Goal: Check status: Check status

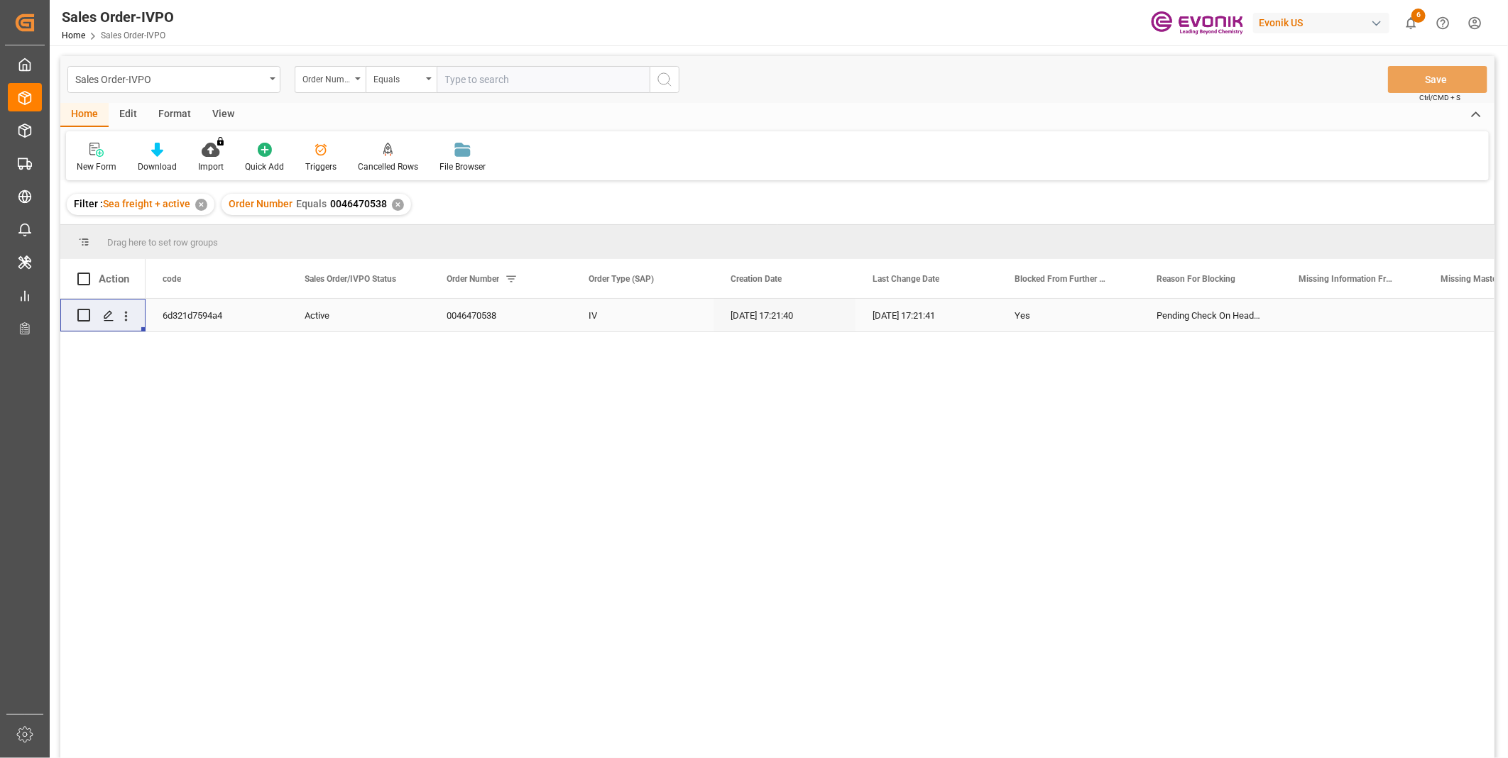
click at [542, 81] on input "text" at bounding box center [543, 79] width 213 height 27
type input "2006850233"
click at [662, 83] on icon "search button" at bounding box center [664, 79] width 17 height 17
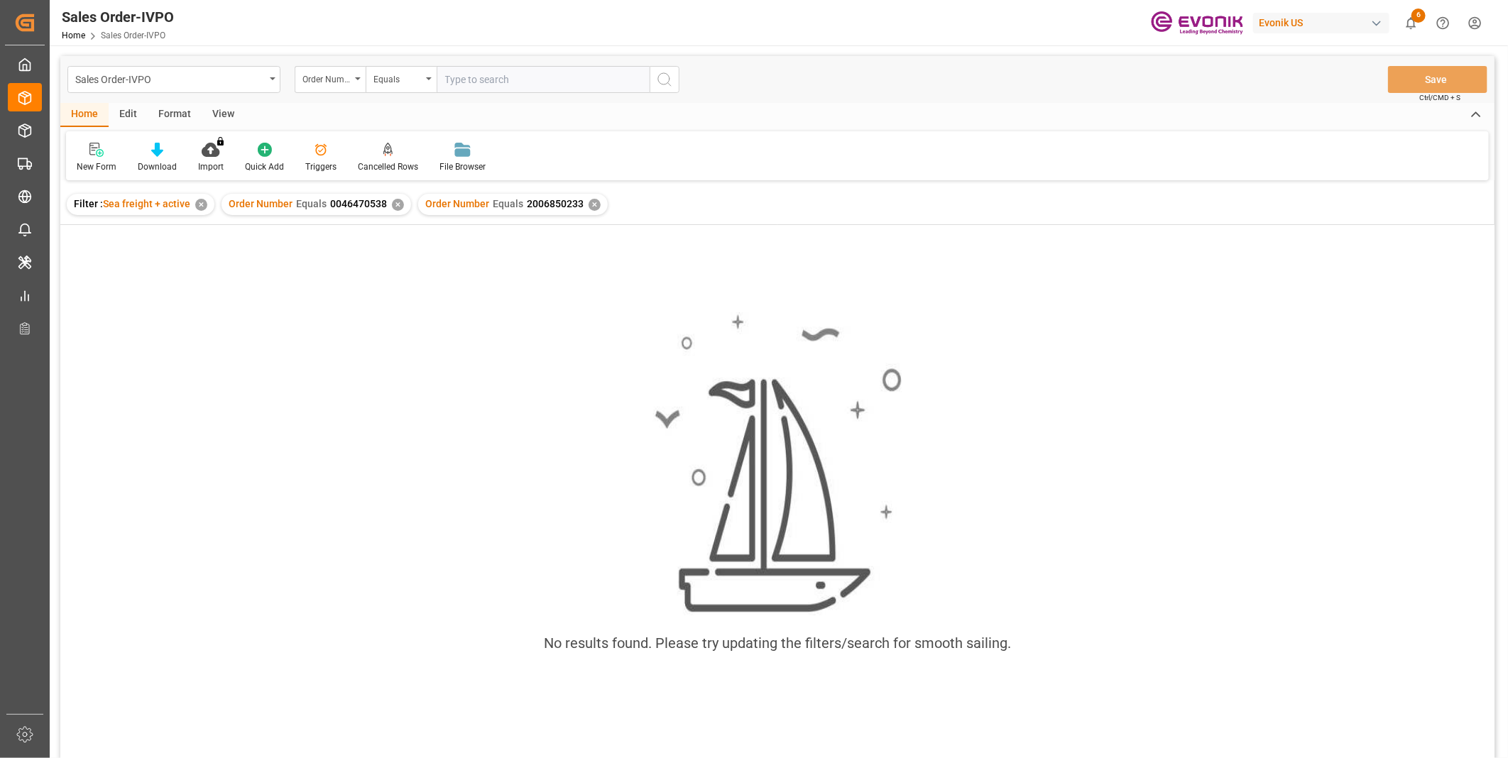
click at [393, 202] on div "✕" at bounding box center [398, 205] width 12 height 12
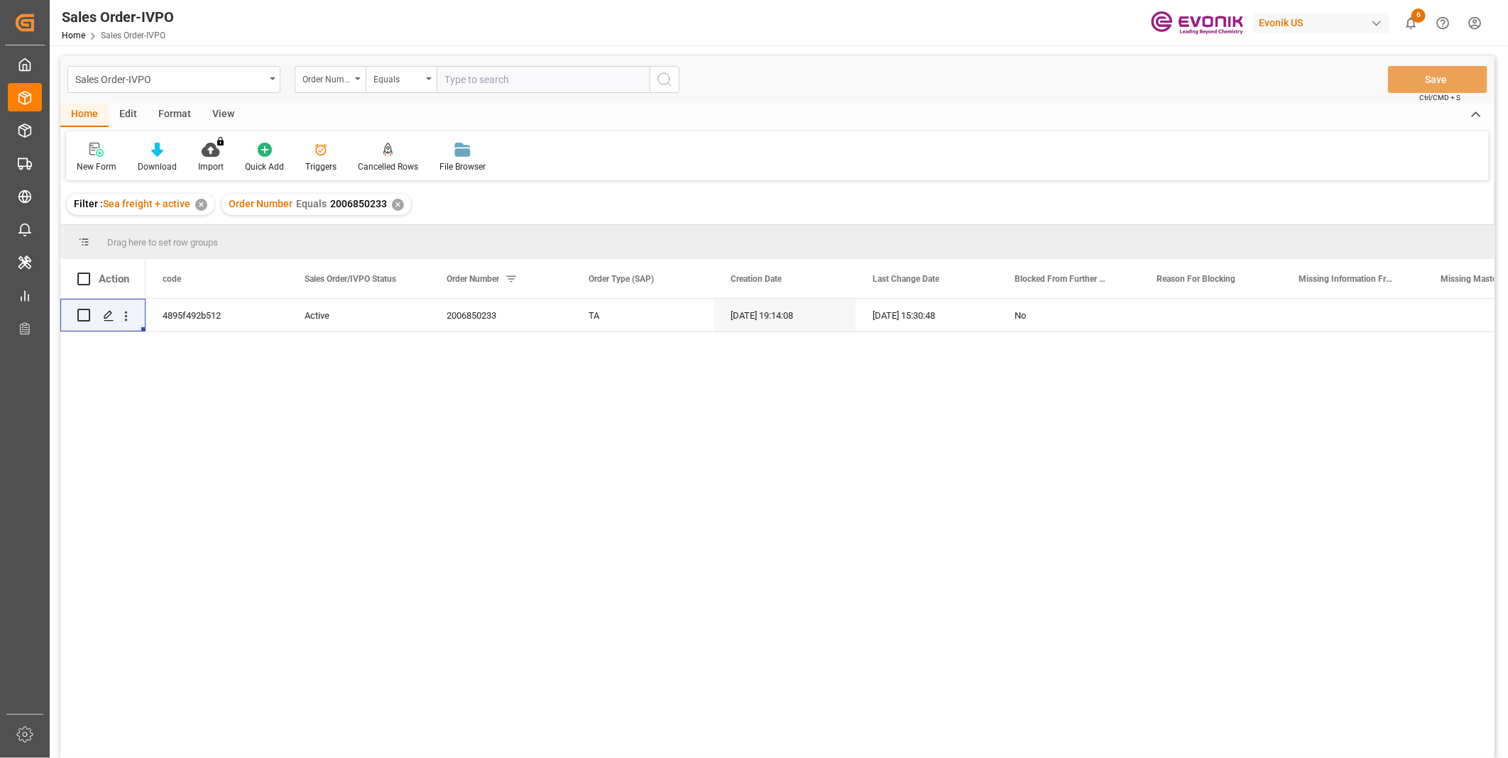
click at [1142, 339] on div "4895f492b512 Active 2006850233 TA 07-08-2025 19:14:08 07-17-2025 15:30:48 No" at bounding box center [820, 533] width 1349 height 469
click at [125, 315] on icon "open menu" at bounding box center [126, 316] width 15 height 15
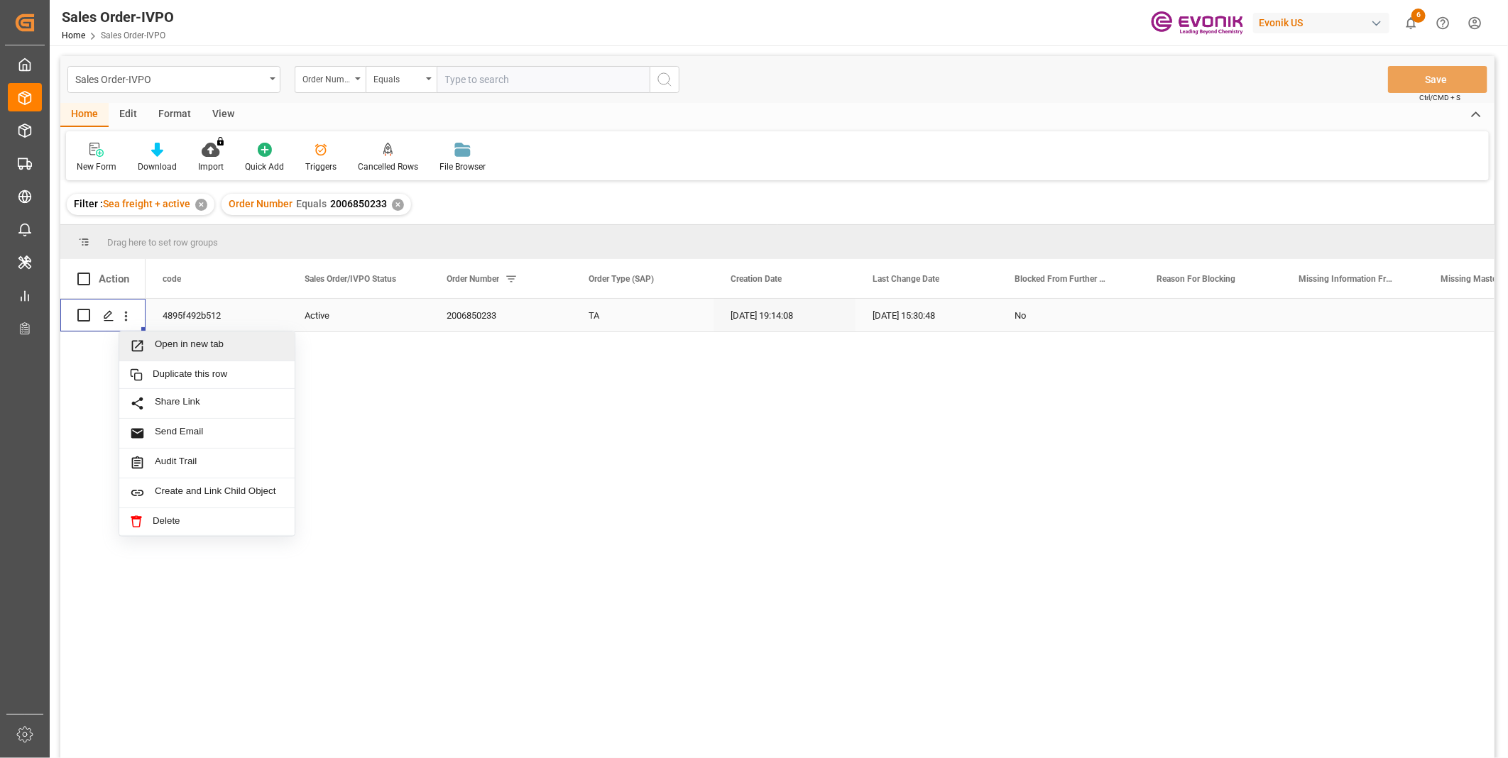
click at [159, 345] on span "Open in new tab" at bounding box center [219, 346] width 129 height 15
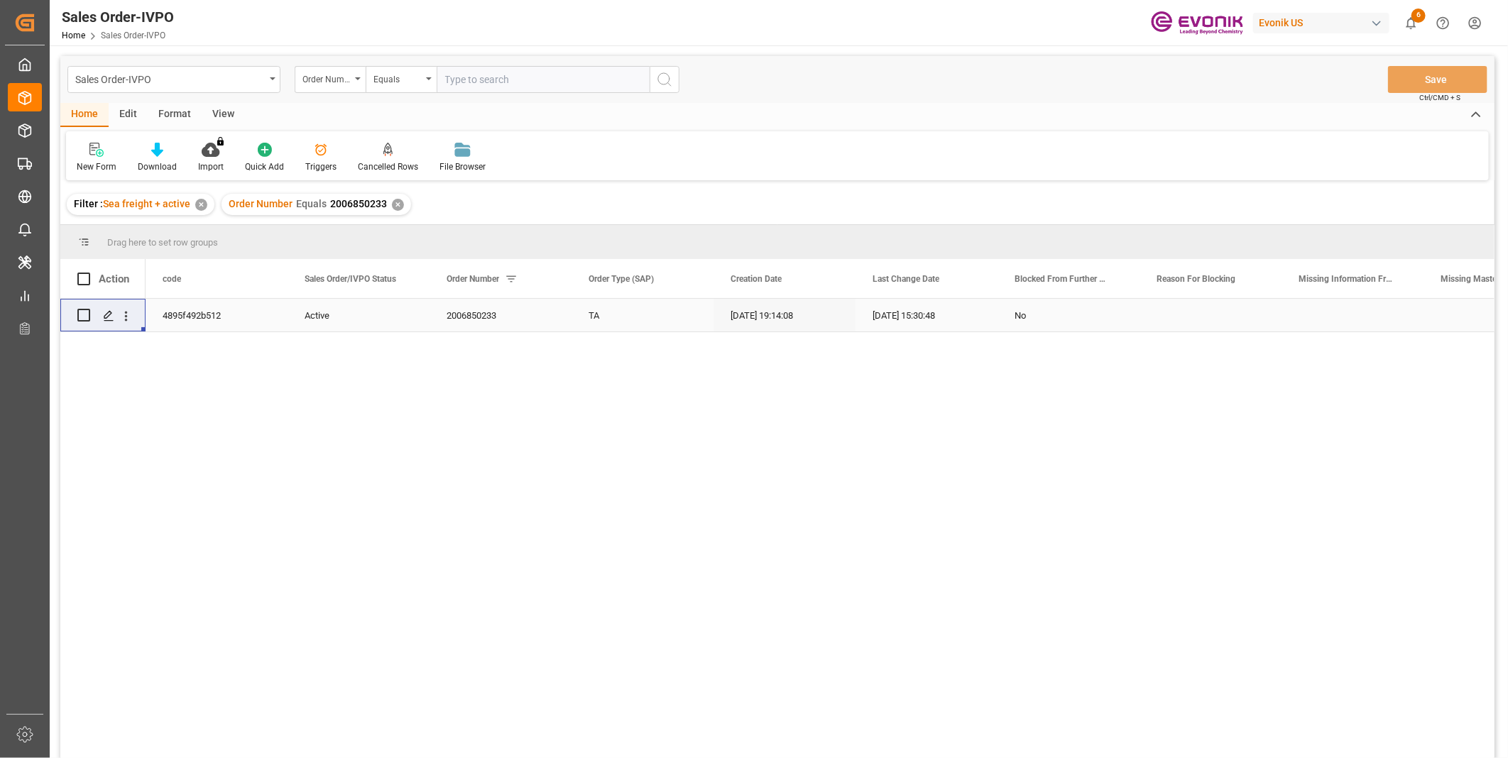
click at [481, 85] on input "text" at bounding box center [543, 79] width 213 height 27
paste input "2007135633"
type input "2007135633"
click at [673, 83] on button "search button" at bounding box center [665, 79] width 30 height 27
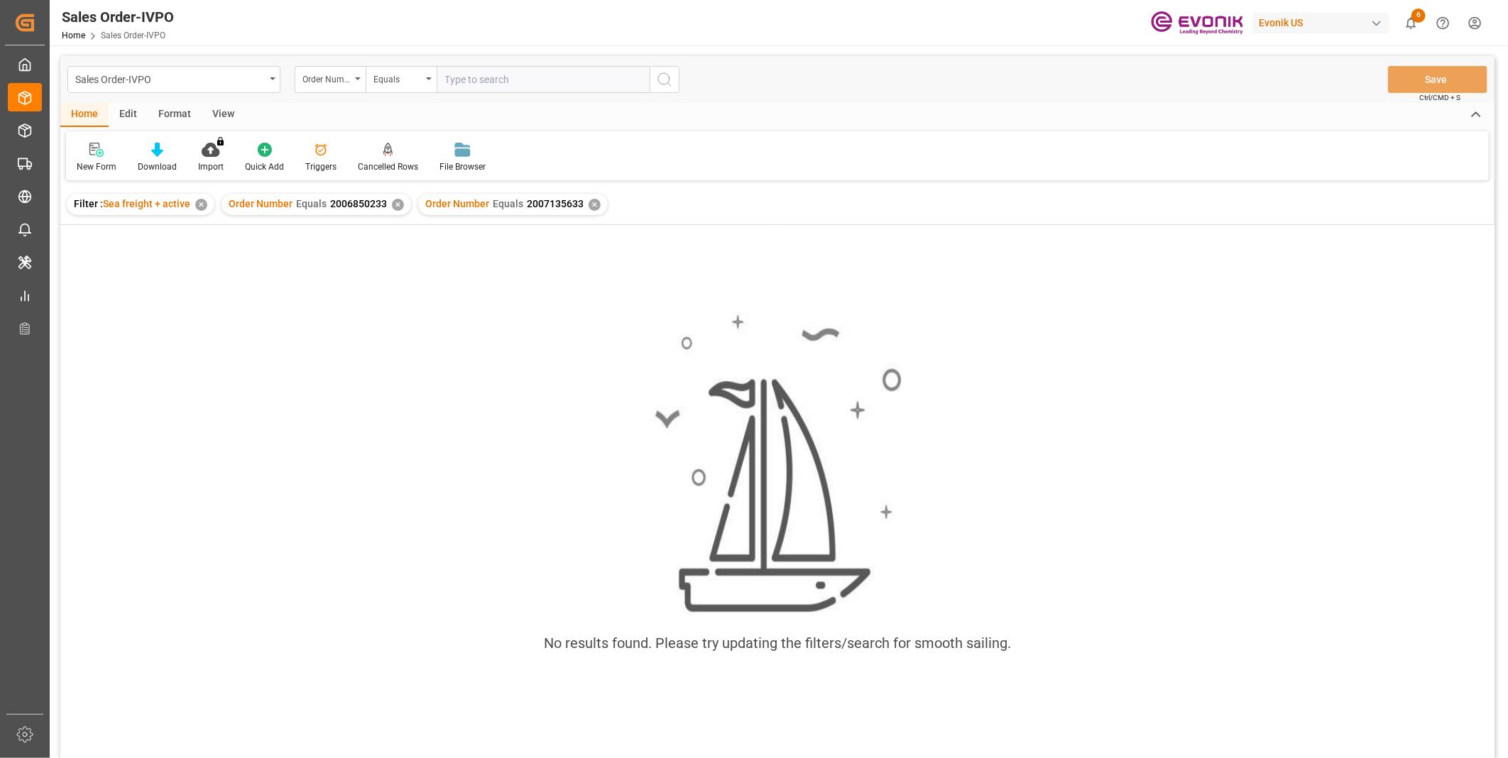
click at [392, 200] on div "✕" at bounding box center [398, 205] width 12 height 12
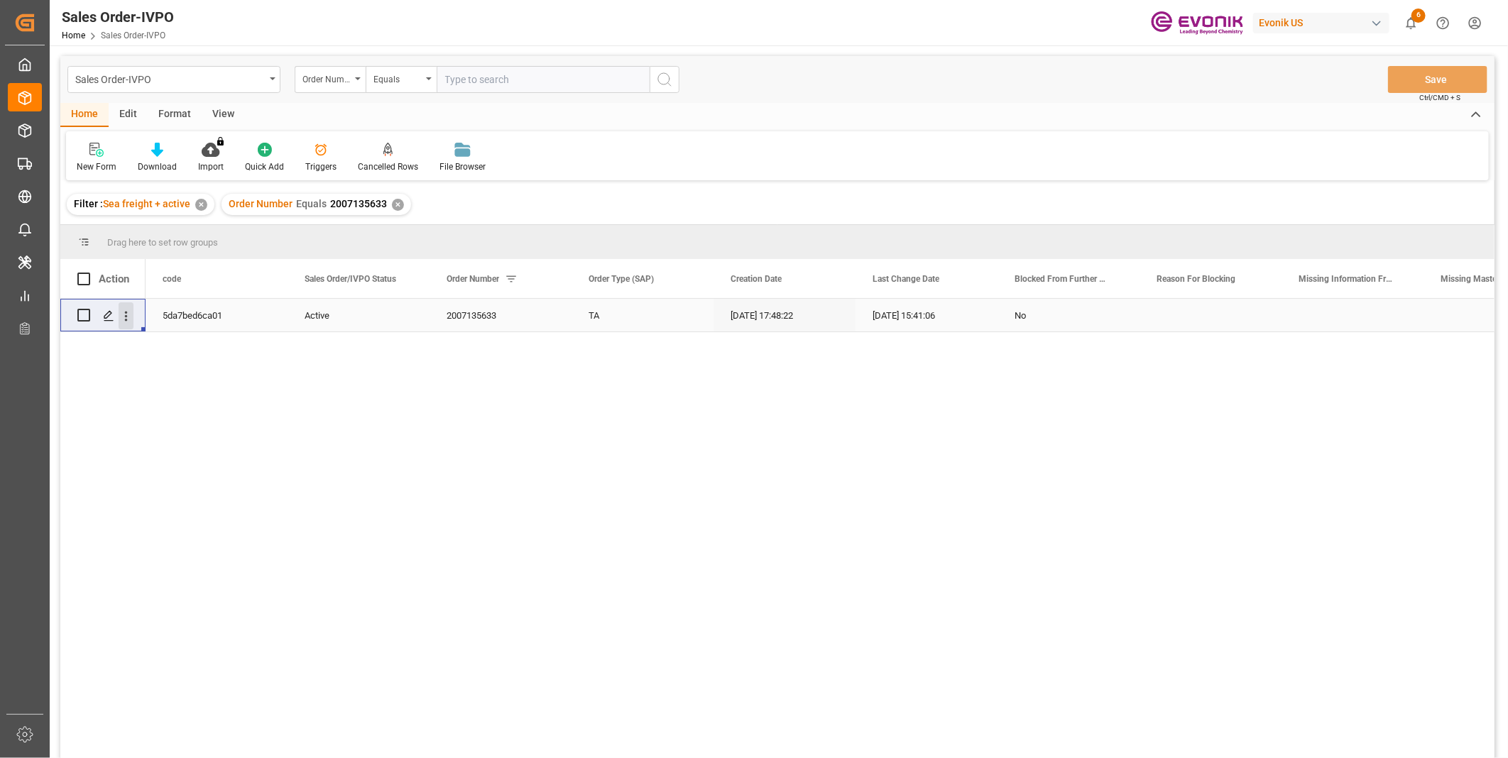
click at [126, 312] on icon "open menu" at bounding box center [126, 316] width 3 height 10
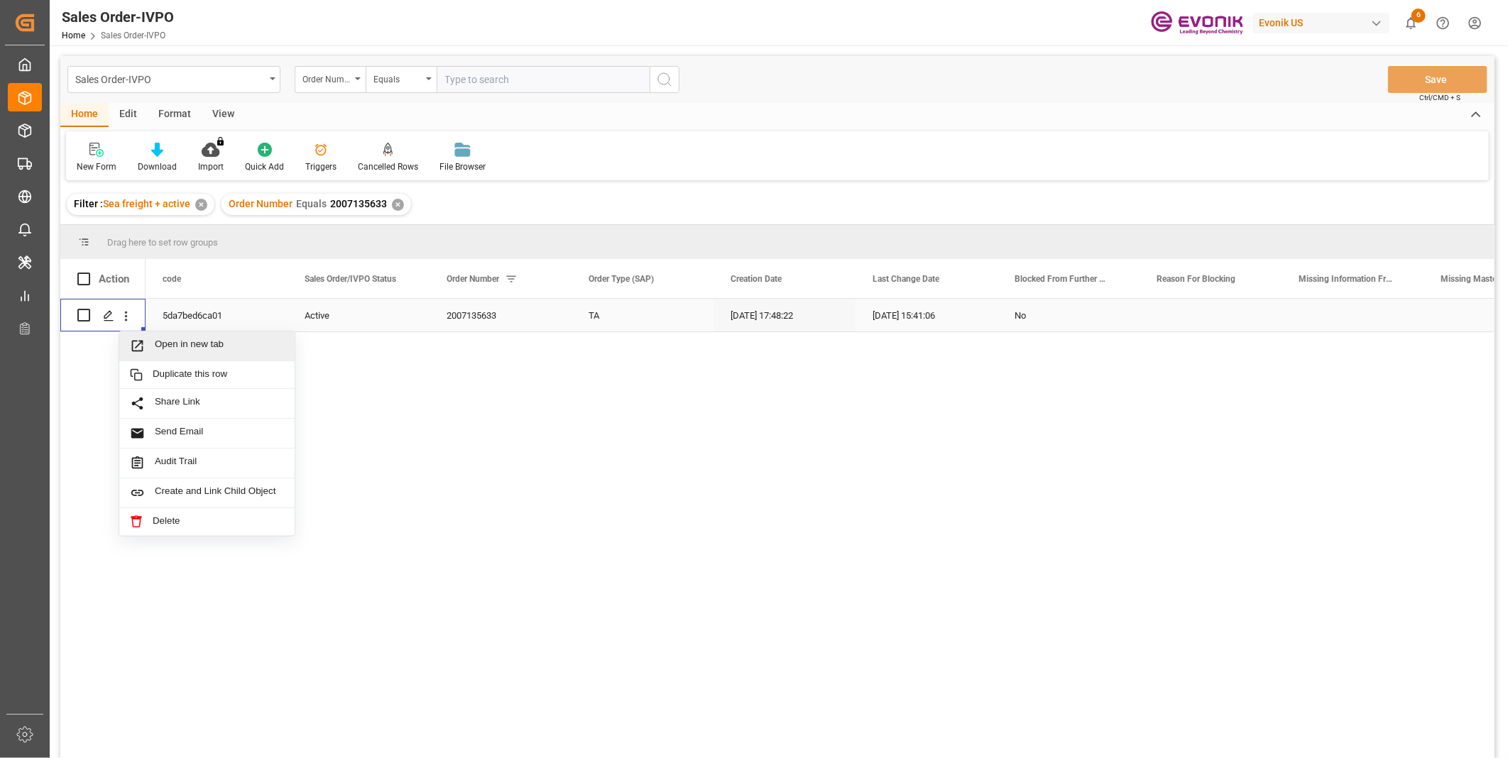
click at [187, 339] on span "Open in new tab" at bounding box center [219, 346] width 129 height 15
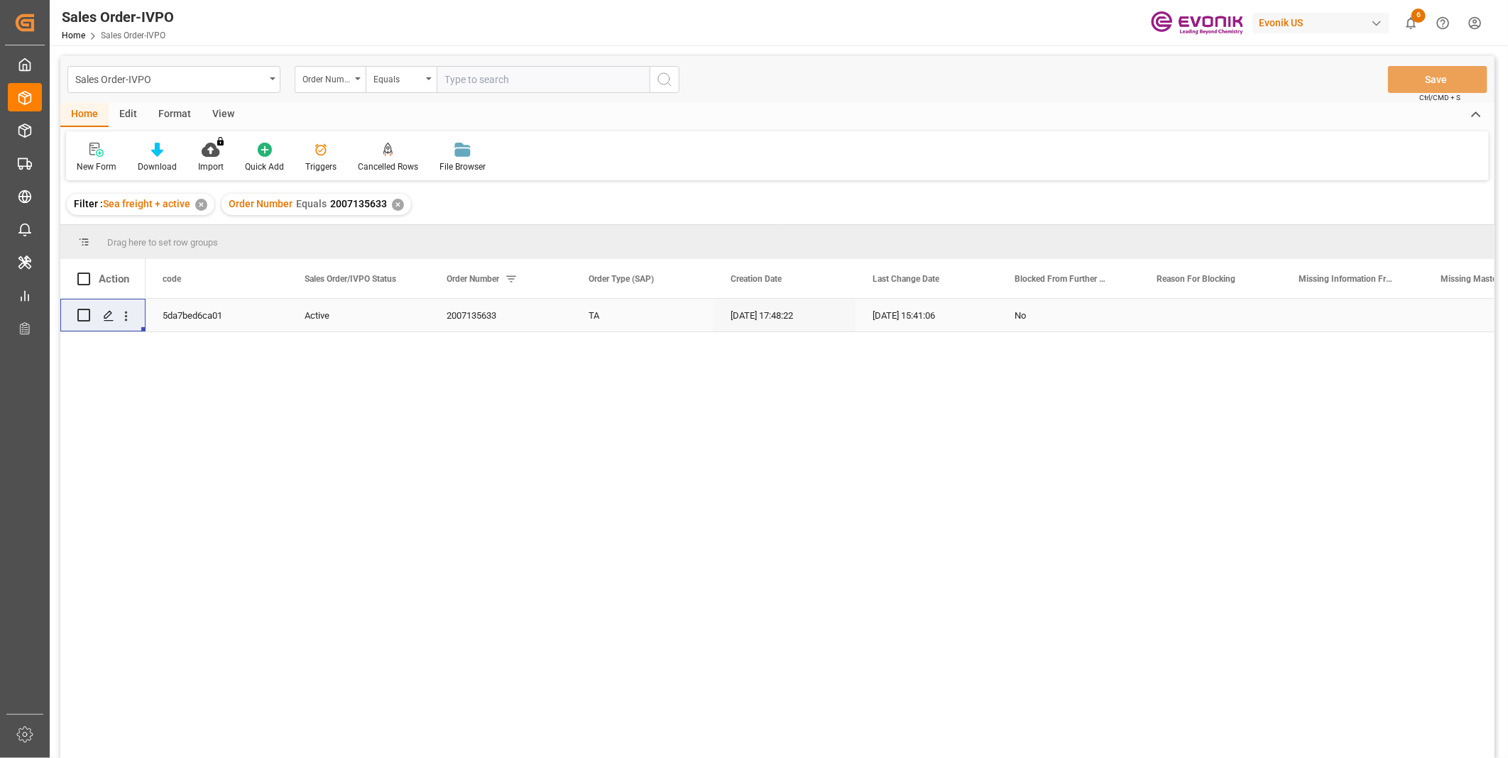
click at [485, 75] on input "text" at bounding box center [543, 79] width 213 height 27
paste input "2006850233"
type input "2006850233"
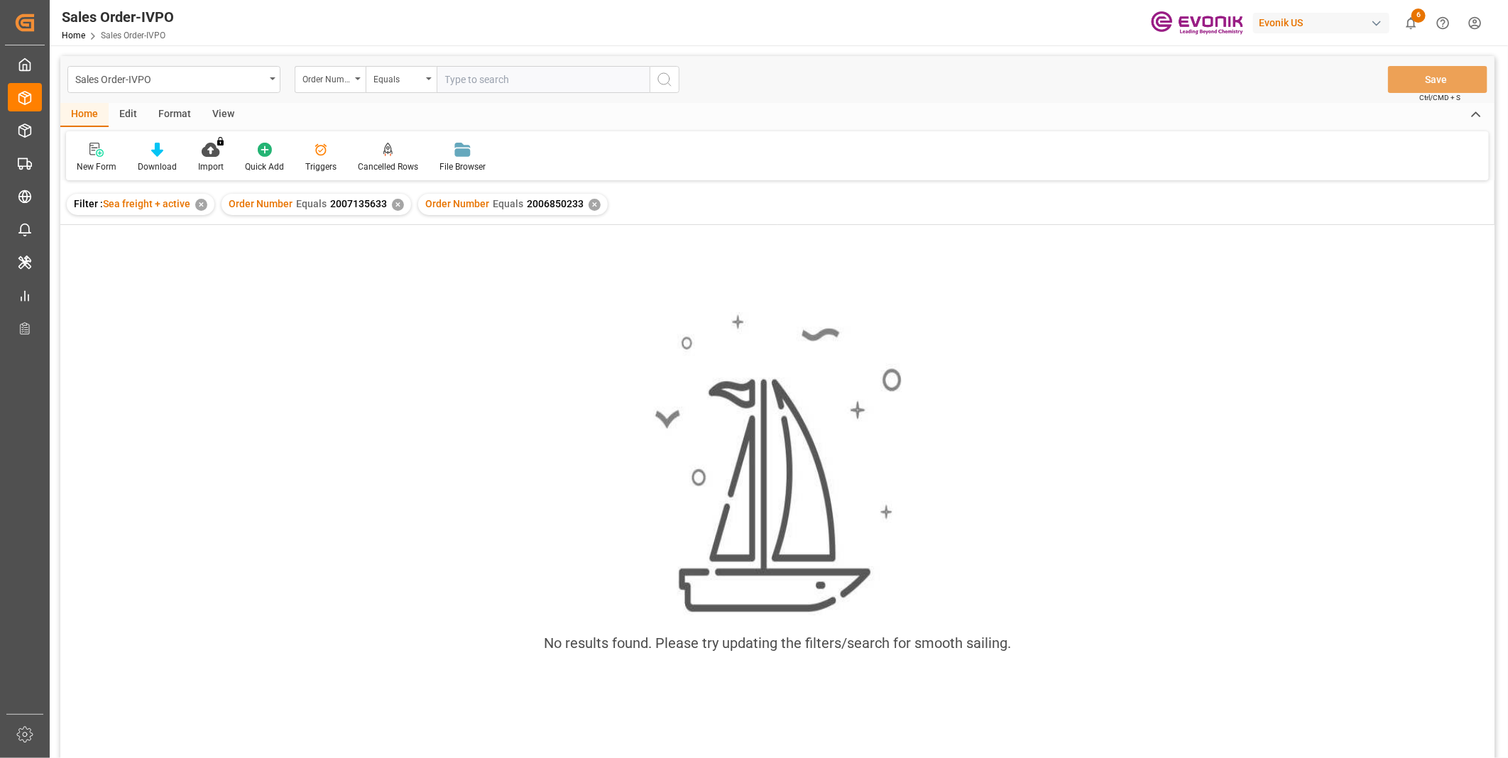
click at [395, 204] on div "✕" at bounding box center [398, 205] width 12 height 12
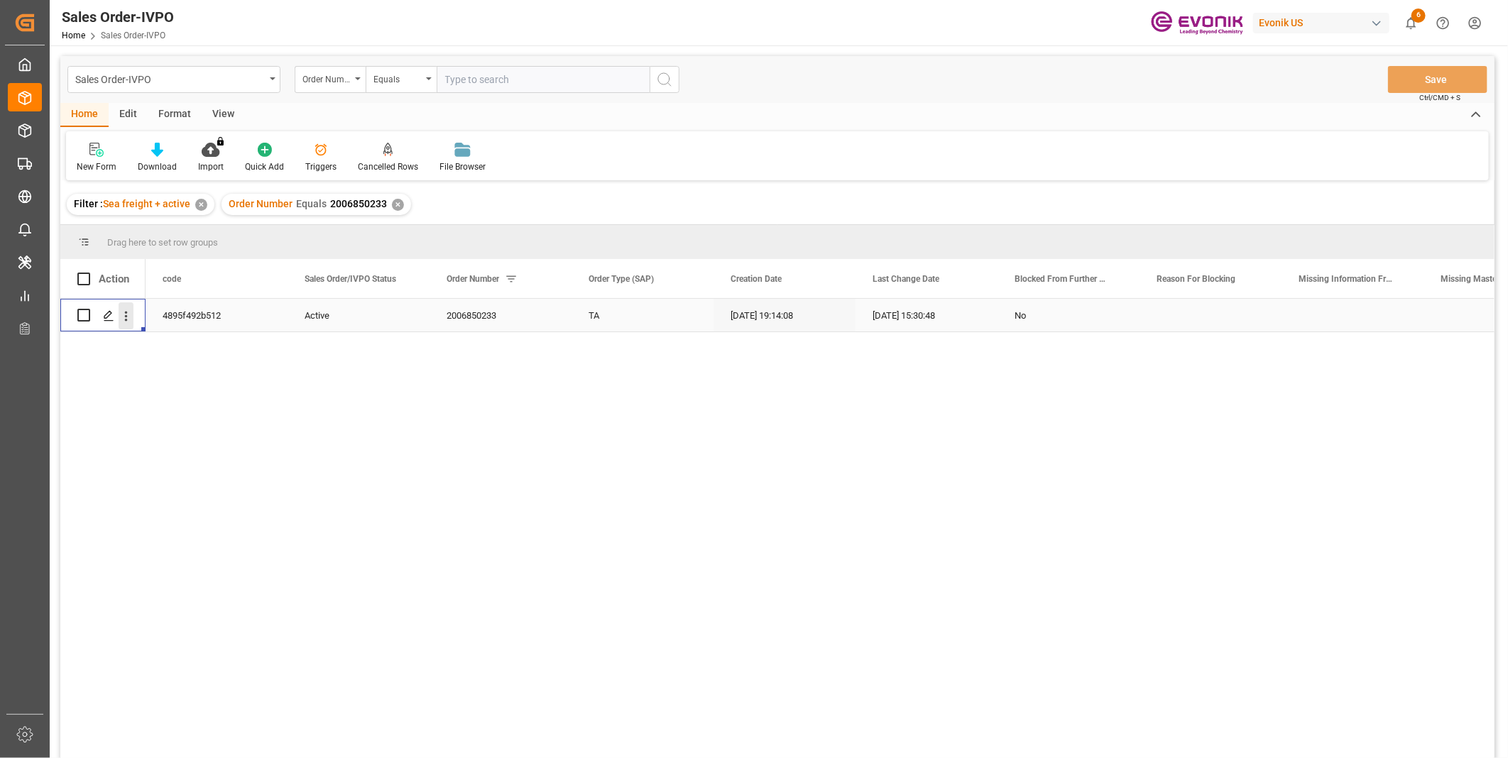
click at [128, 316] on icon "open menu" at bounding box center [126, 316] width 15 height 15
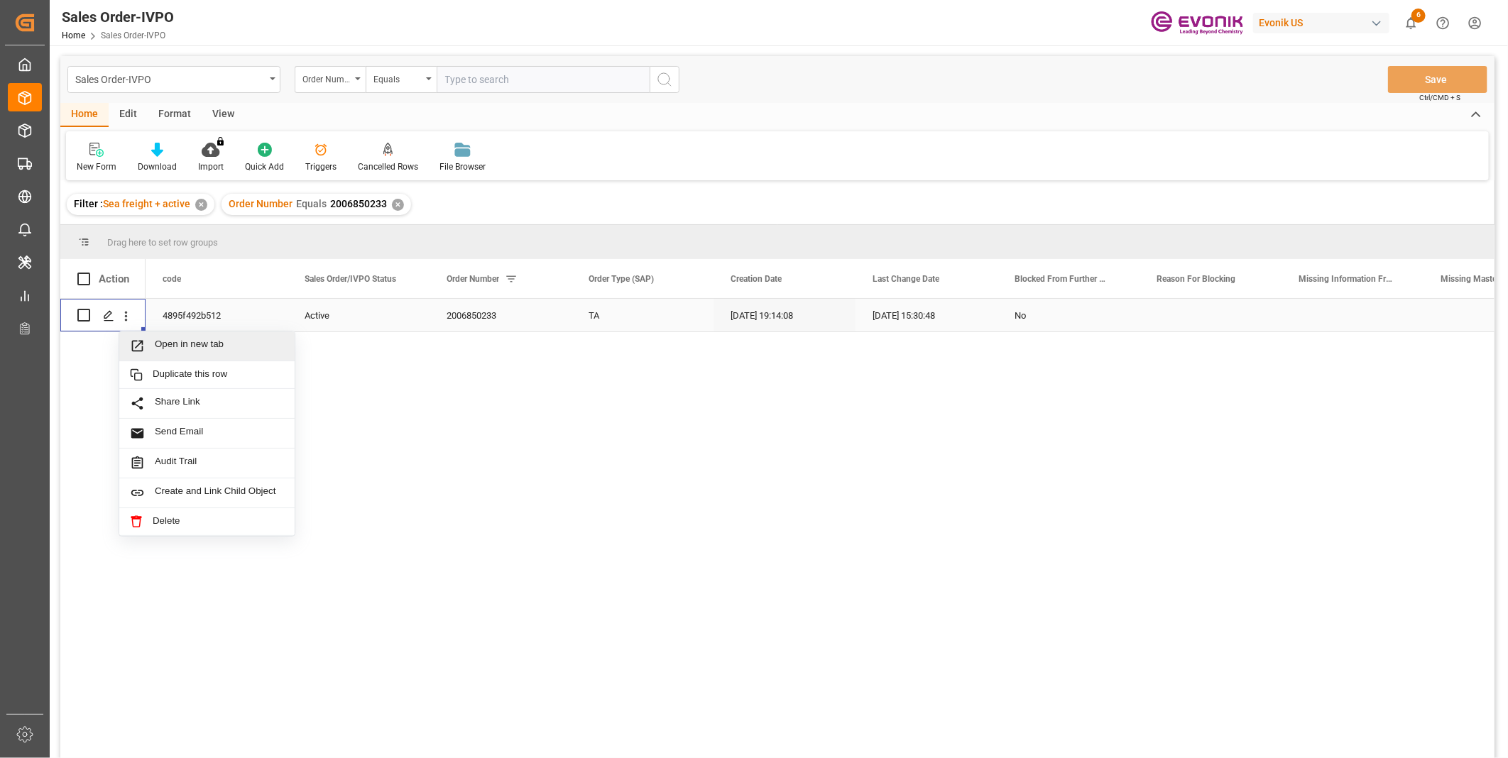
click at [209, 346] on span "Open in new tab" at bounding box center [219, 346] width 129 height 15
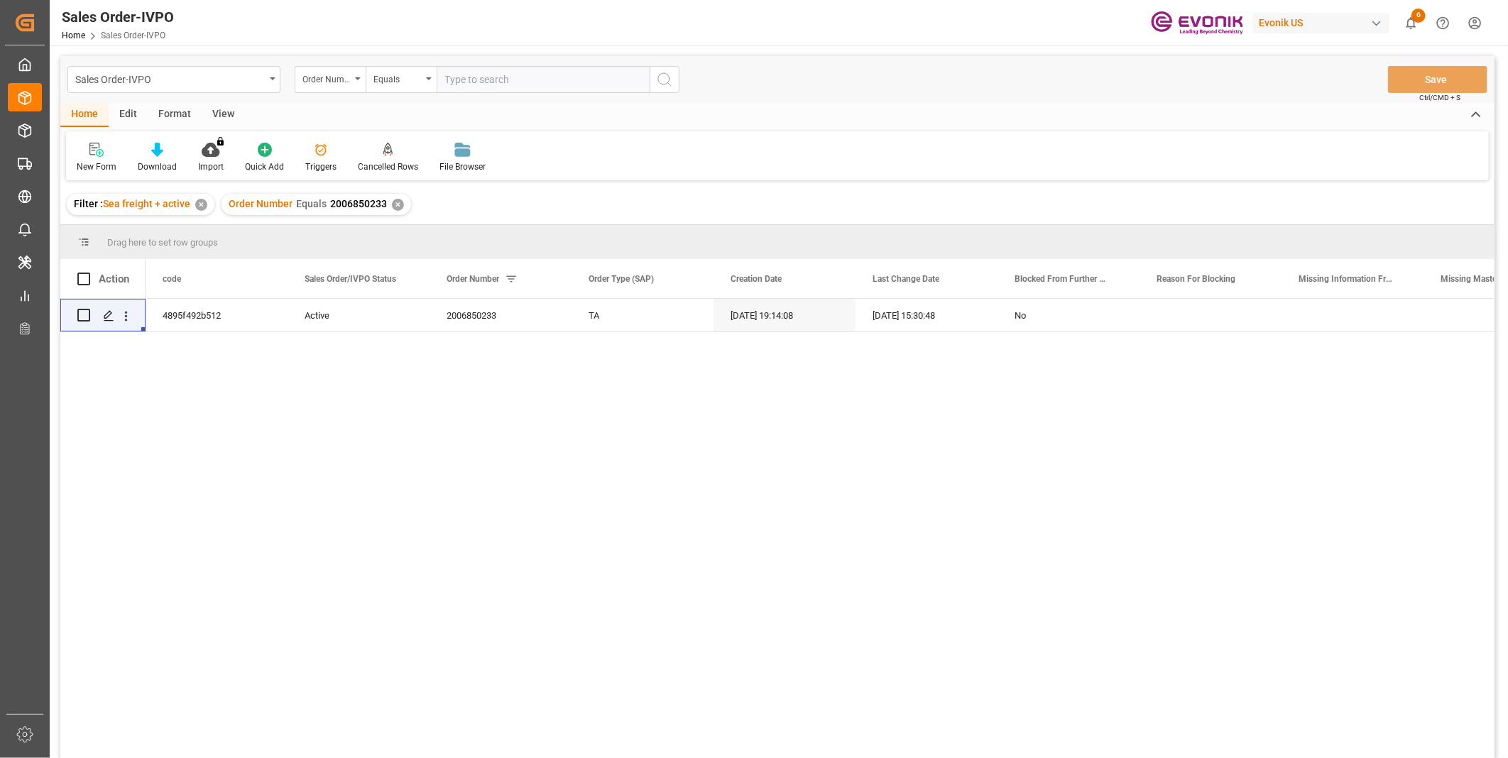
click at [473, 75] on input "text" at bounding box center [543, 79] width 213 height 27
click at [474, 82] on input "text" at bounding box center [543, 79] width 213 height 27
paste input "0046469888"
click at [545, 83] on input "0046469888" at bounding box center [543, 79] width 213 height 27
click at [534, 82] on input "0046469888" at bounding box center [543, 79] width 213 height 27
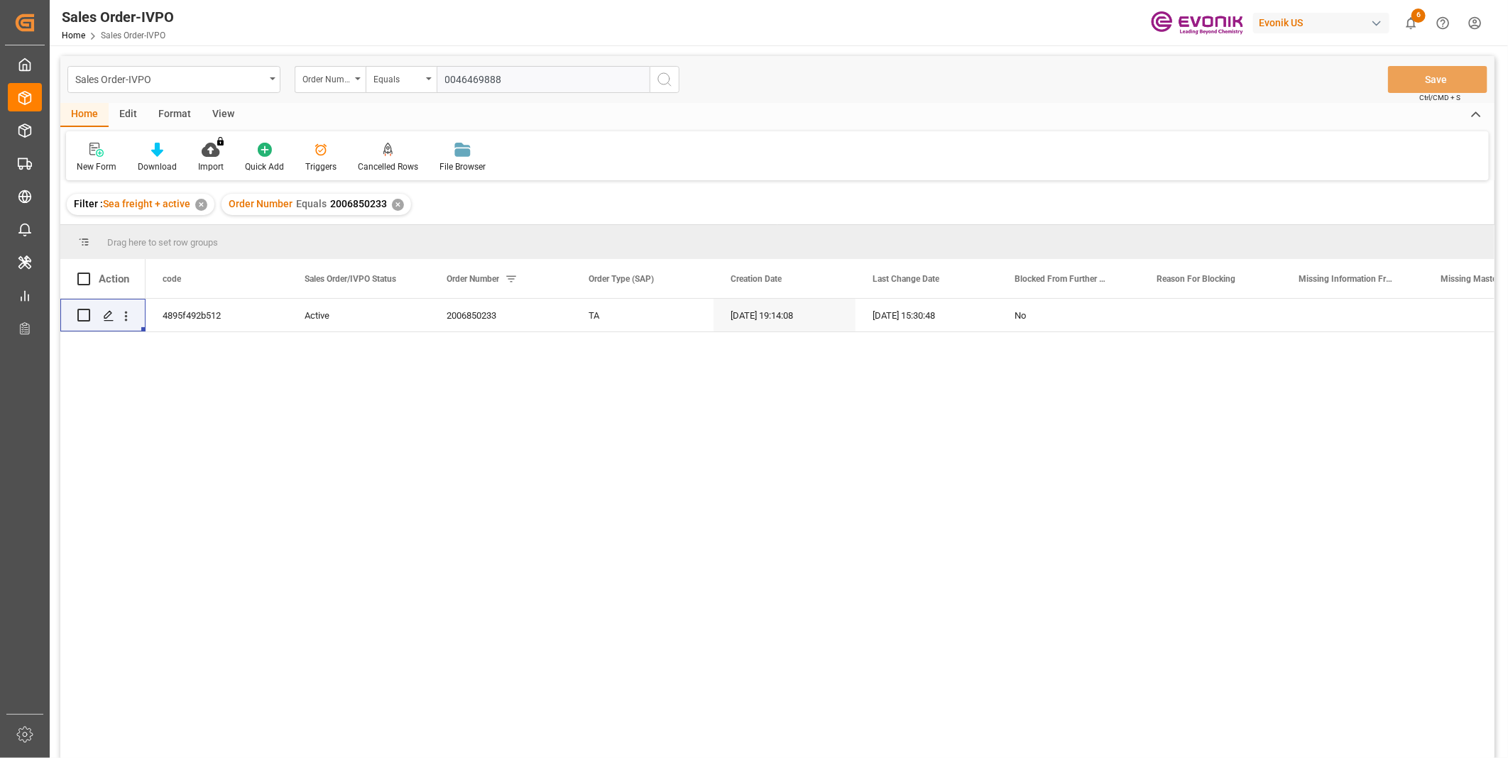
click at [522, 77] on input "0046469888" at bounding box center [543, 79] width 213 height 27
type input "0046469888"
click at [666, 78] on icon "search button" at bounding box center [664, 79] width 17 height 17
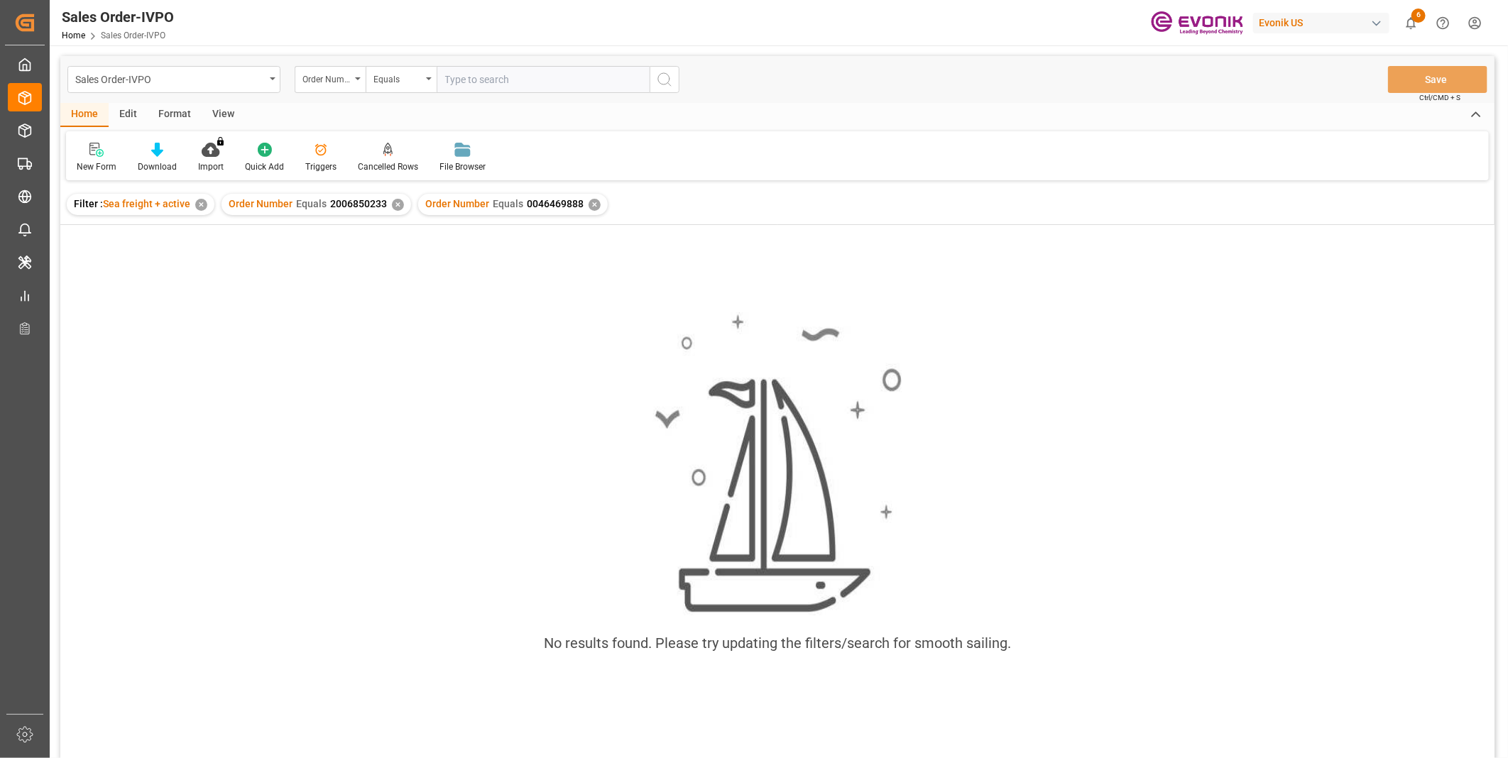
click at [392, 207] on div "✕" at bounding box center [398, 205] width 12 height 12
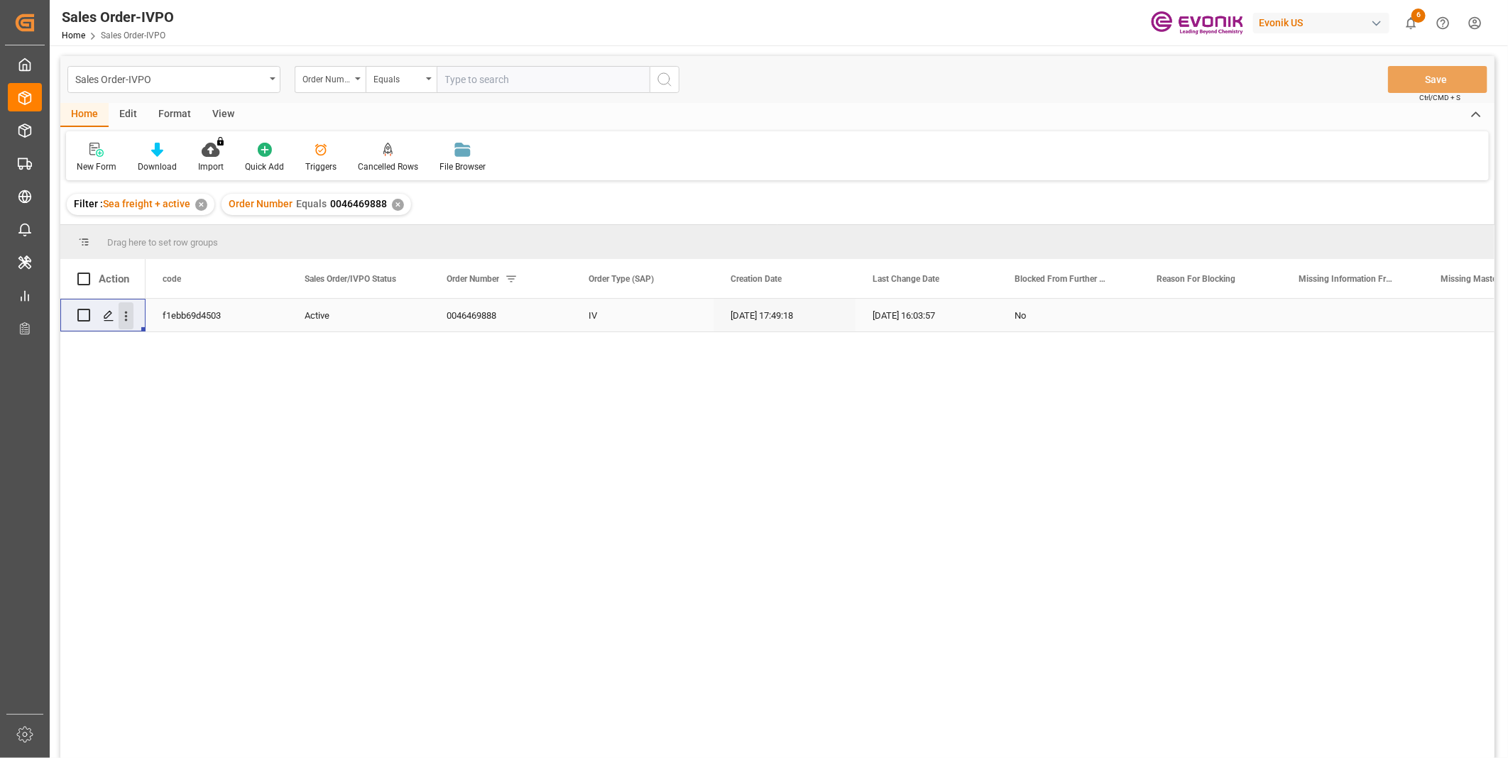
click at [132, 314] on icon "open menu" at bounding box center [126, 316] width 15 height 15
click at [124, 315] on icon "close menu" at bounding box center [126, 316] width 15 height 15
click at [124, 315] on icon "open menu" at bounding box center [126, 316] width 15 height 15
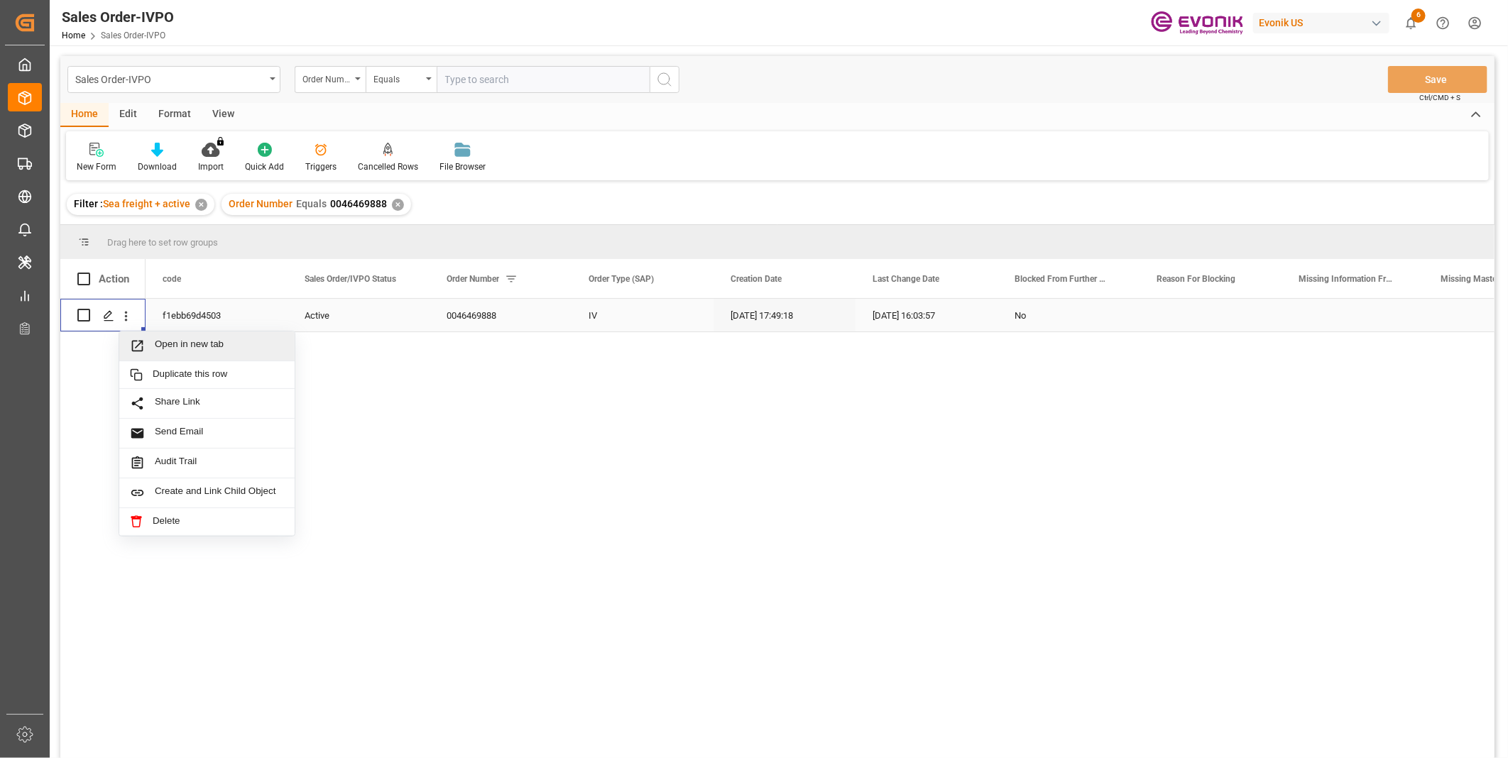
click at [200, 342] on span "Open in new tab" at bounding box center [219, 346] width 129 height 15
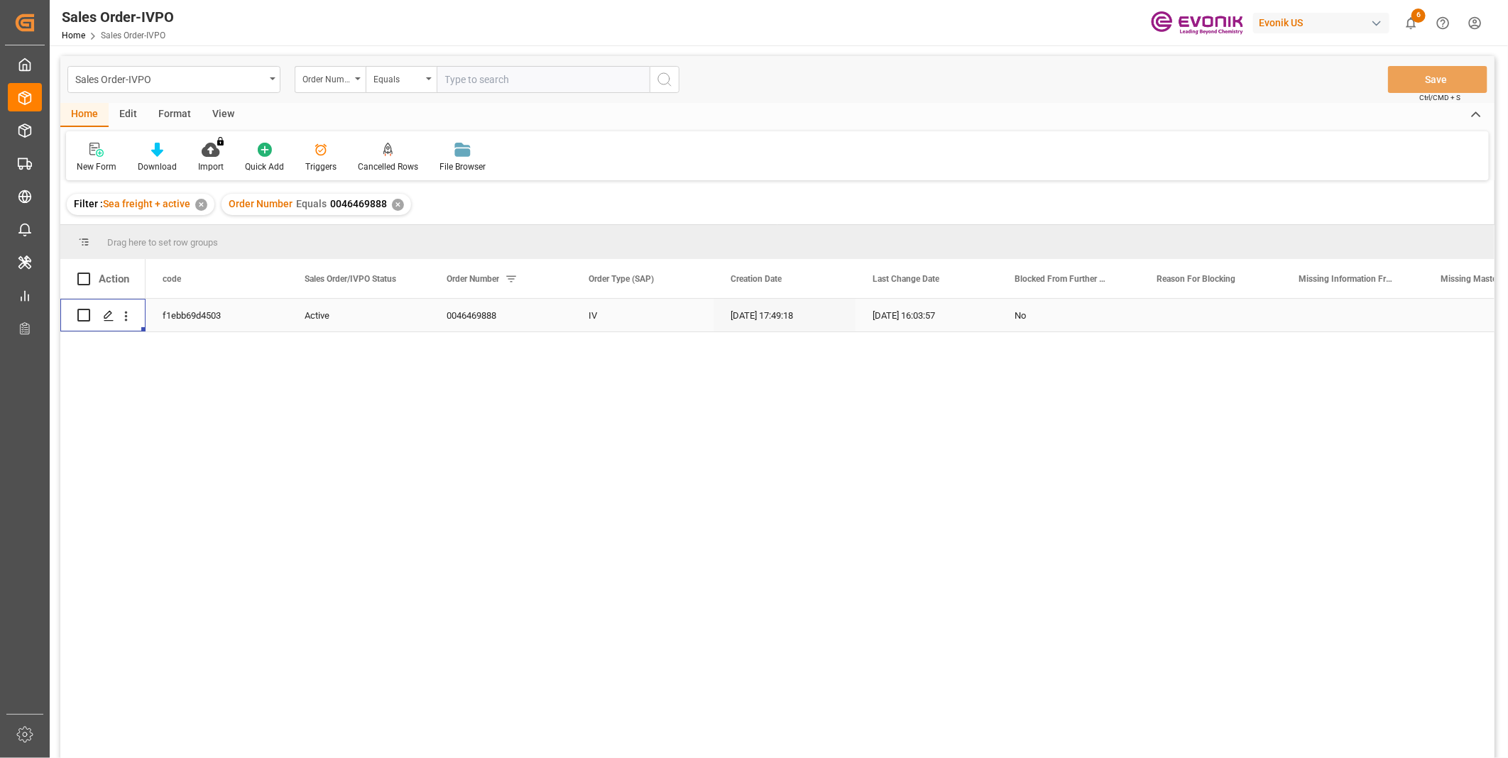
click at [501, 84] on input "text" at bounding box center [543, 79] width 213 height 27
paste input "0046462106"
type input "0046462106"
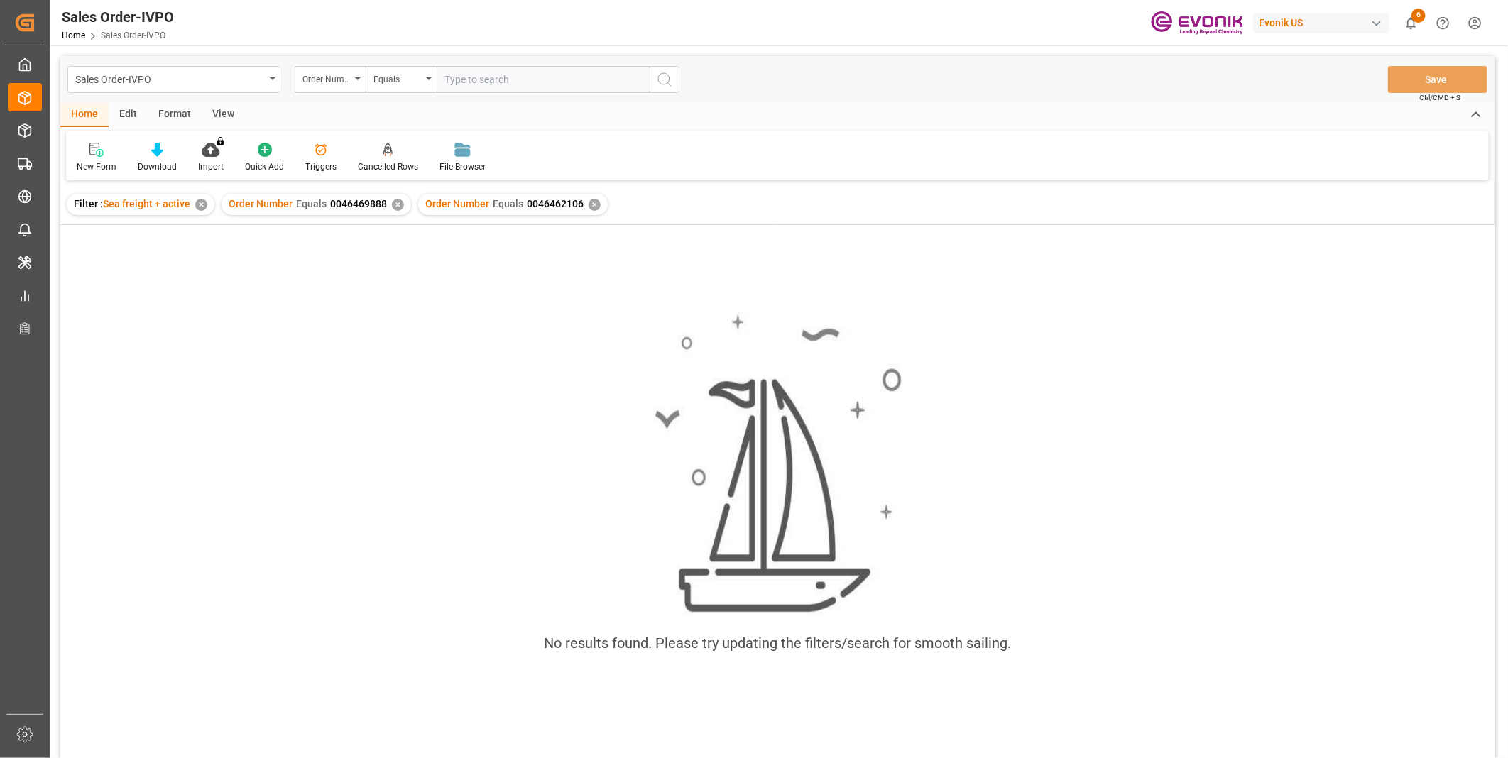
click at [392, 206] on div "✕" at bounding box center [398, 205] width 12 height 12
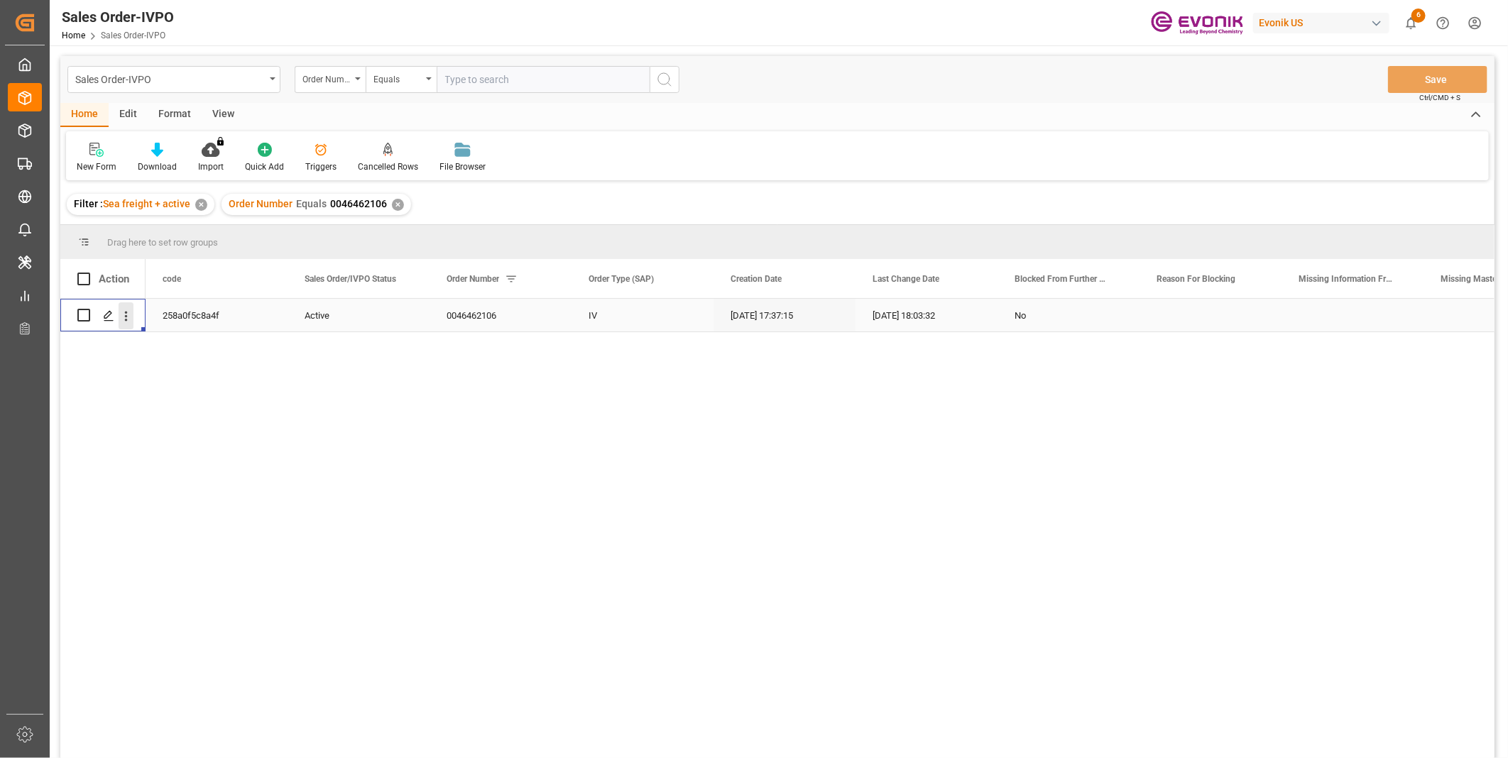
click at [122, 319] on icon "open menu" at bounding box center [126, 316] width 15 height 15
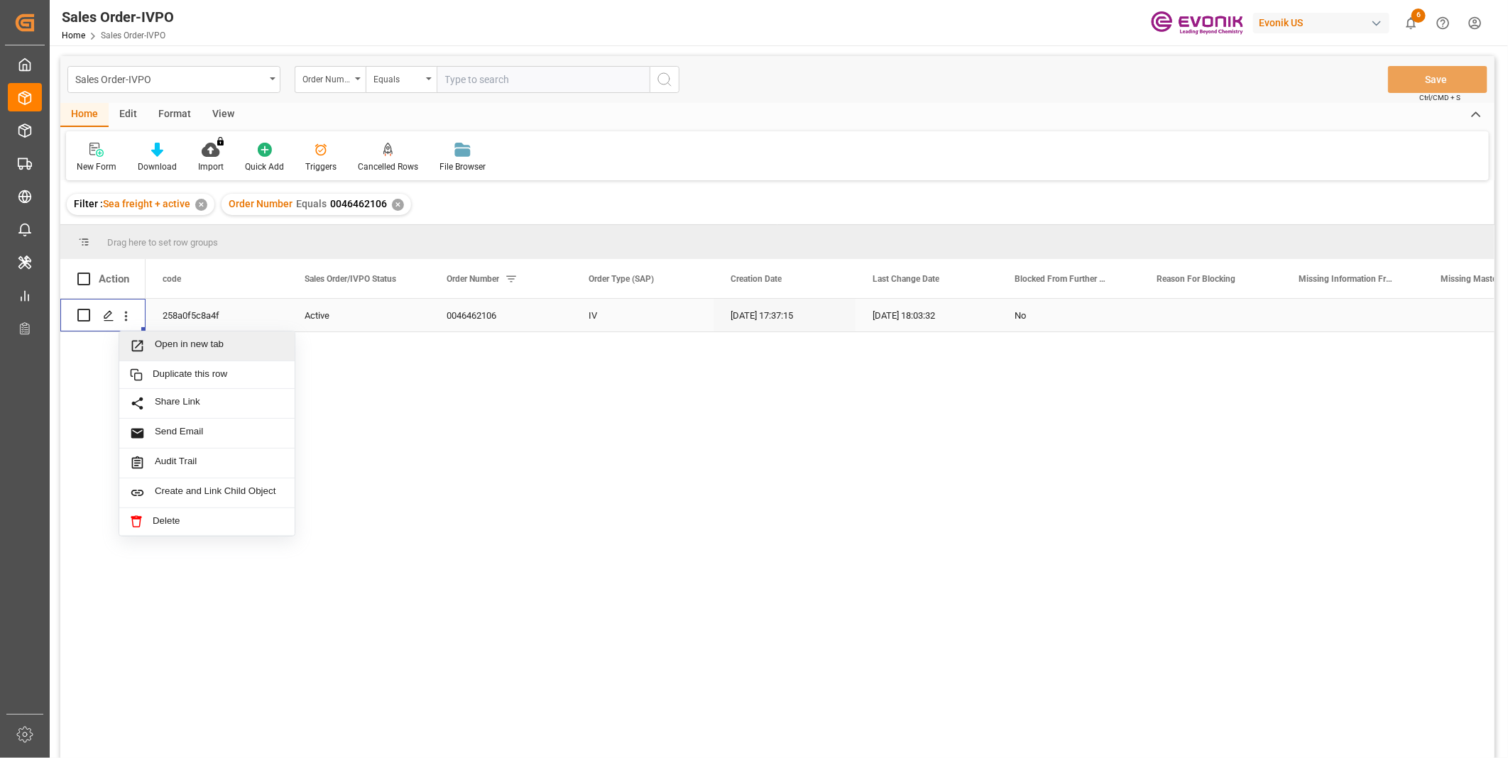
click at [165, 344] on span "Open in new tab" at bounding box center [219, 346] width 129 height 15
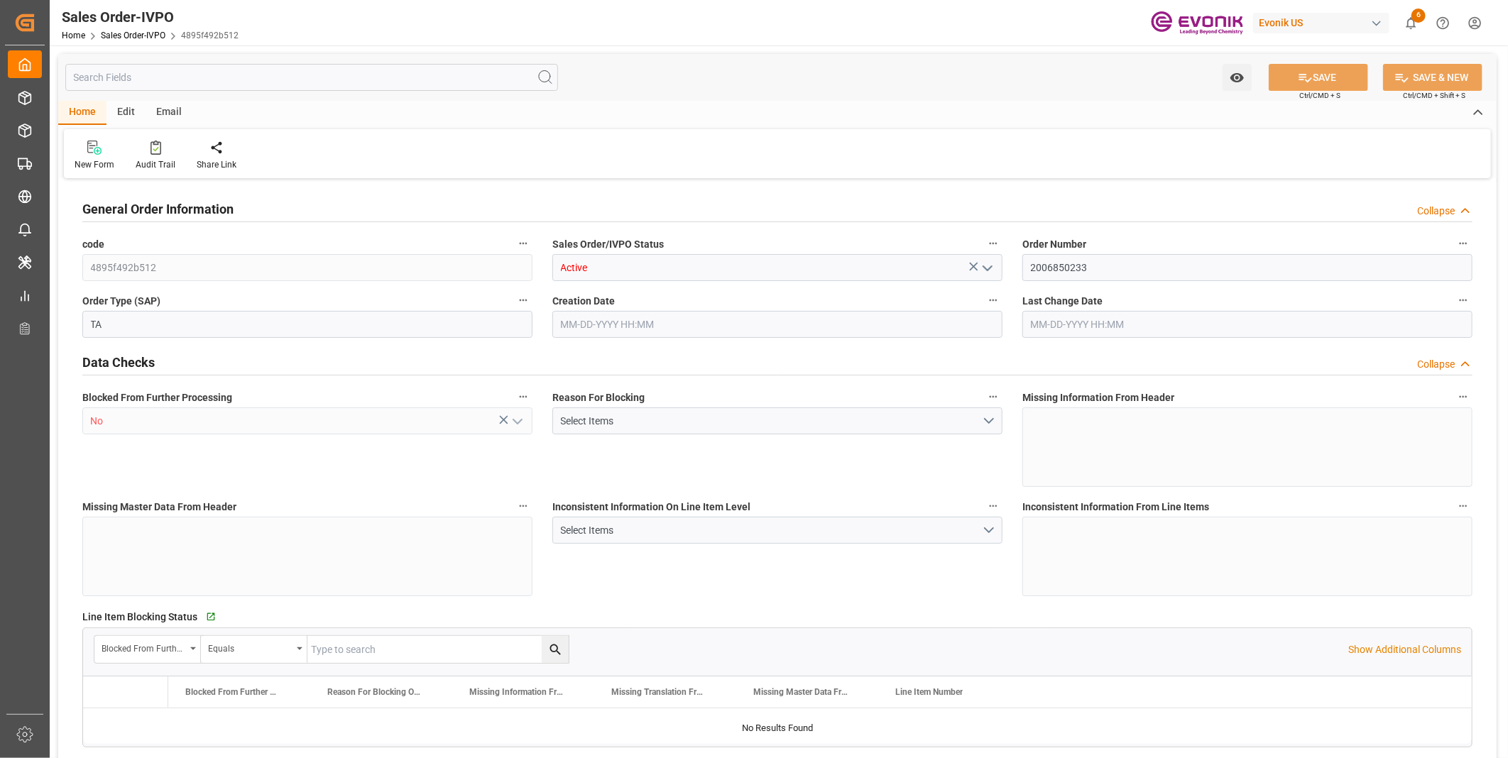
type input "JPSMZ"
type input "0"
type input "1"
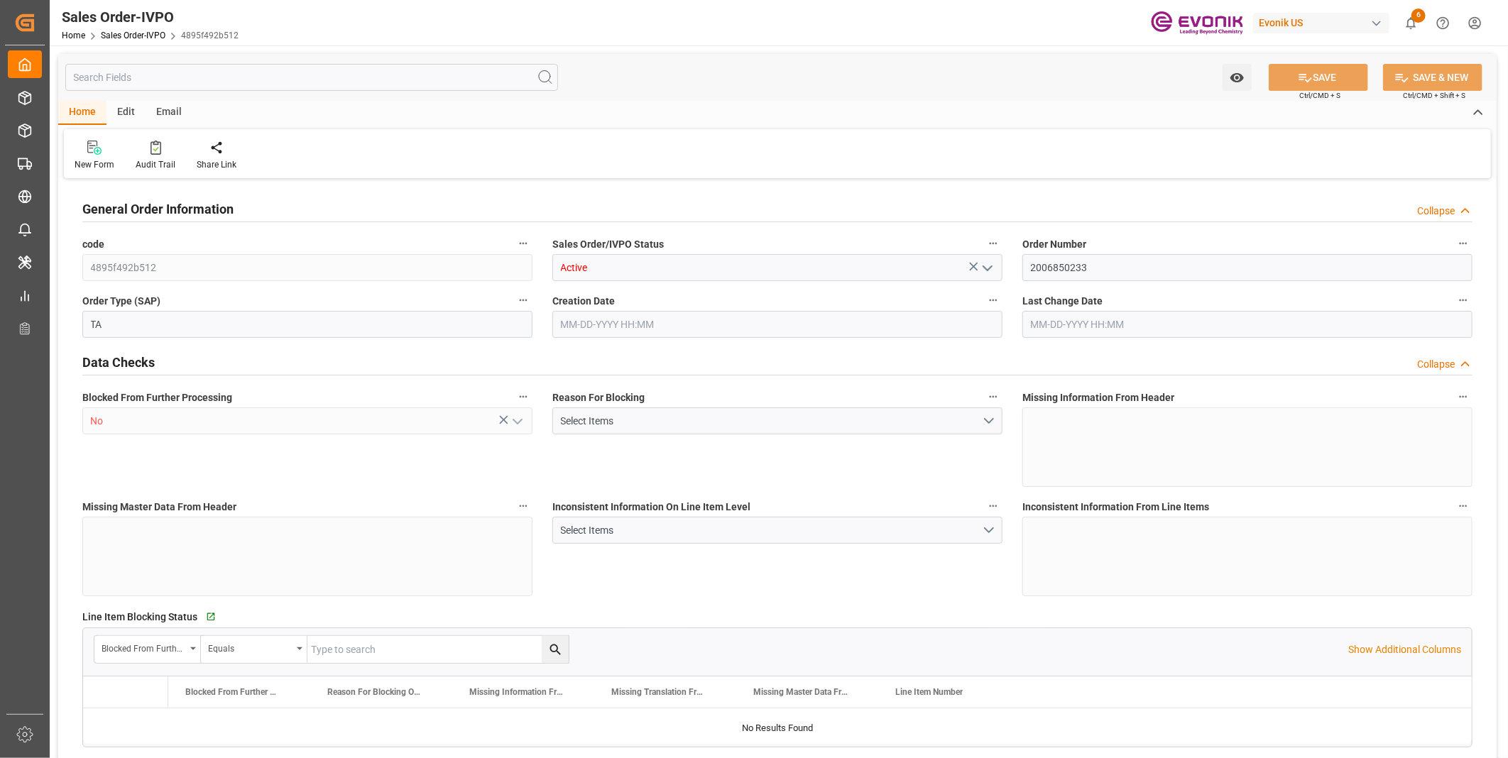
type input "16810.58"
type input "25.557"
type input "17000"
type input "30"
type input "07-08-2025 19:14"
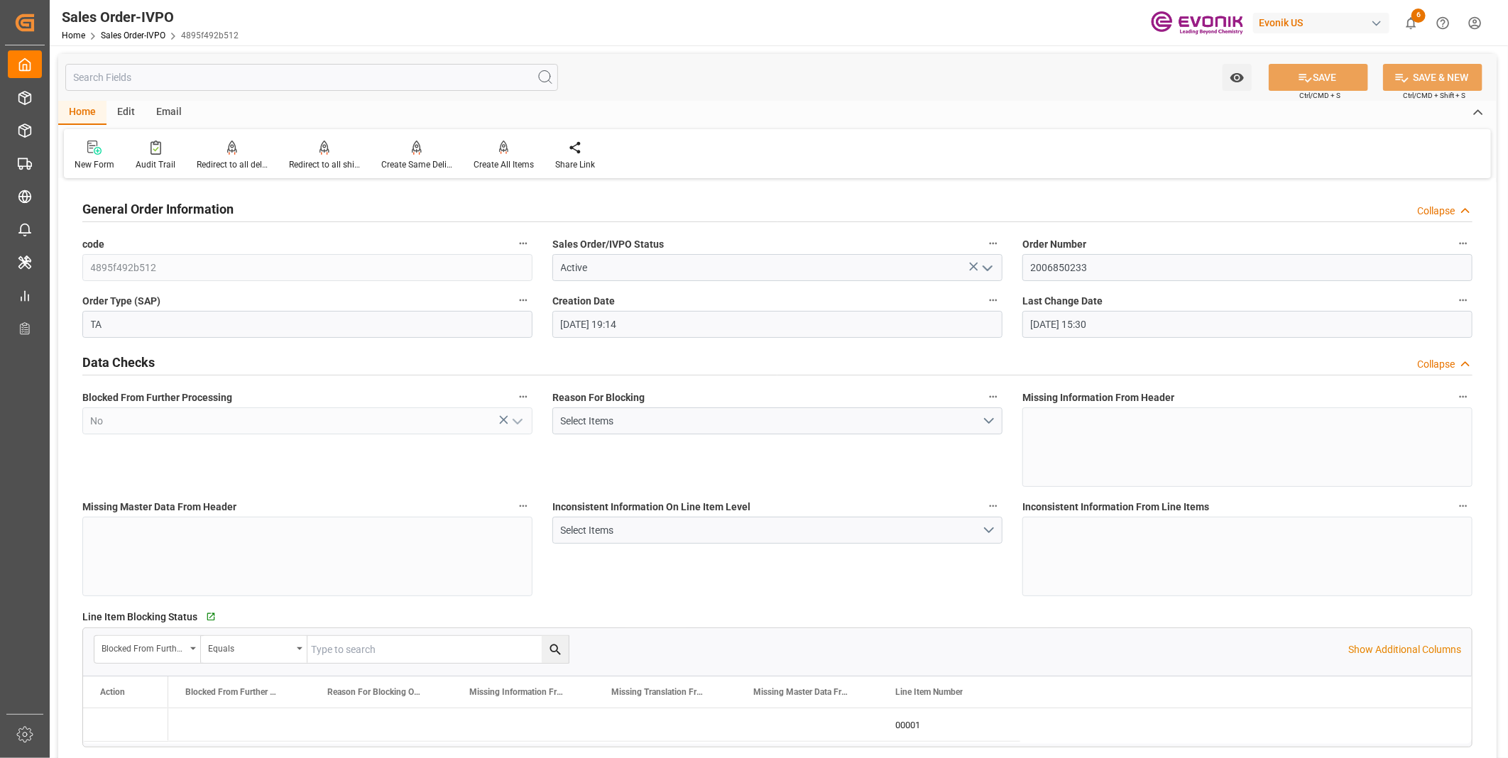
type input "07-17-2025 15:30"
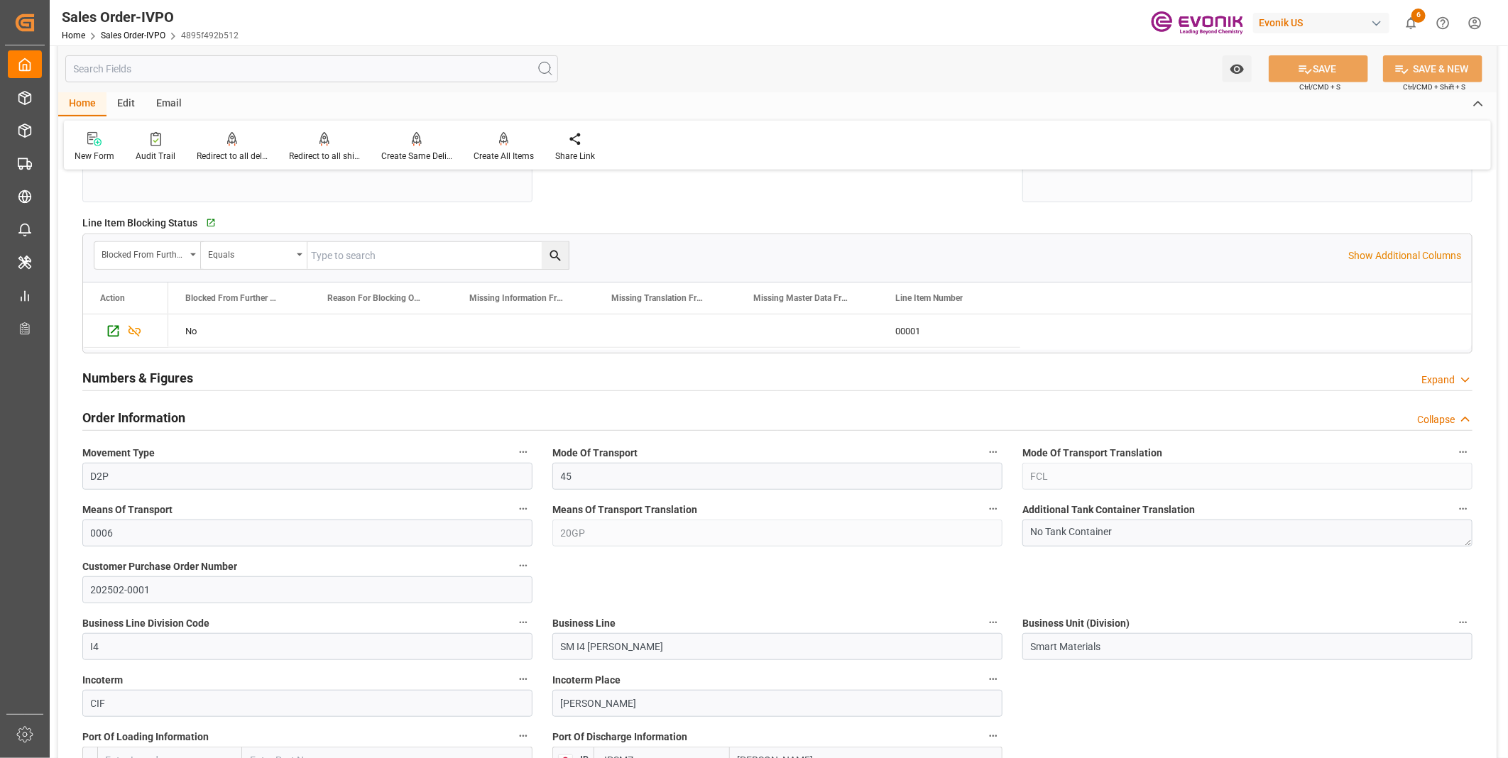
scroll to position [630, 0]
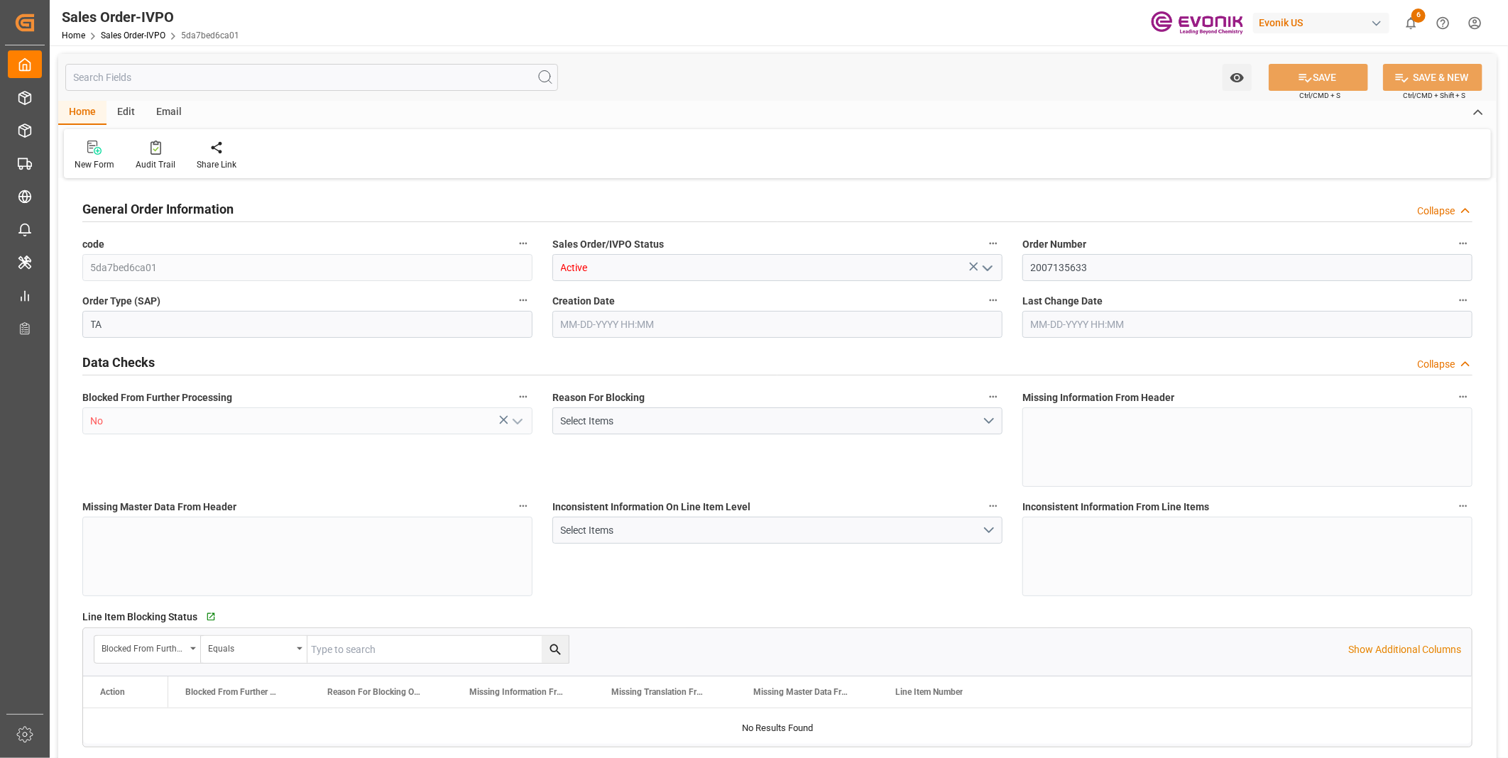
type input "ECPSJ"
type input "0"
type input "1"
type input "2"
type input "1"
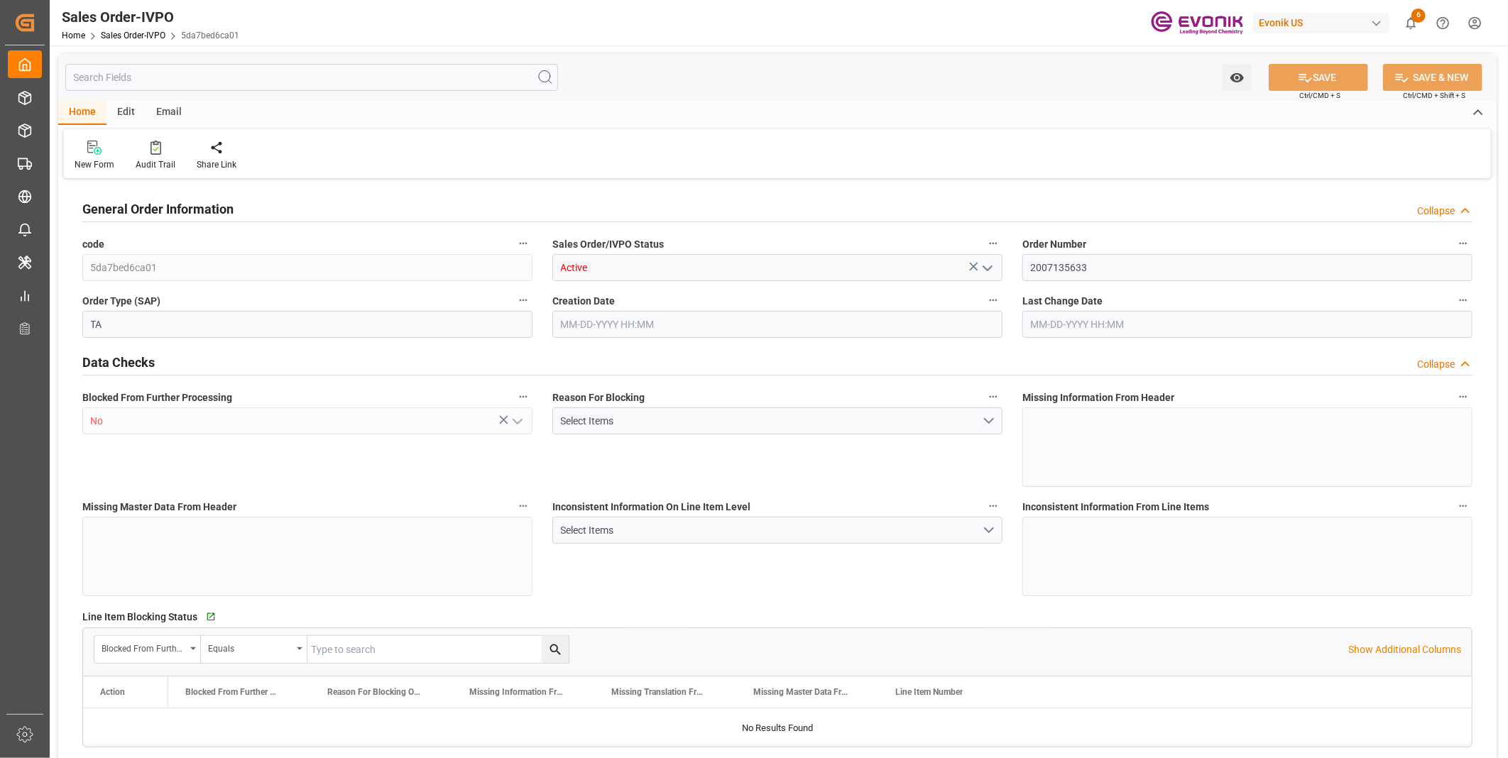
type input "20548"
type input "55.4848"
type input "19000"
type input "60"
type input "08-13-2025 17:48"
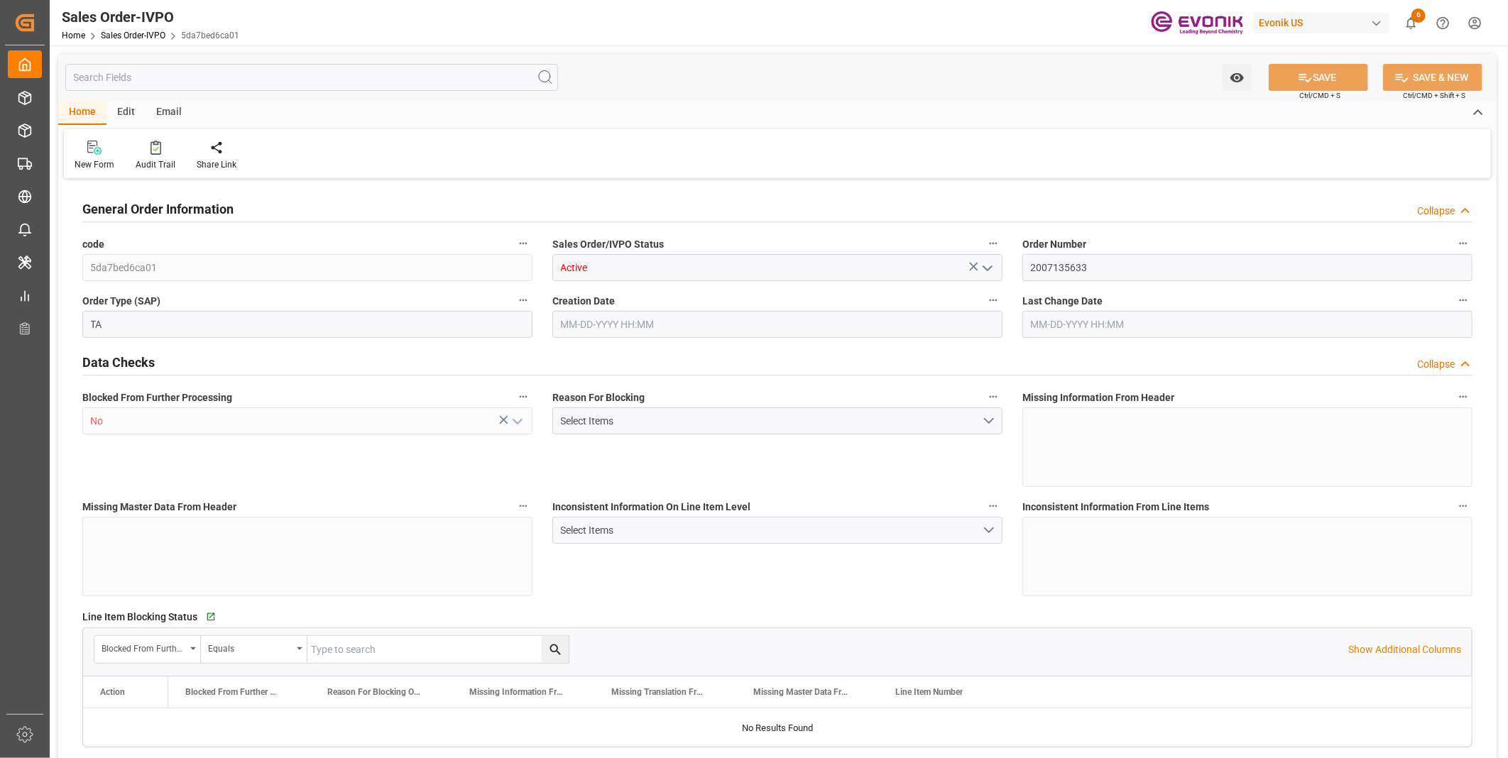
type input "09-03-2025 15:41"
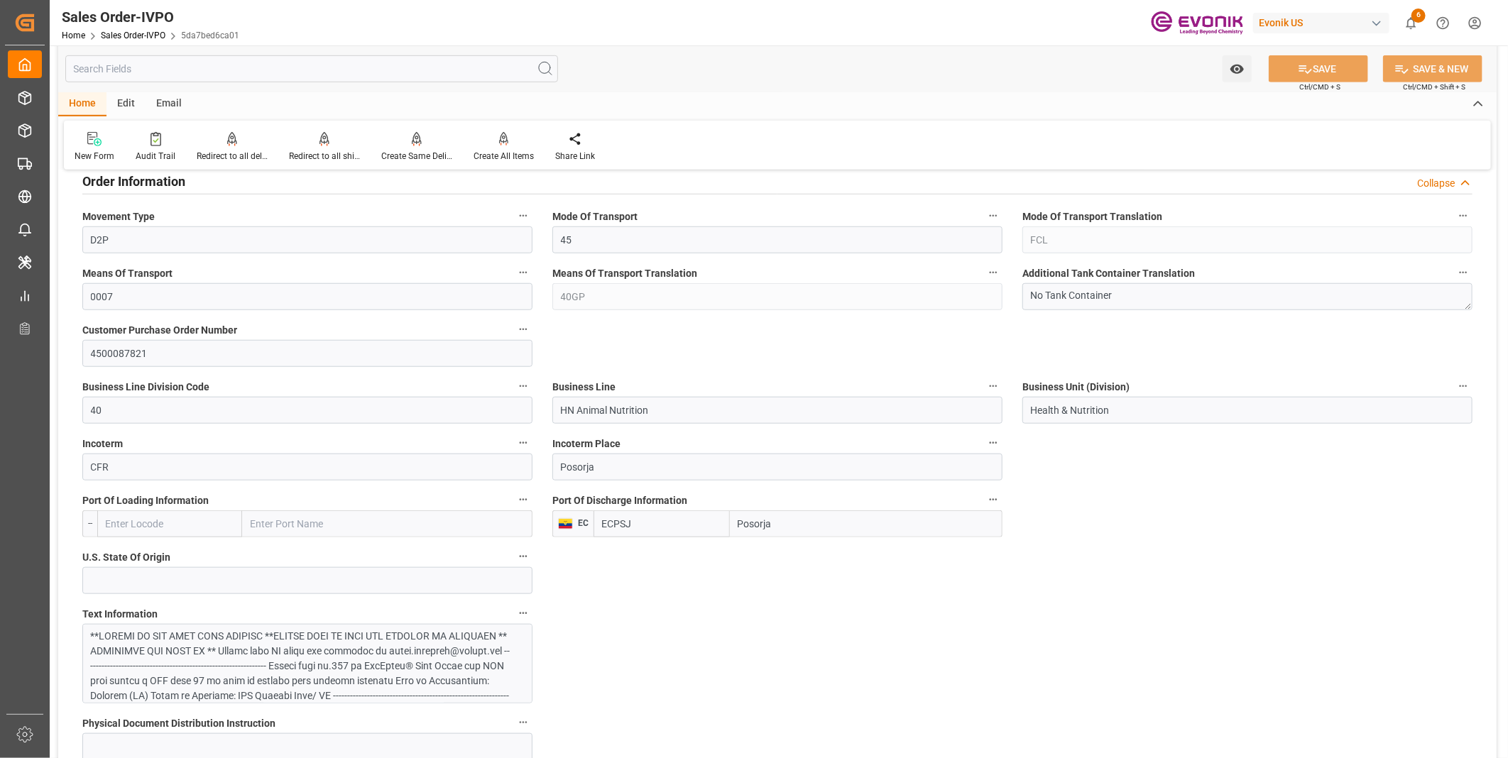
scroll to position [789, 0]
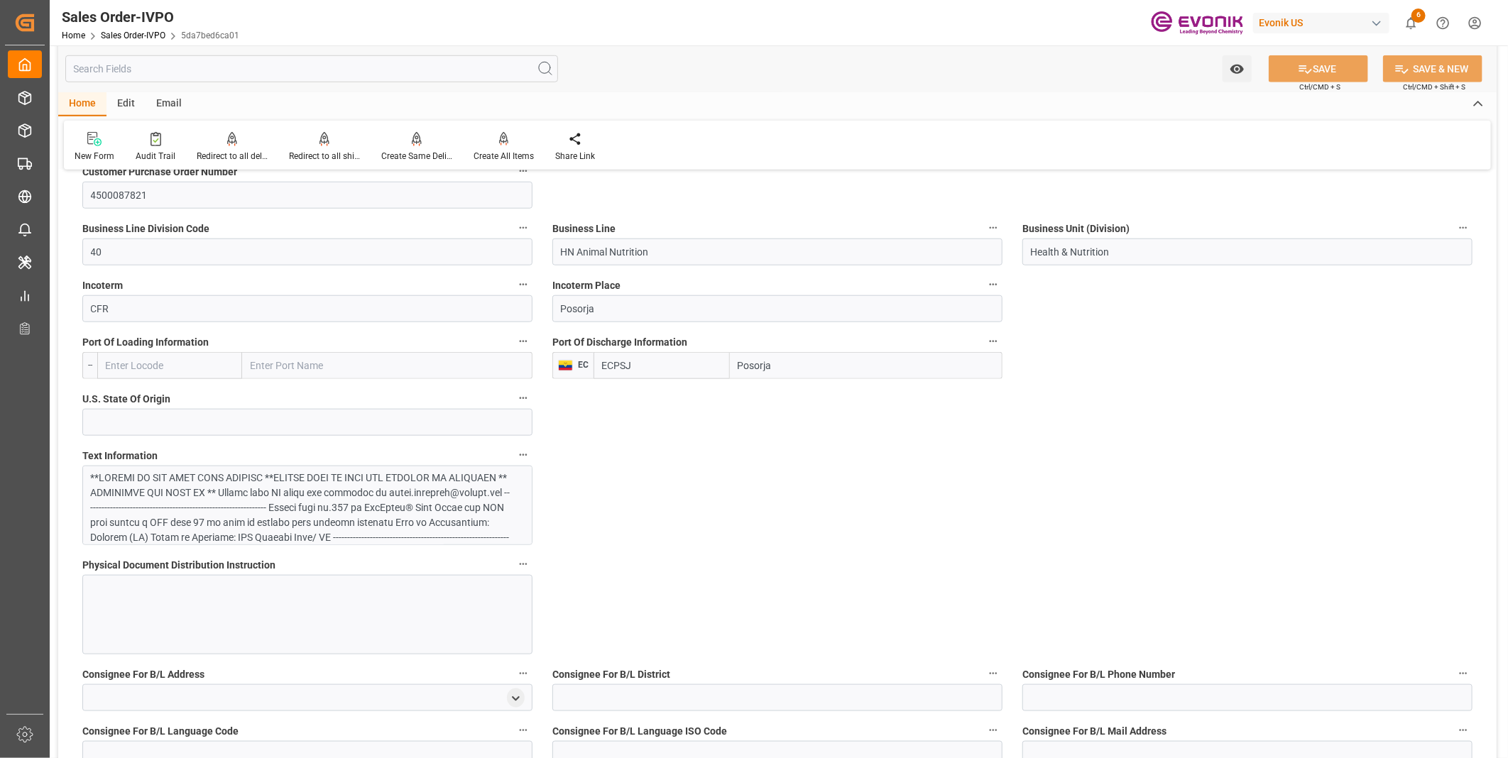
click at [286, 492] on div at bounding box center [301, 635] width 421 height 328
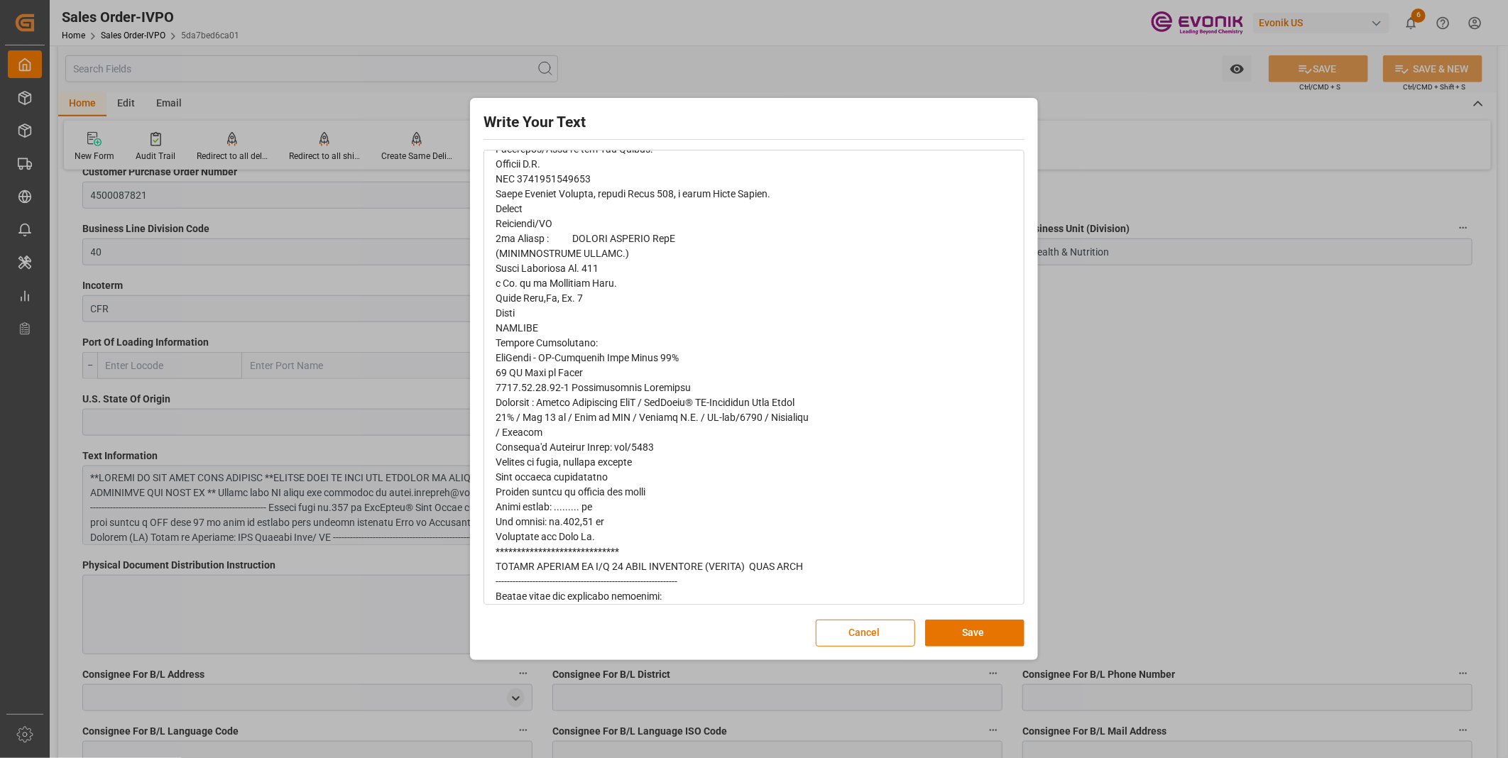
scroll to position [505, 0]
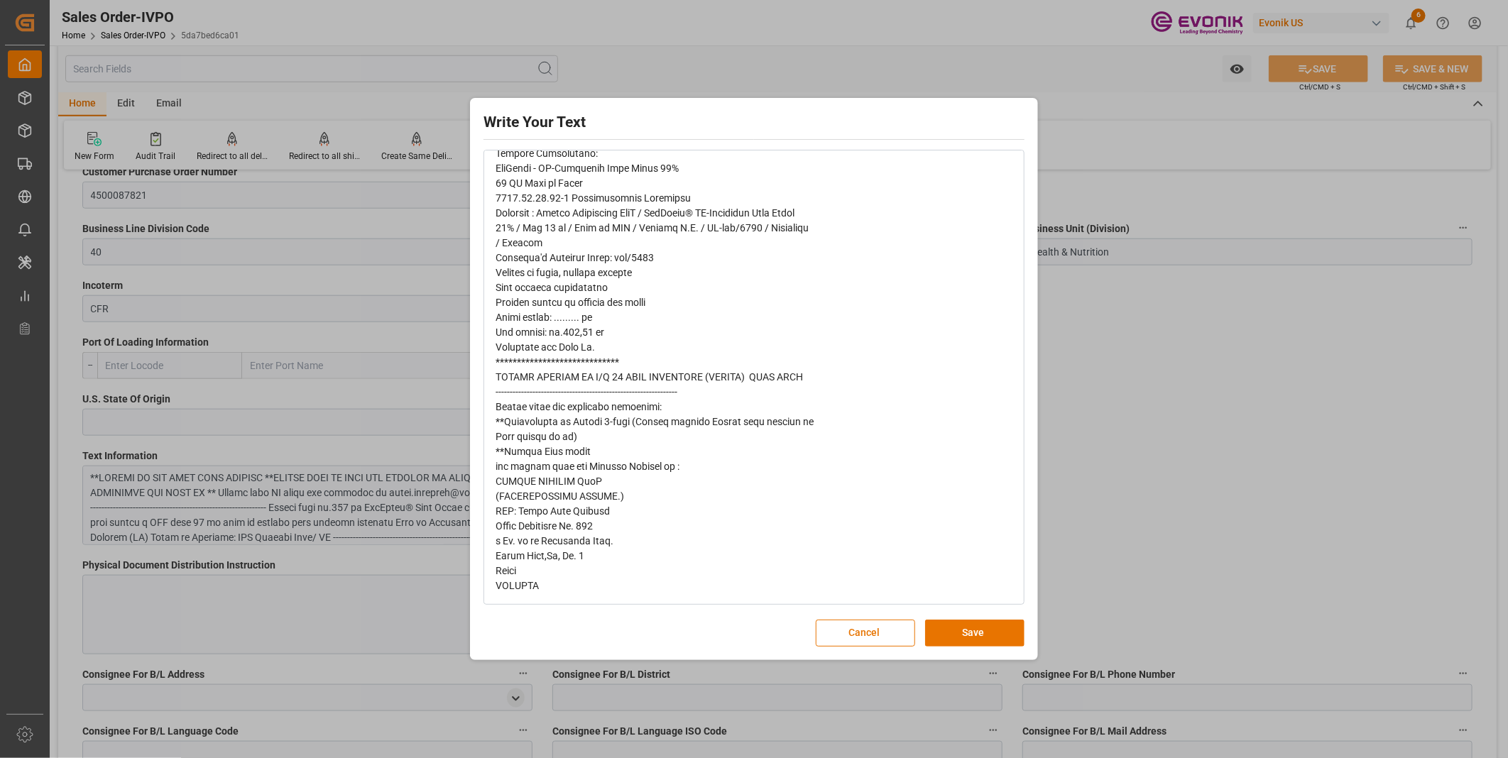
click at [934, 73] on div "Write Your Text Normal 14 Font Cancel Save" at bounding box center [754, 379] width 1508 height 758
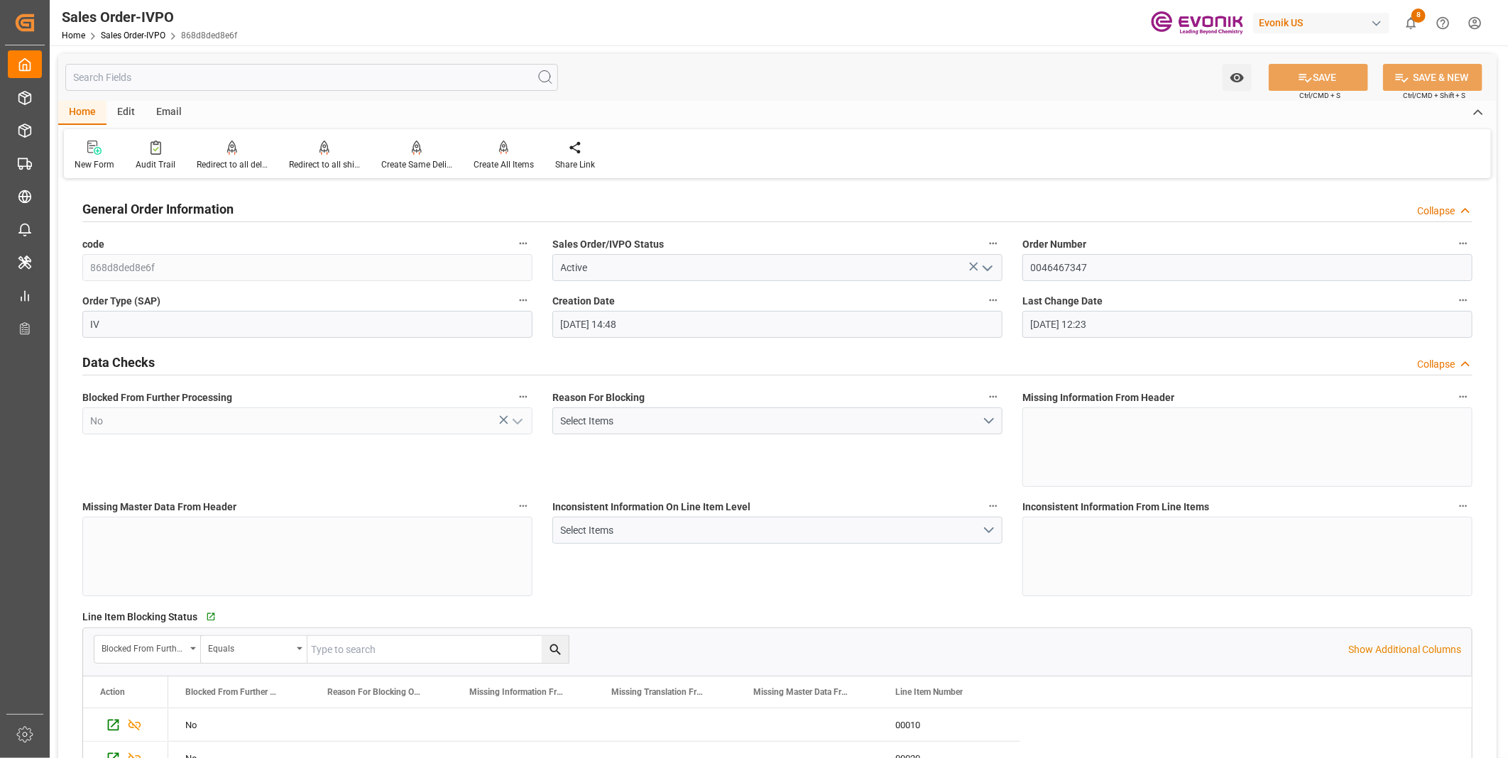
scroll to position [2366, 0]
type input "JPSMZ"
type input "0"
type input "1"
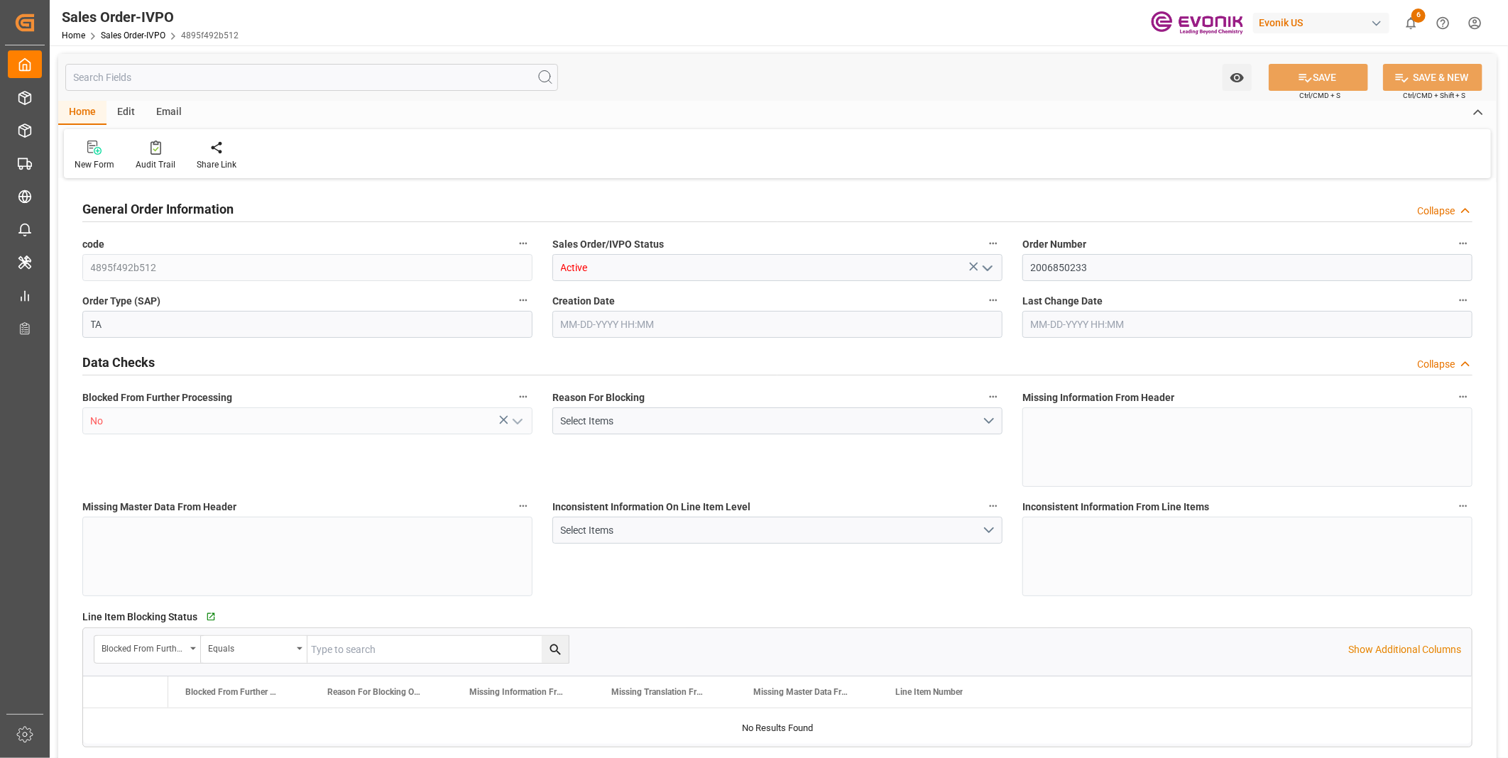
type input "1"
type input "16810.58"
type input "25.557"
type input "17000"
type input "30"
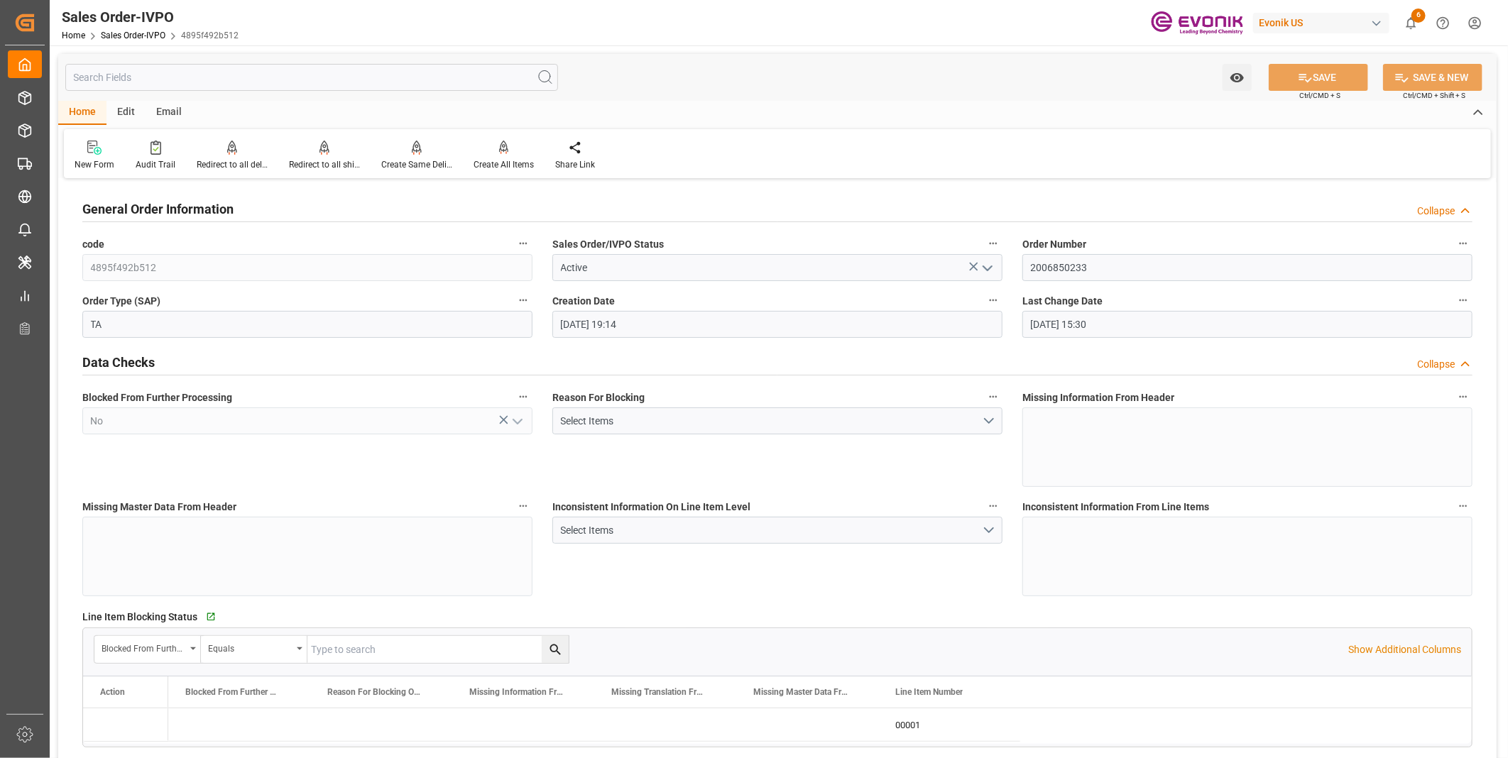
type input "[DATE] 19:14"
type input "[DATE] 15:30"
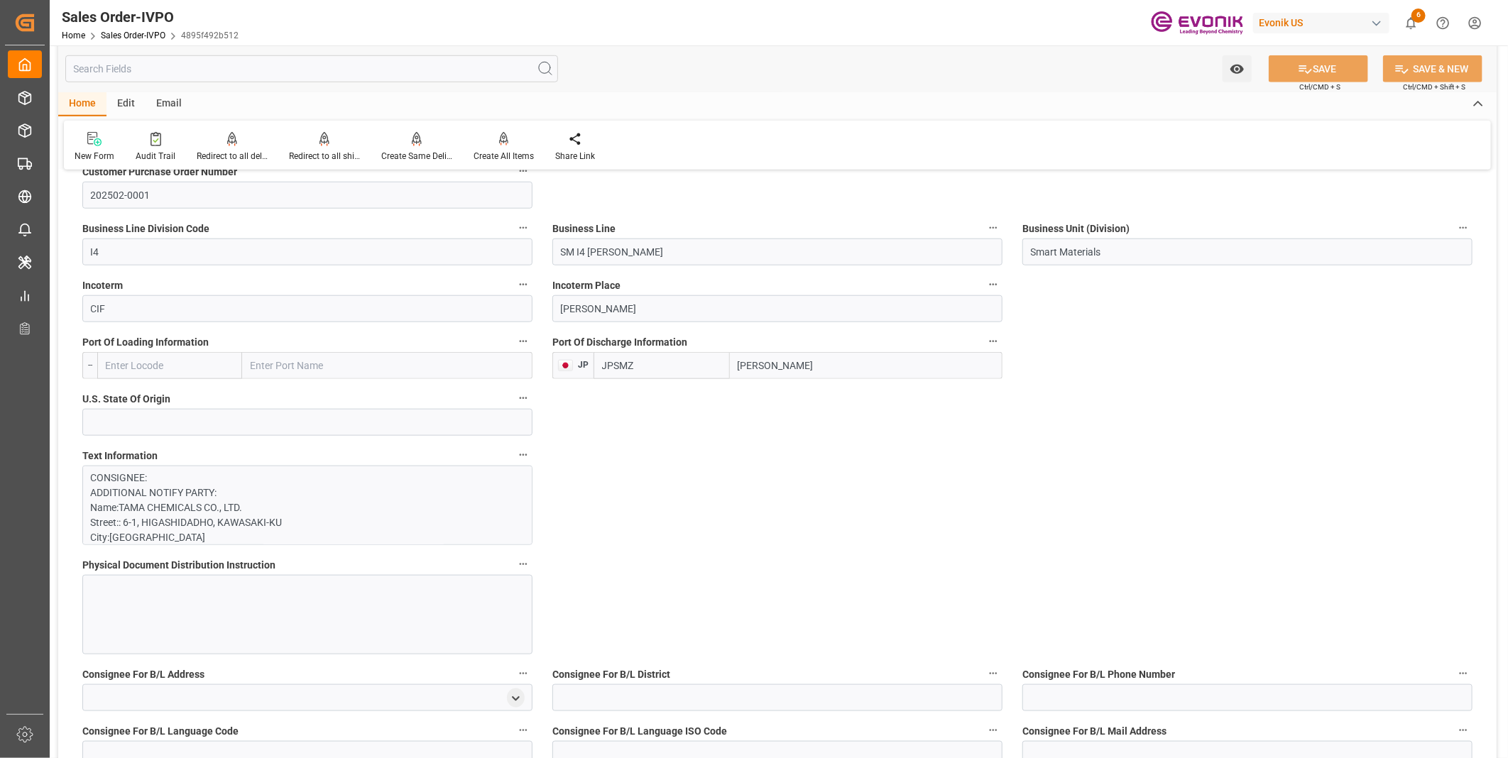
scroll to position [710, 0]
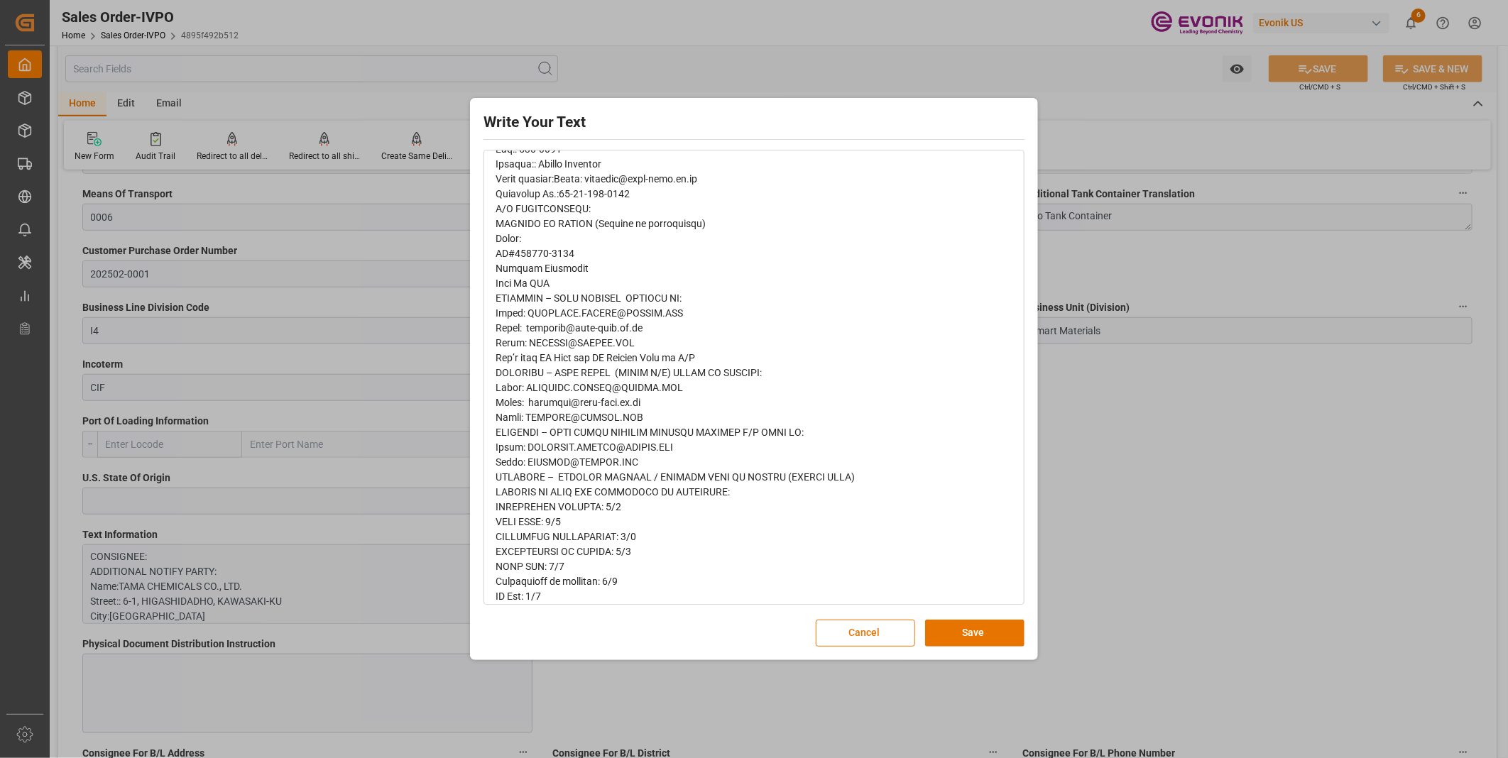
scroll to position [341, 0]
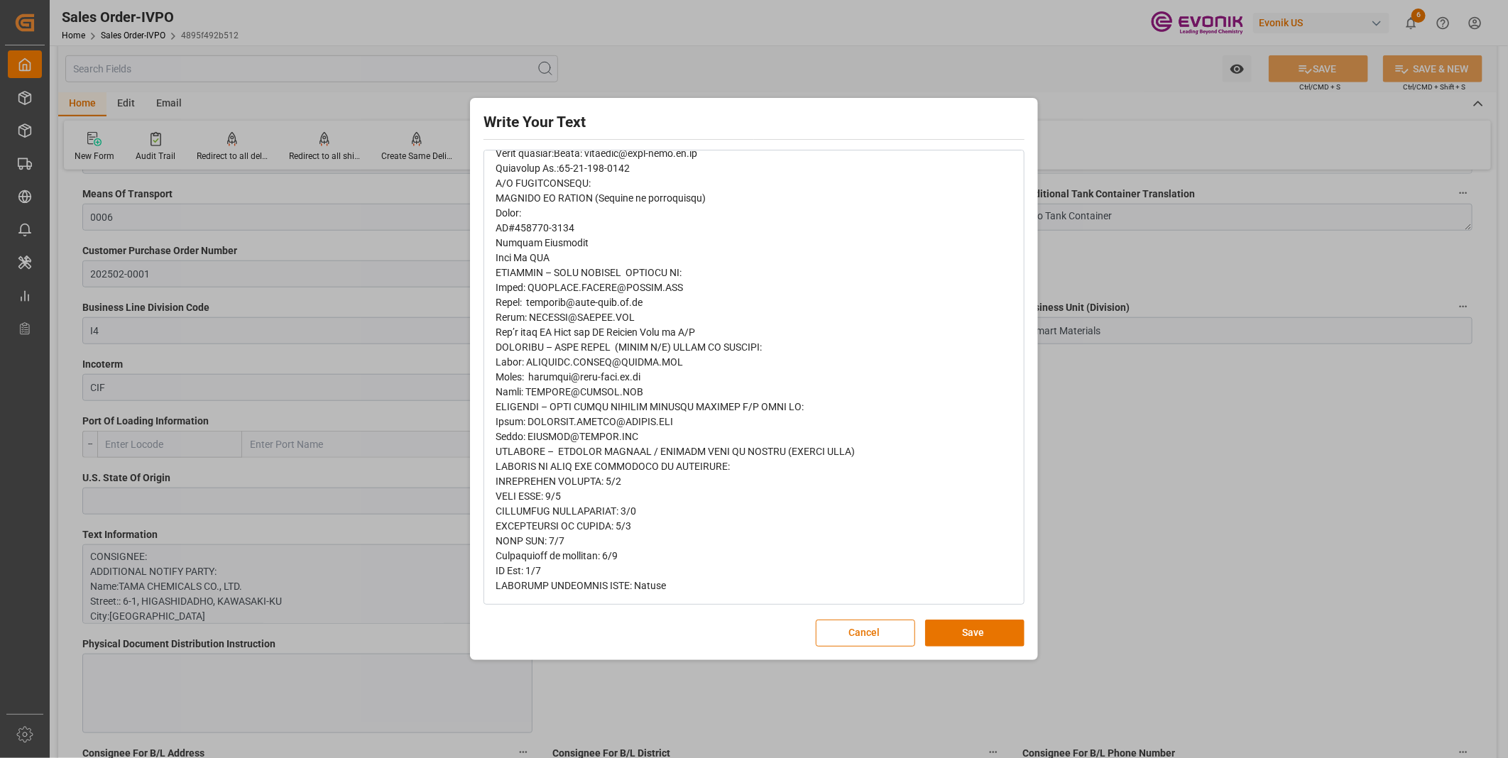
click at [1191, 525] on div "Write Your Text Normal 14 Font Cancel Save" at bounding box center [754, 379] width 1508 height 758
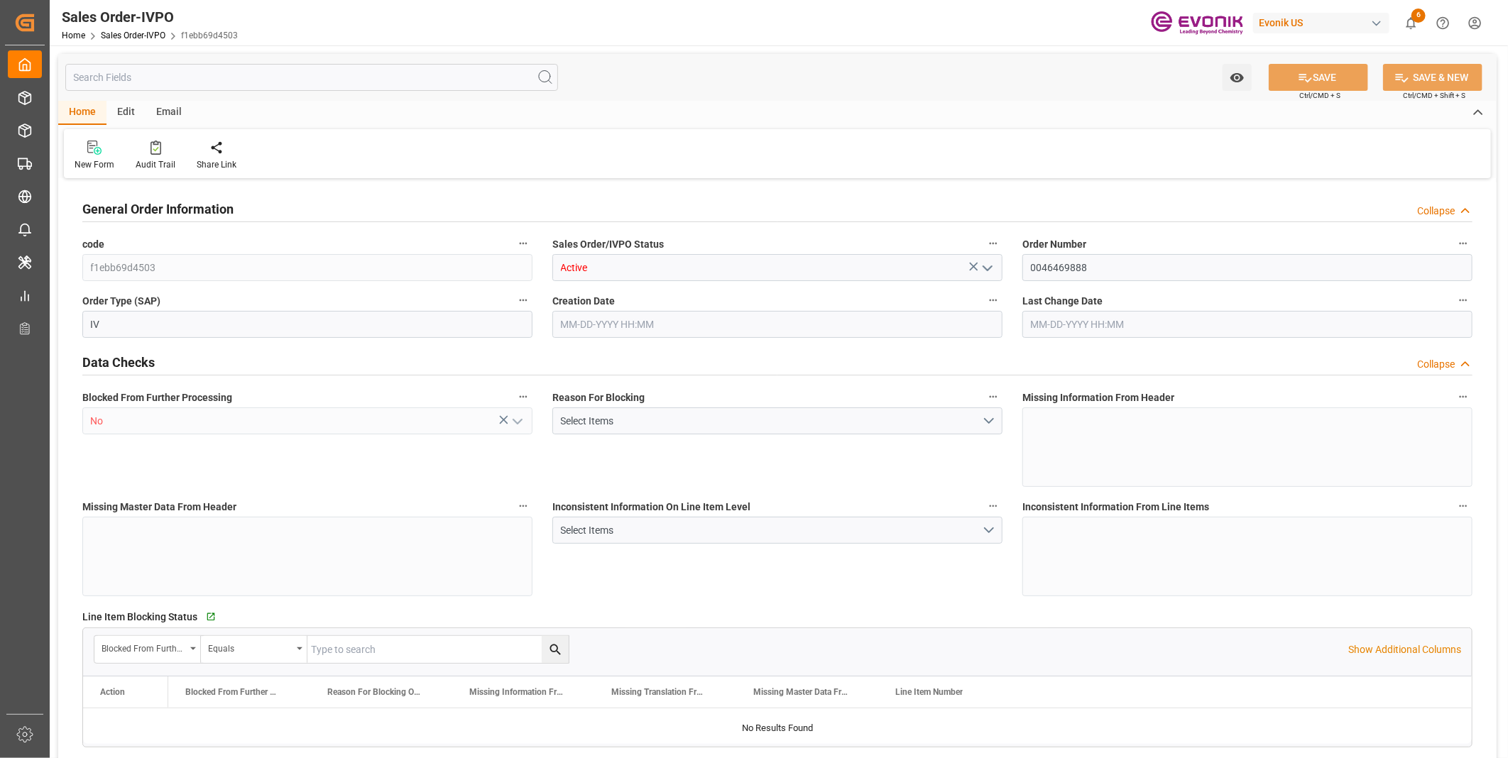
type input "BEANR"
type input "0"
type input "1"
type input "2"
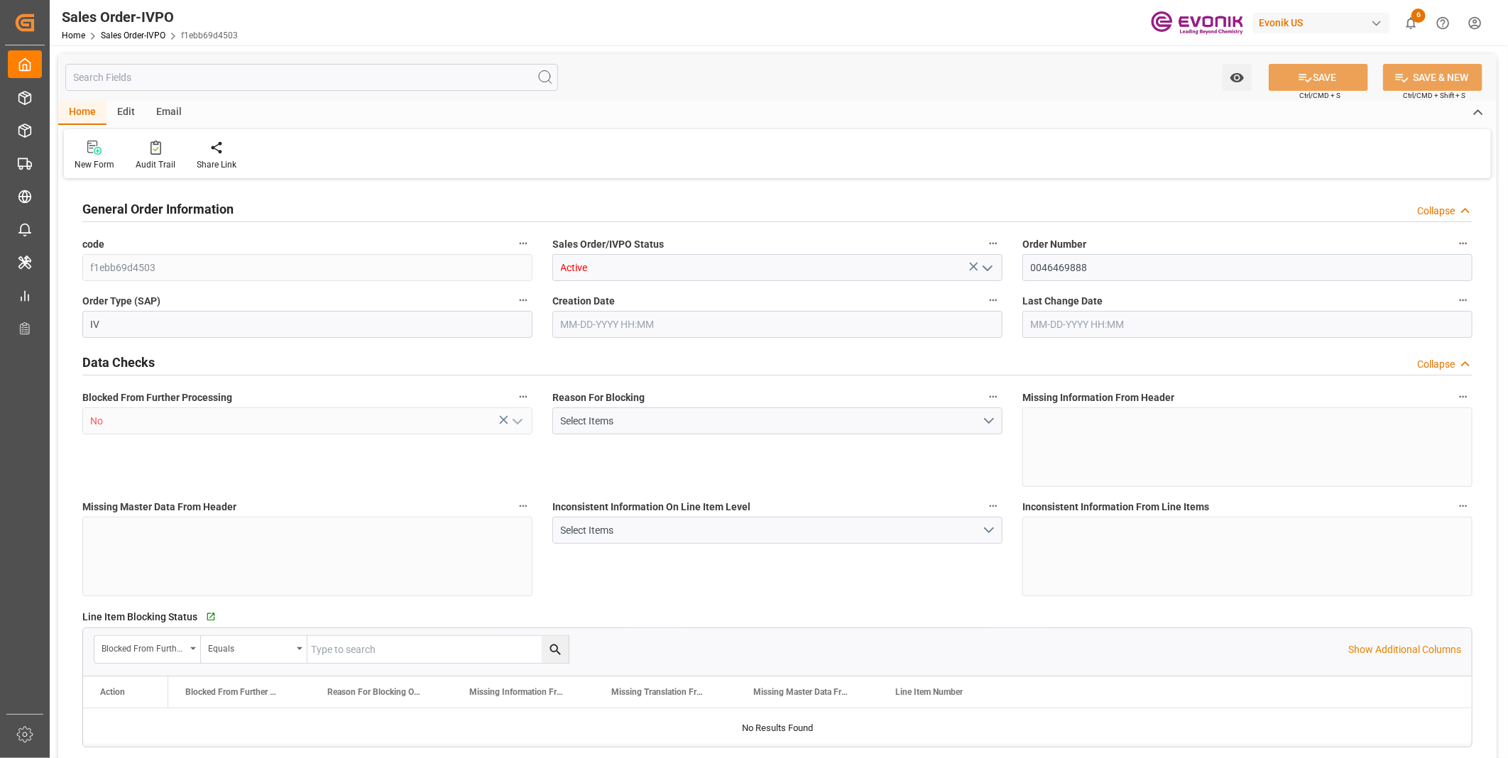
type input "12971.136"
type input "37.4492"
type input "17000"
type input "30"
type input "08-22-2025 17:49"
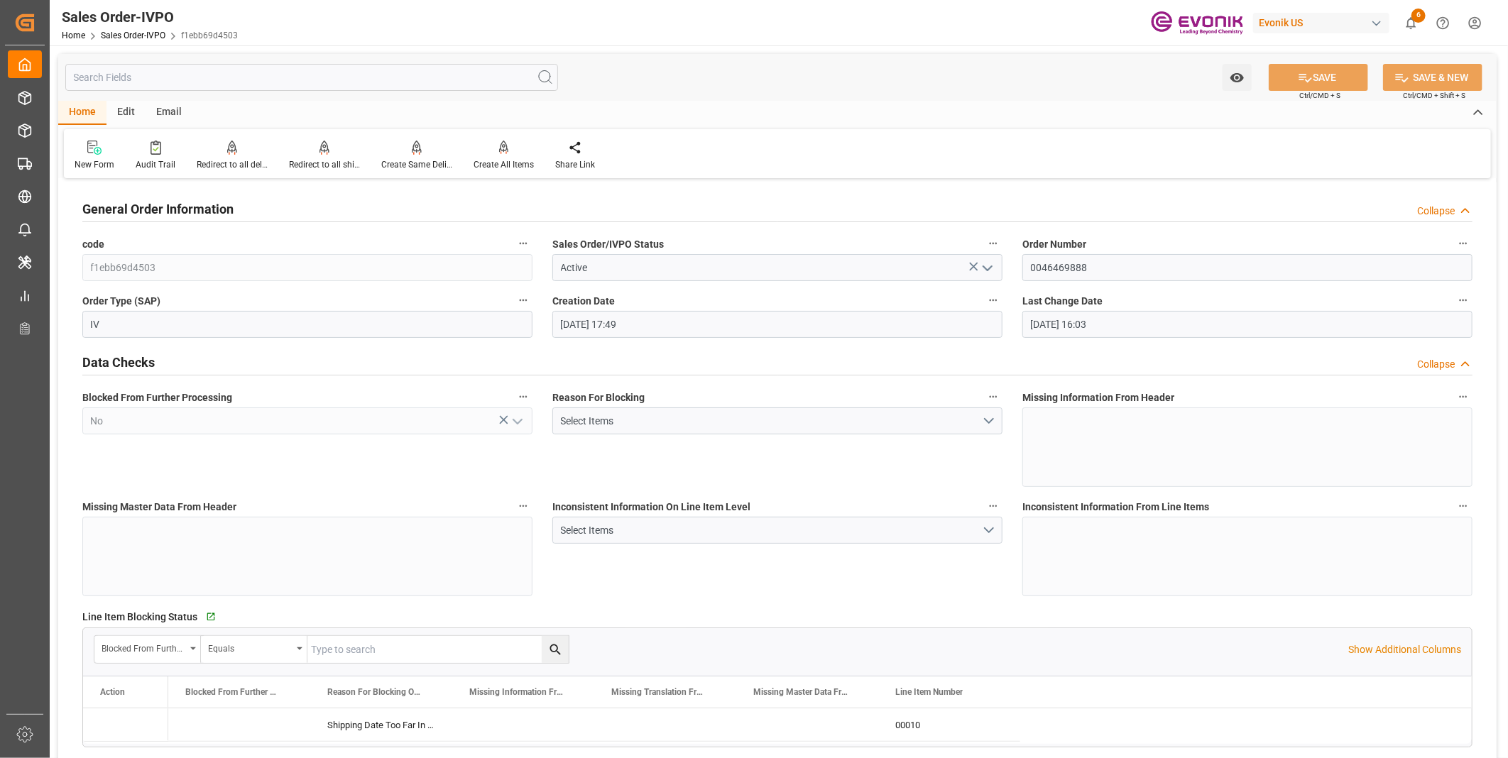
type input "[DATE] 16:03"
click at [332, 158] on div "Redirect to all shipments" at bounding box center [324, 164] width 71 height 13
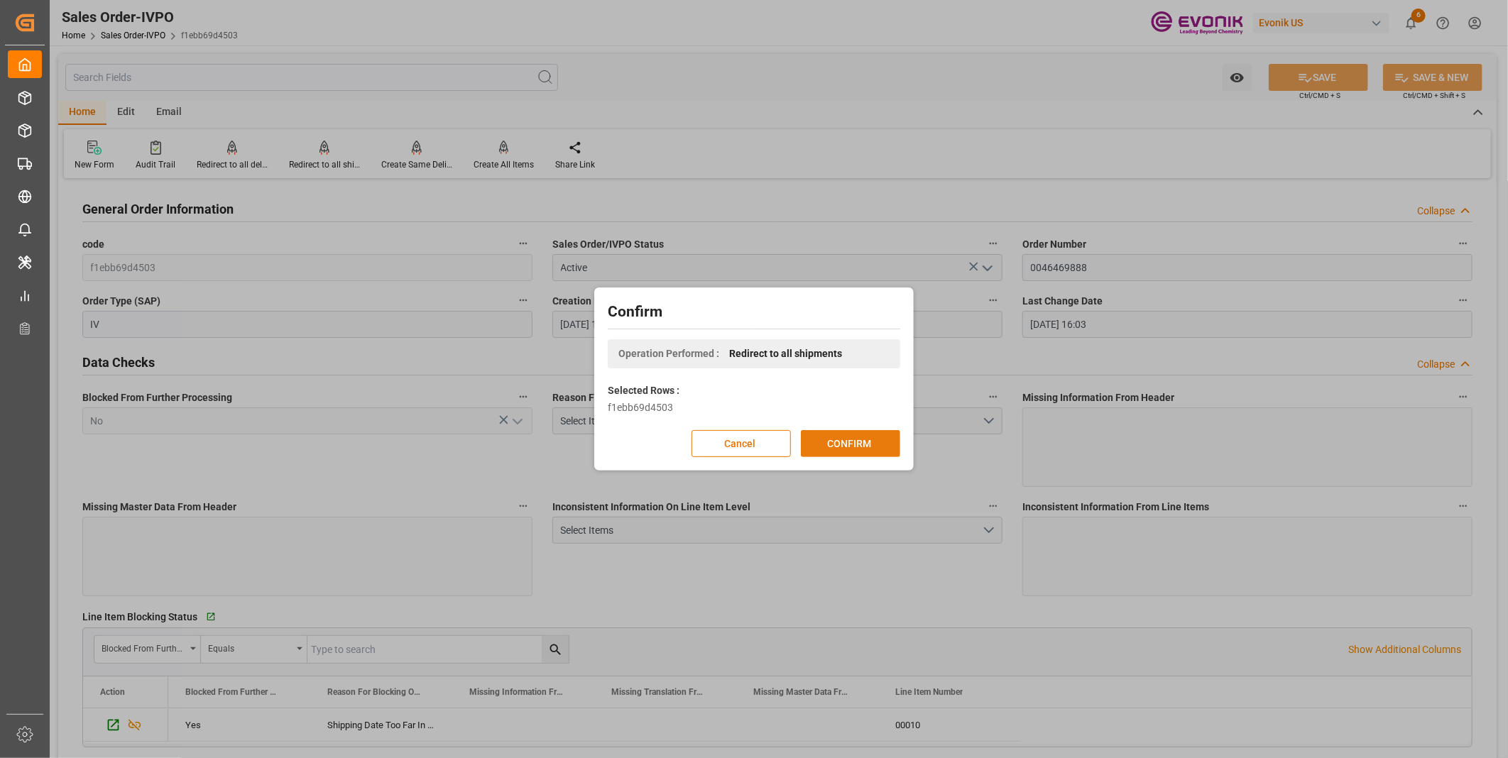
click at [839, 434] on button "CONFIRM" at bounding box center [850, 443] width 99 height 27
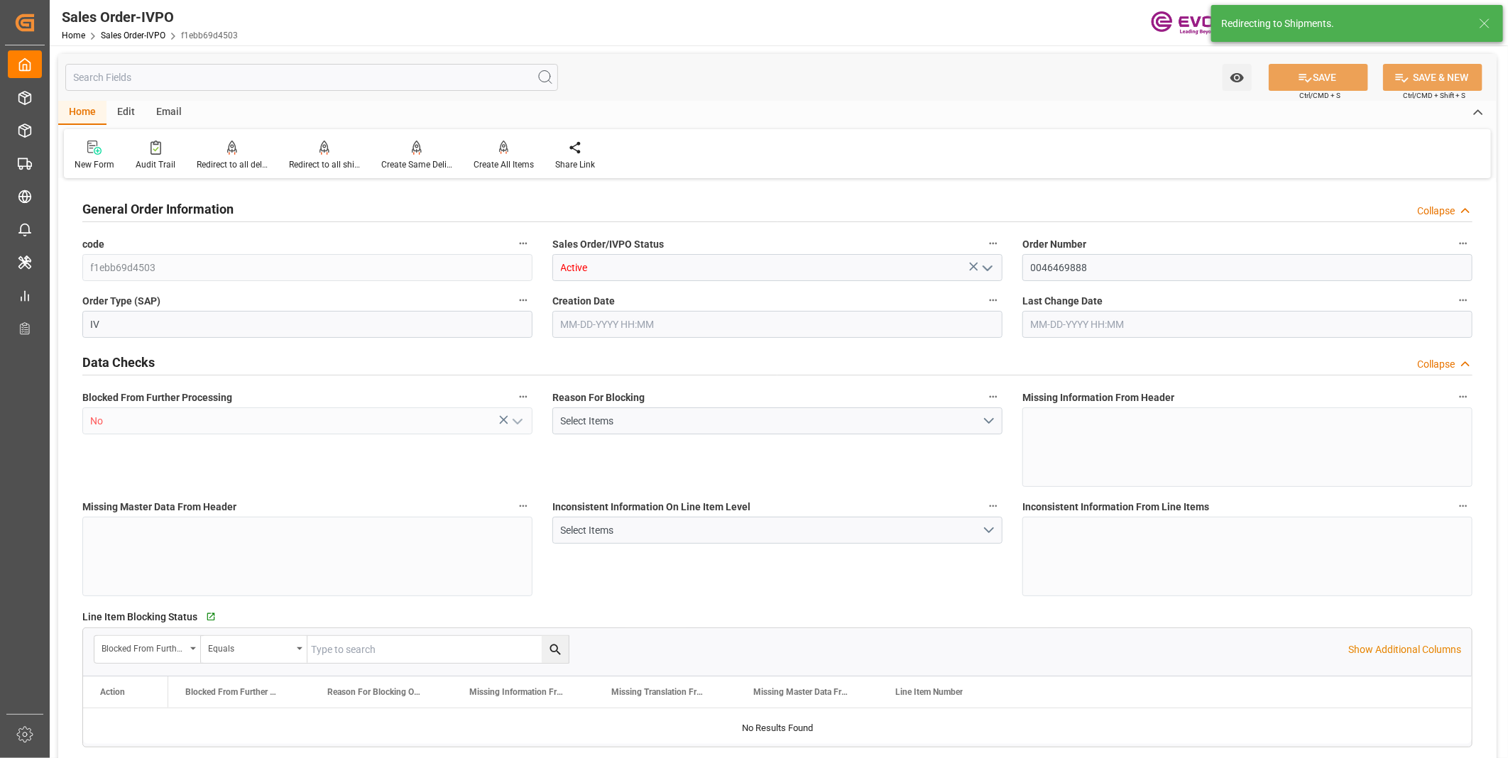
type input "BEANR"
type input "0"
type input "1"
type input "2"
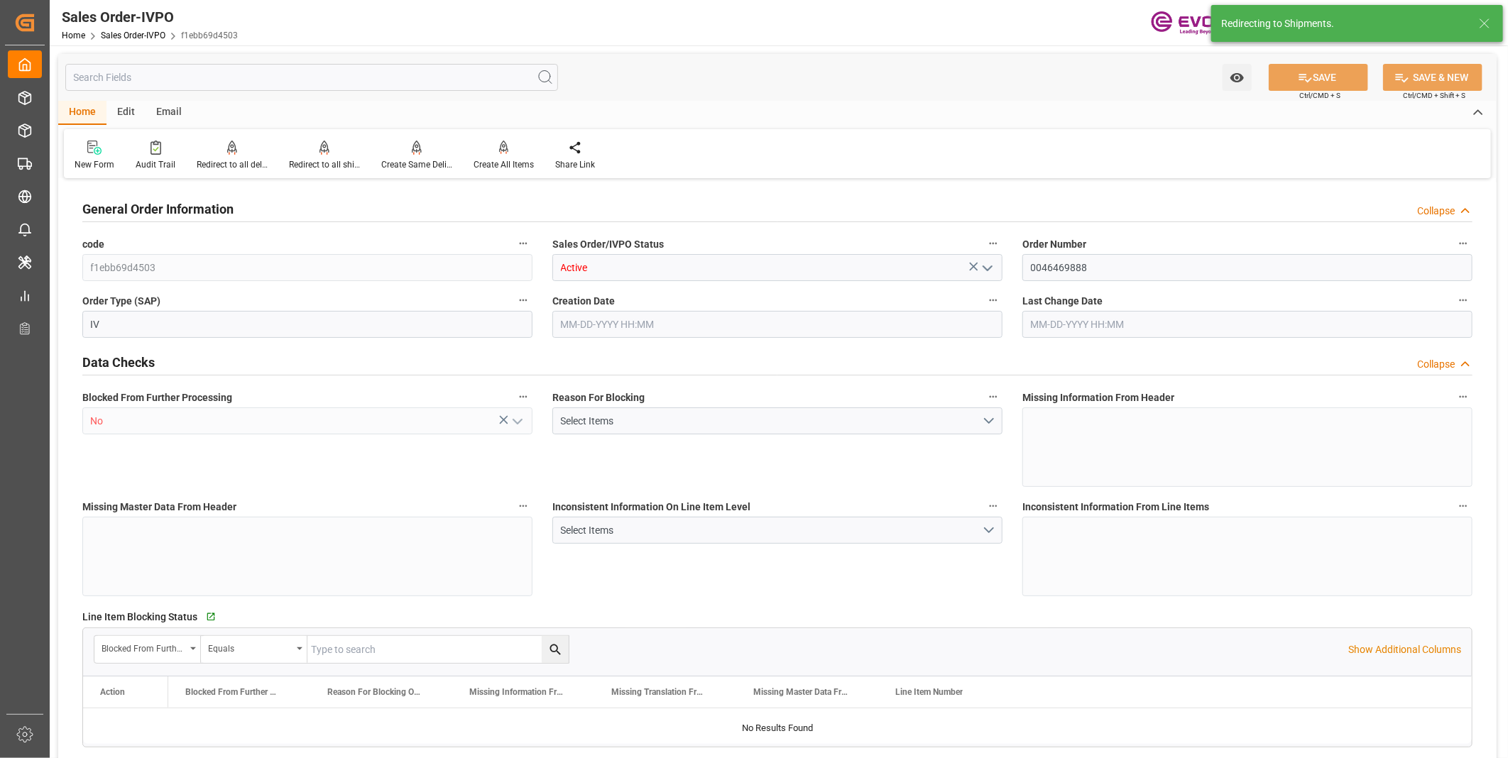
type input "12971.136"
type input "37.4492"
type input "17000"
type input "30"
type input "08-22-2025 17:49"
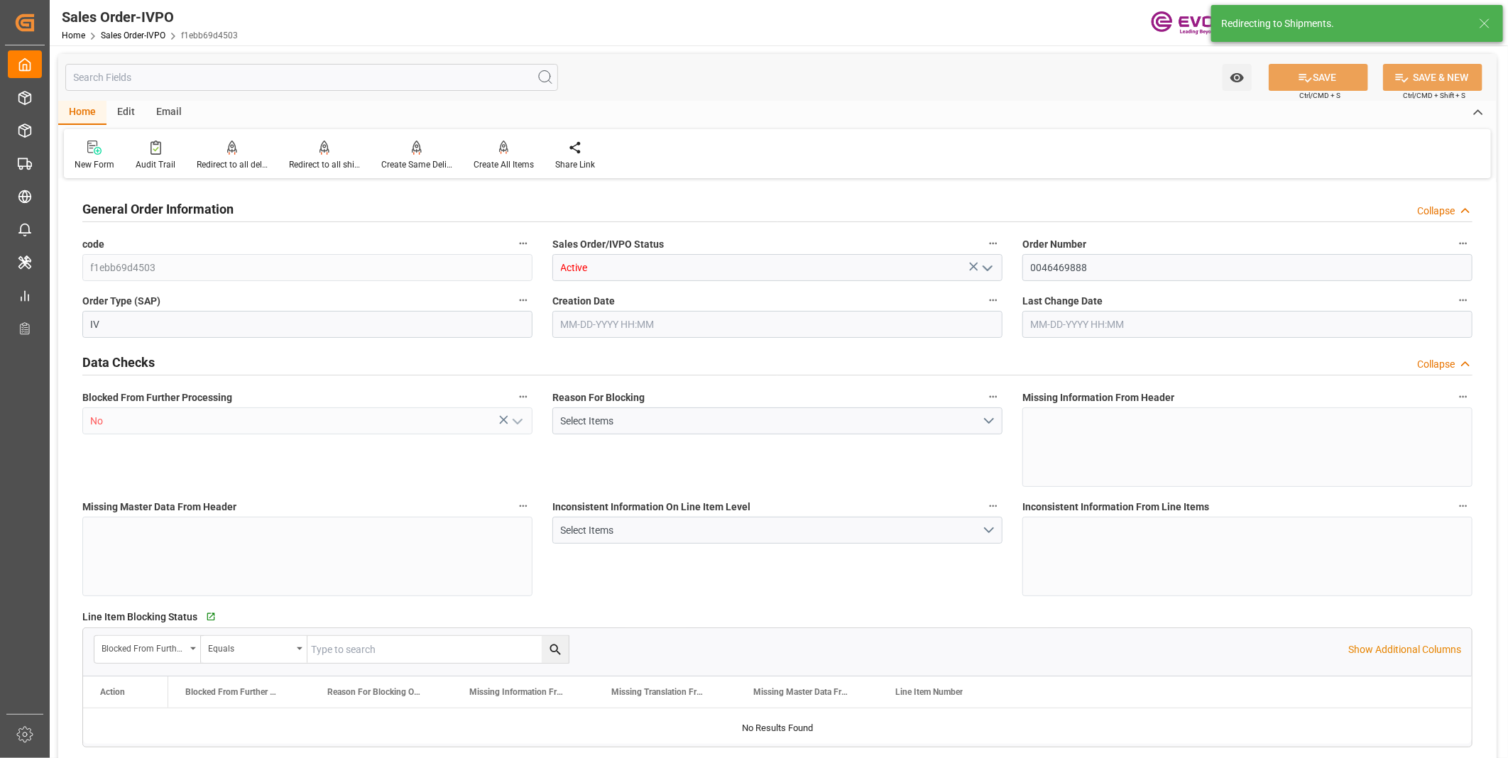
type input "[DATE] 16:03"
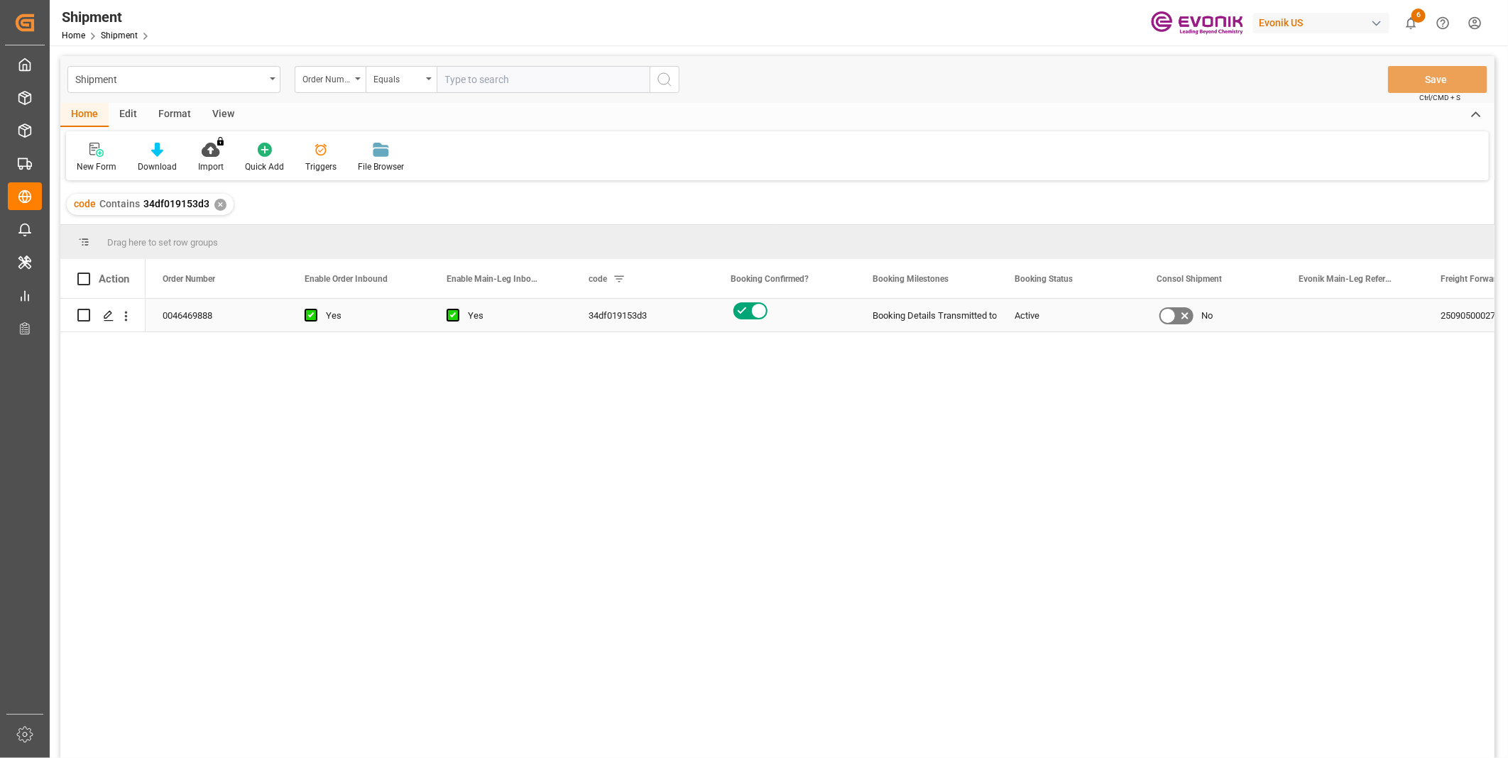
click at [94, 308] on div "Press SPACE to select this row." at bounding box center [102, 315] width 51 height 31
click at [109, 316] on icon "Press SPACE to select this row." at bounding box center [108, 315] width 11 height 11
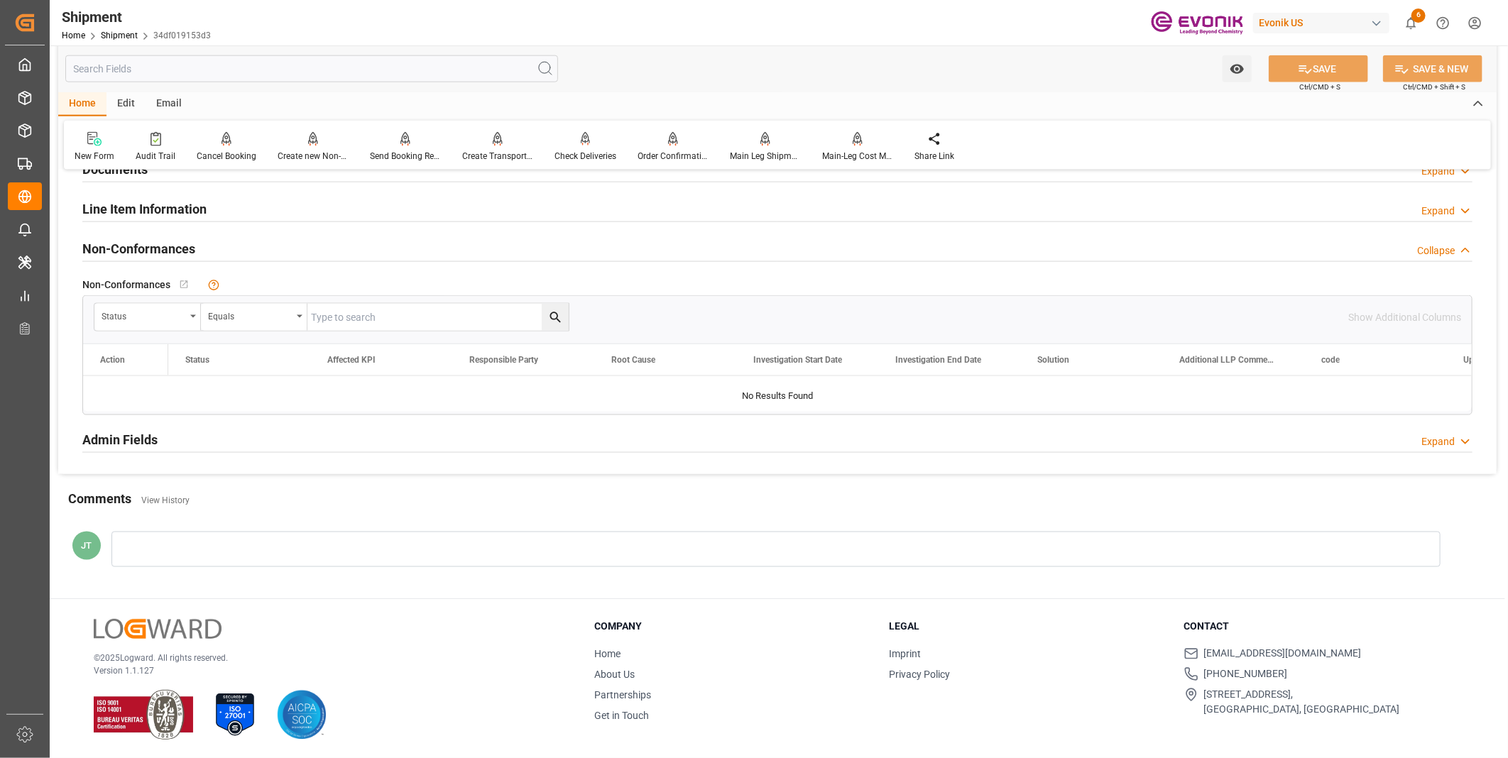
scroll to position [861, 0]
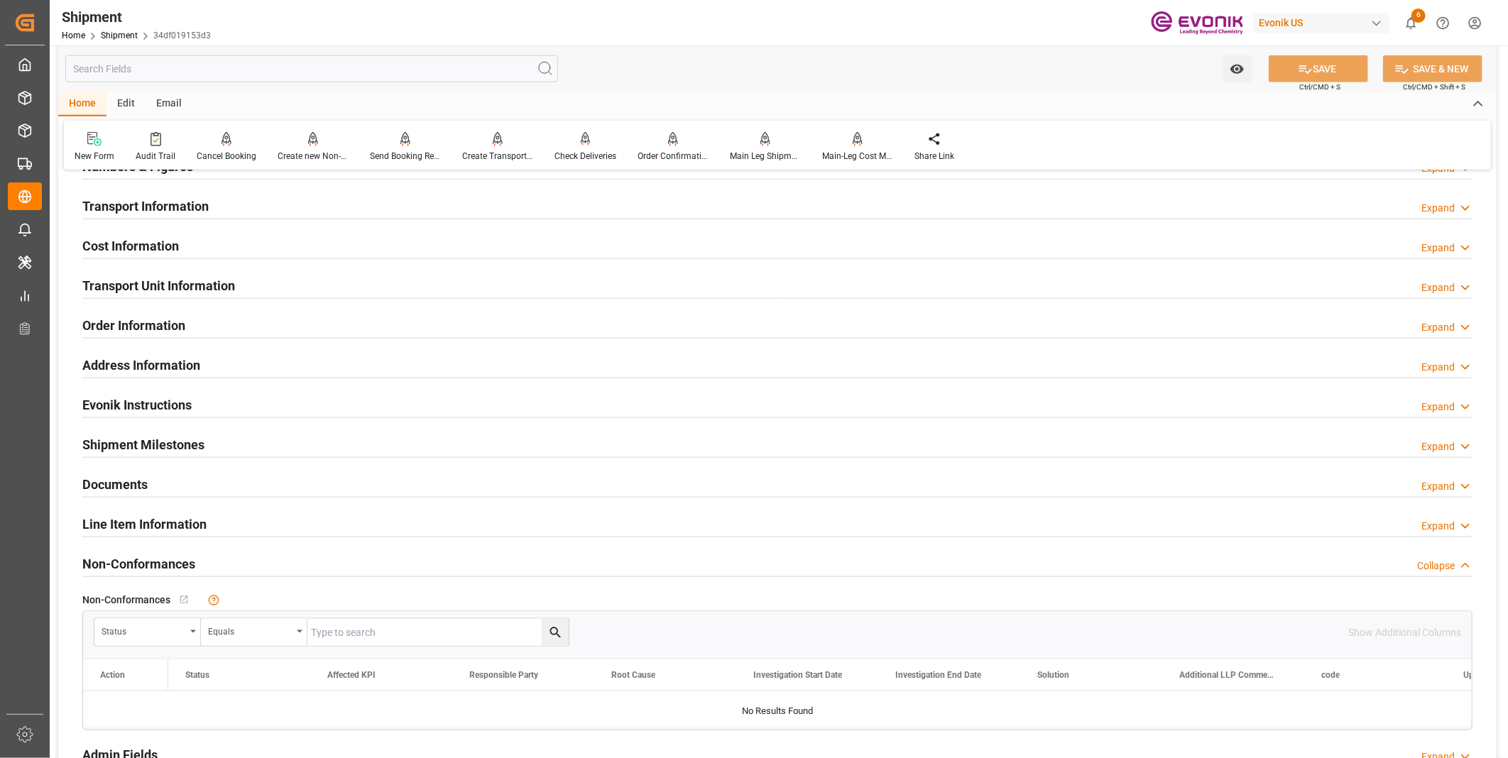
click at [218, 520] on div "Line Item Information Expand" at bounding box center [777, 523] width 1390 height 27
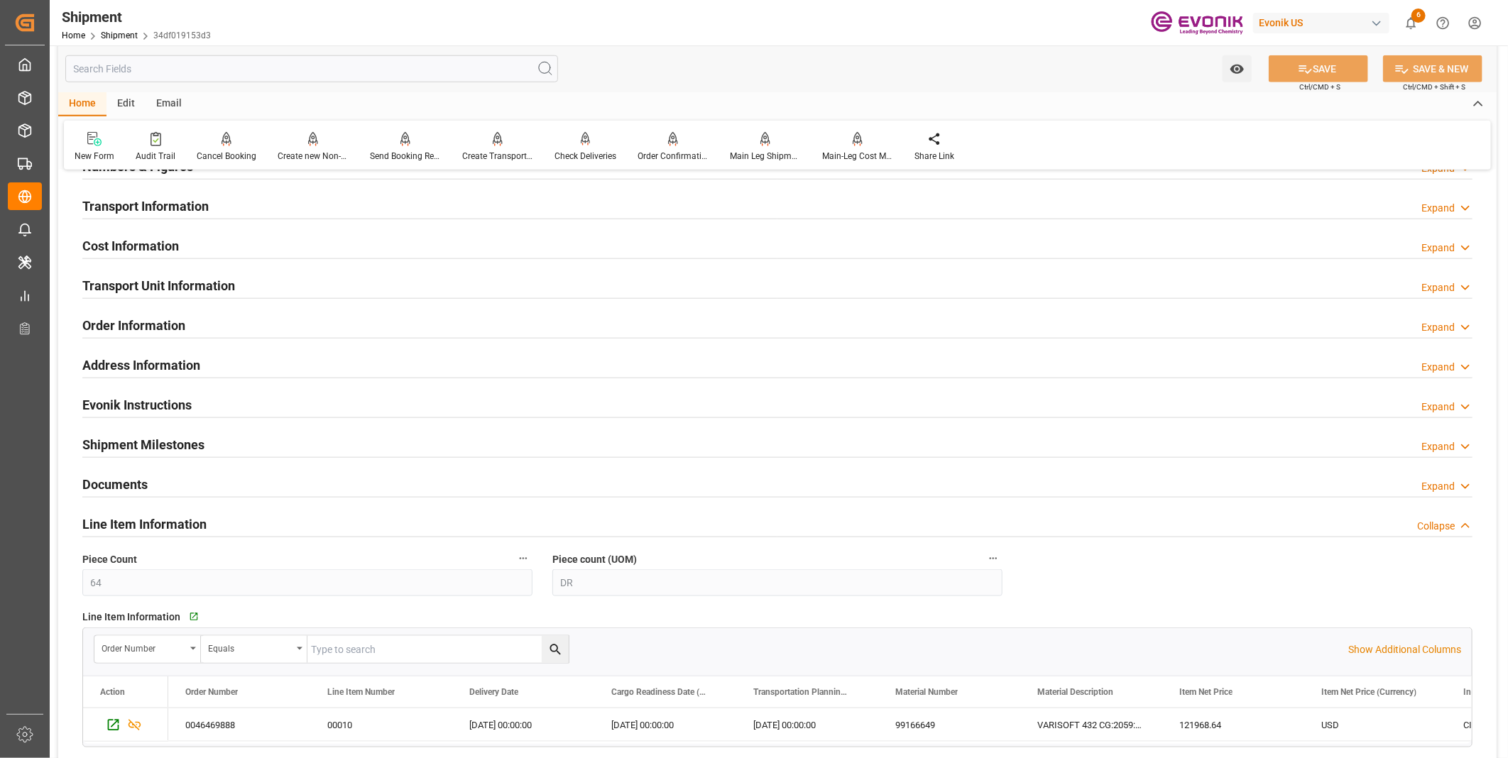
scroll to position [1019, 0]
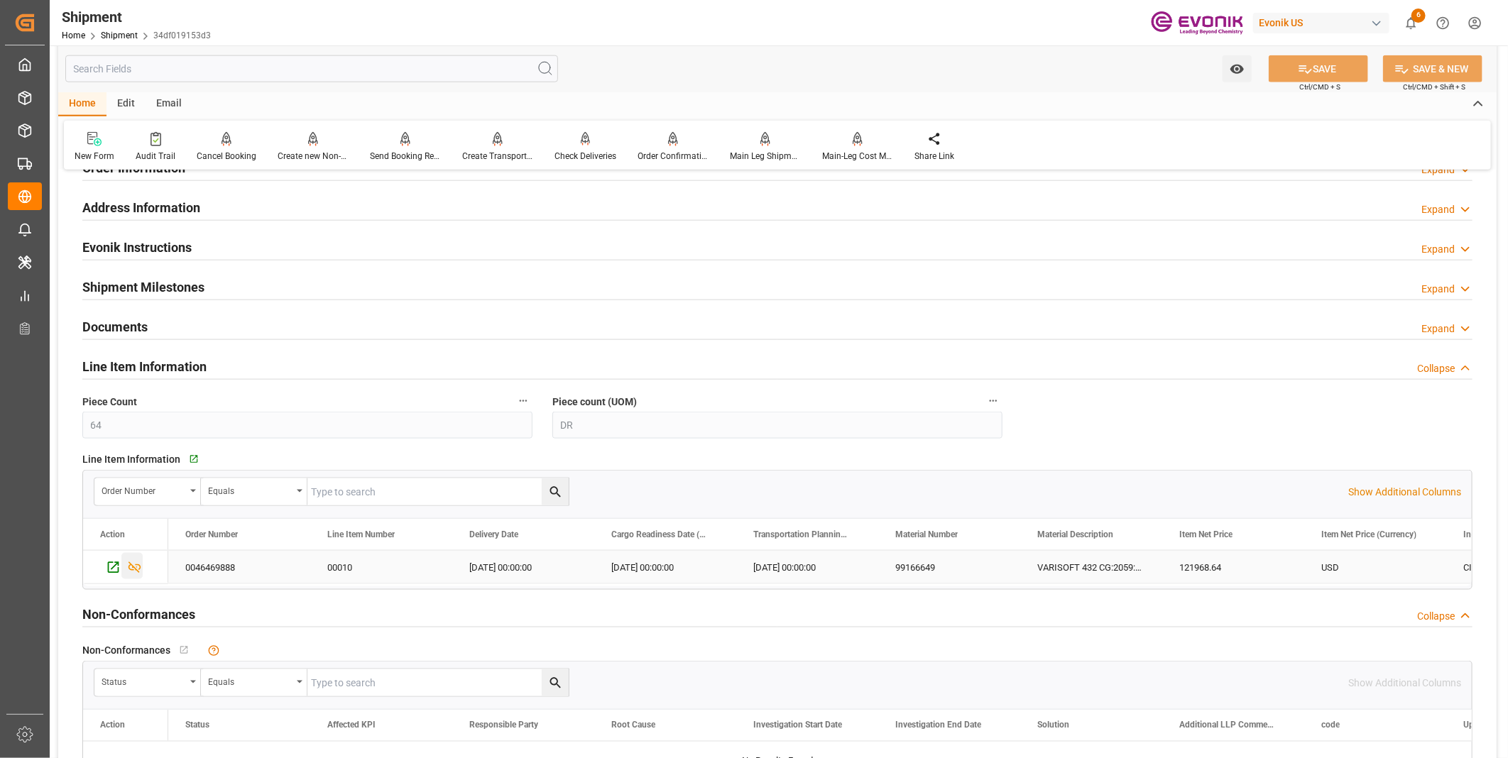
click at [129, 569] on icon "Press SPACE to select this row." at bounding box center [135, 567] width 13 height 11
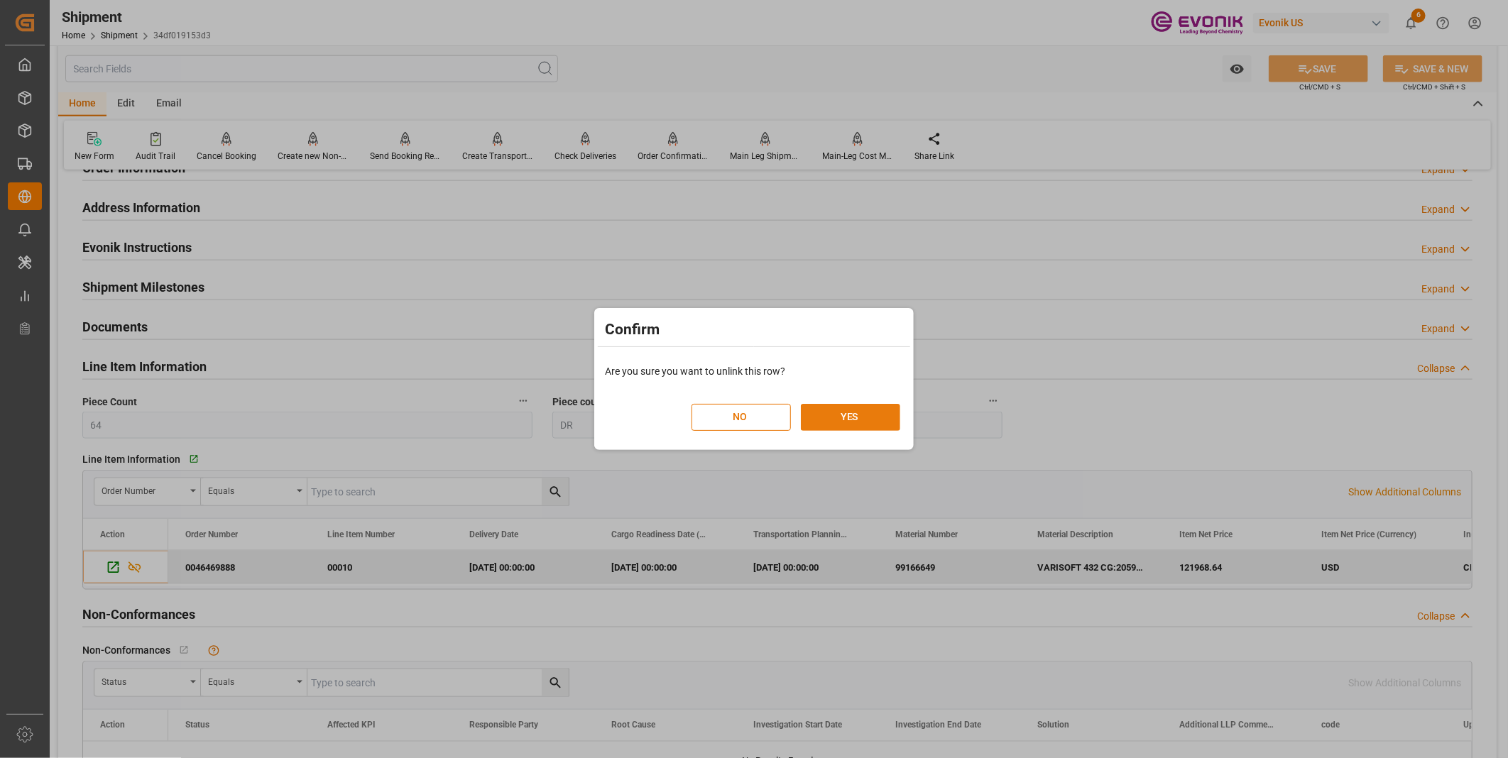
click at [862, 414] on button "YES" at bounding box center [850, 417] width 99 height 27
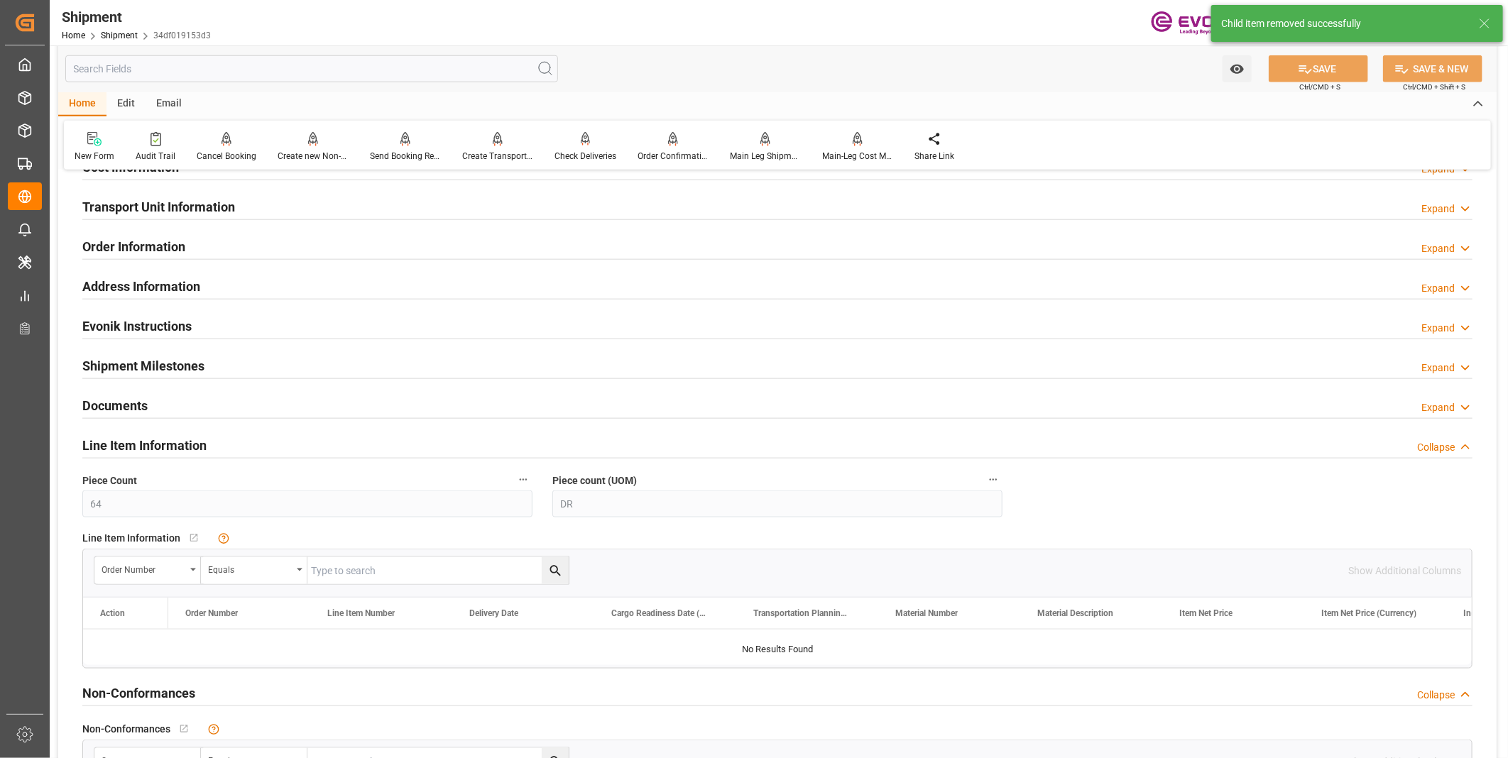
scroll to position [861, 0]
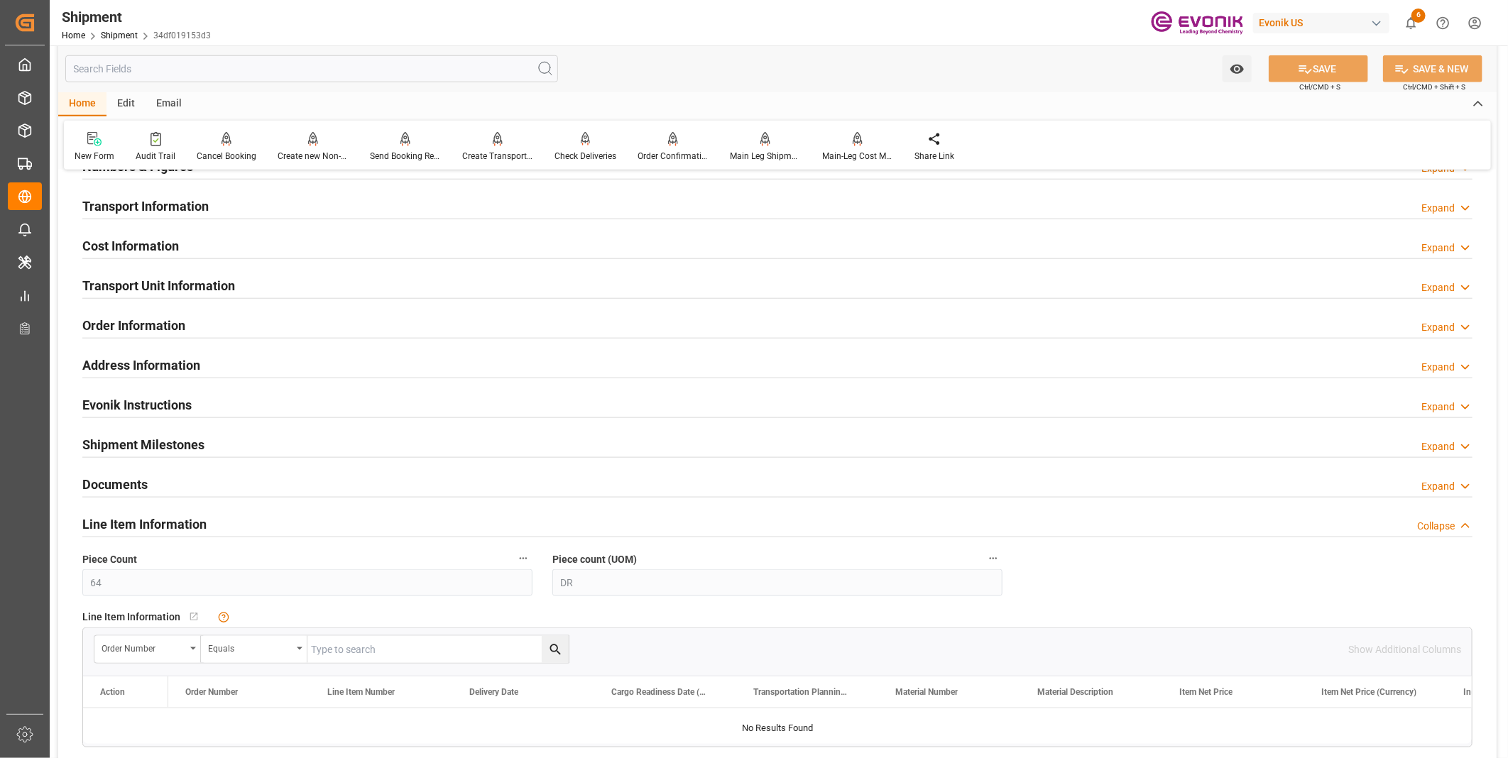
click at [287, 279] on div "Transport Unit Information Expand" at bounding box center [777, 284] width 1390 height 27
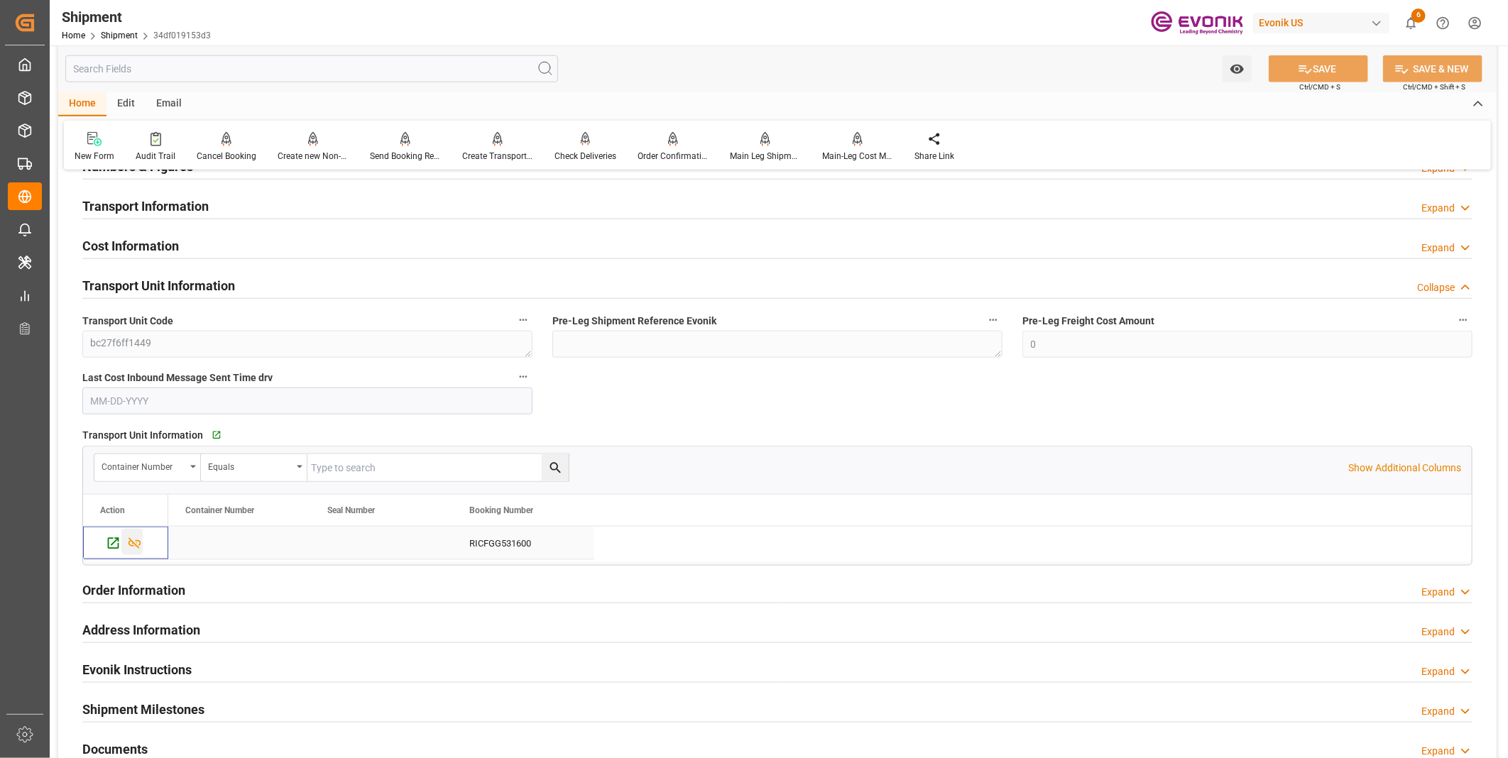
click at [129, 541] on icon "Press SPACE to select this row." at bounding box center [134, 543] width 15 height 15
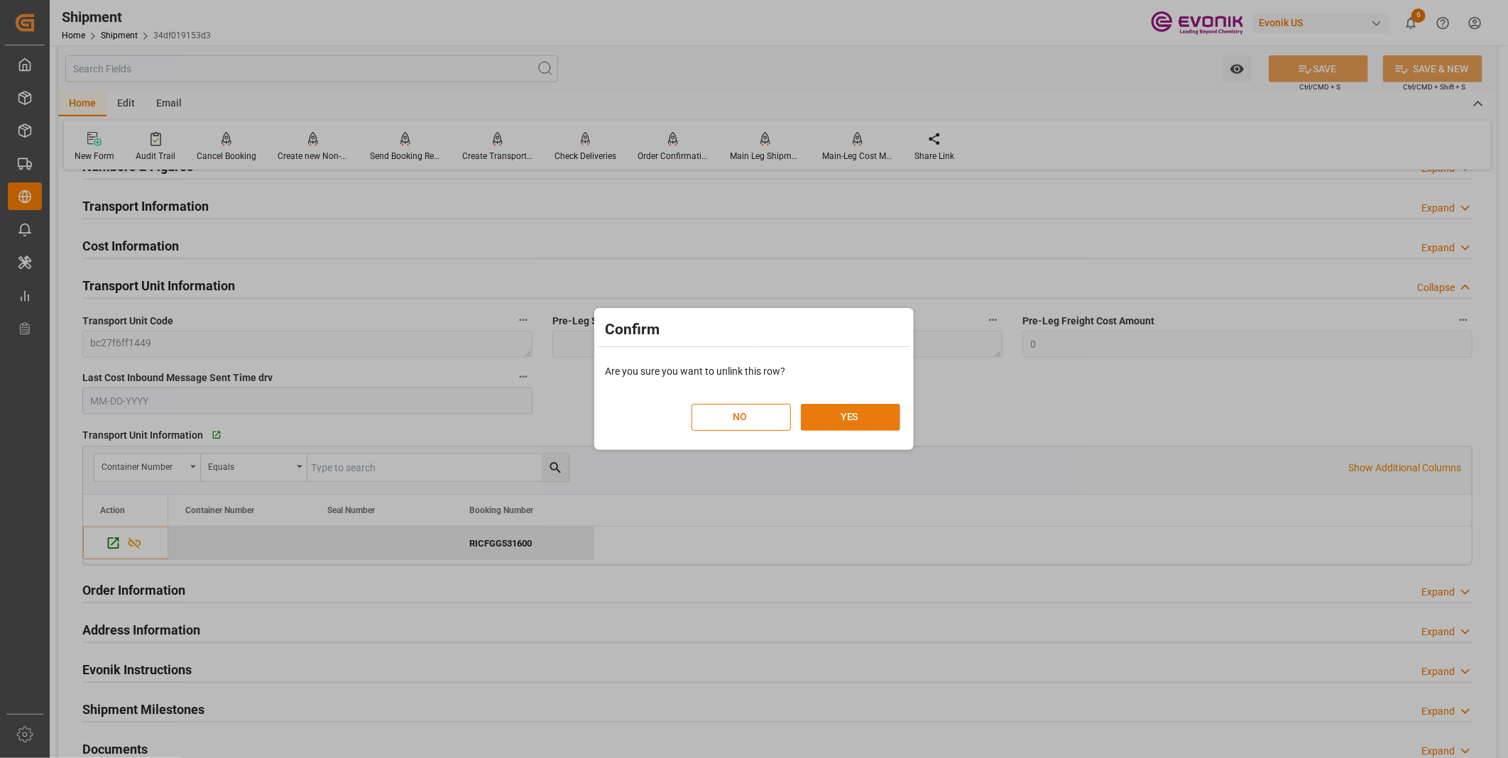
click at [865, 414] on button "YES" at bounding box center [850, 417] width 99 height 27
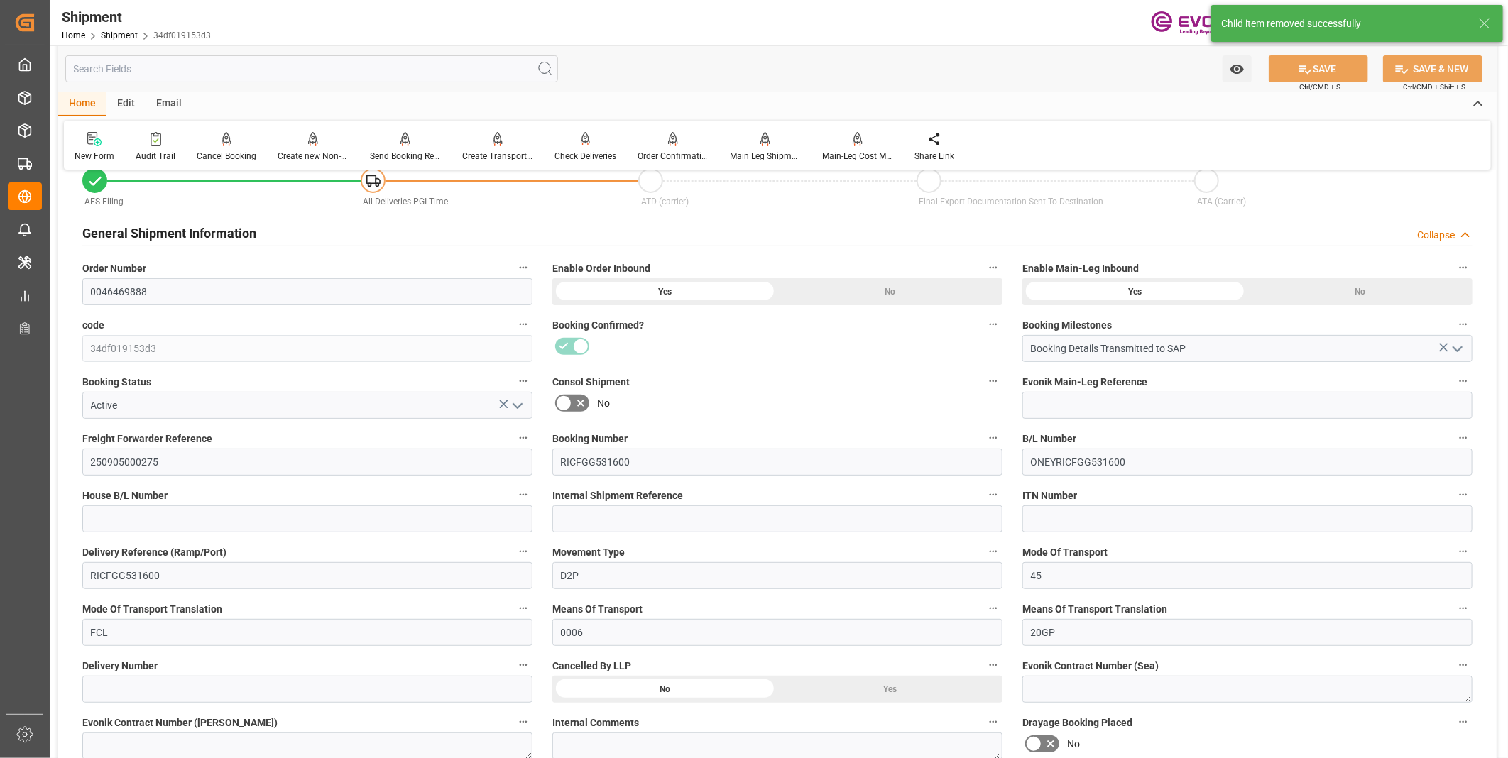
scroll to position [230, 0]
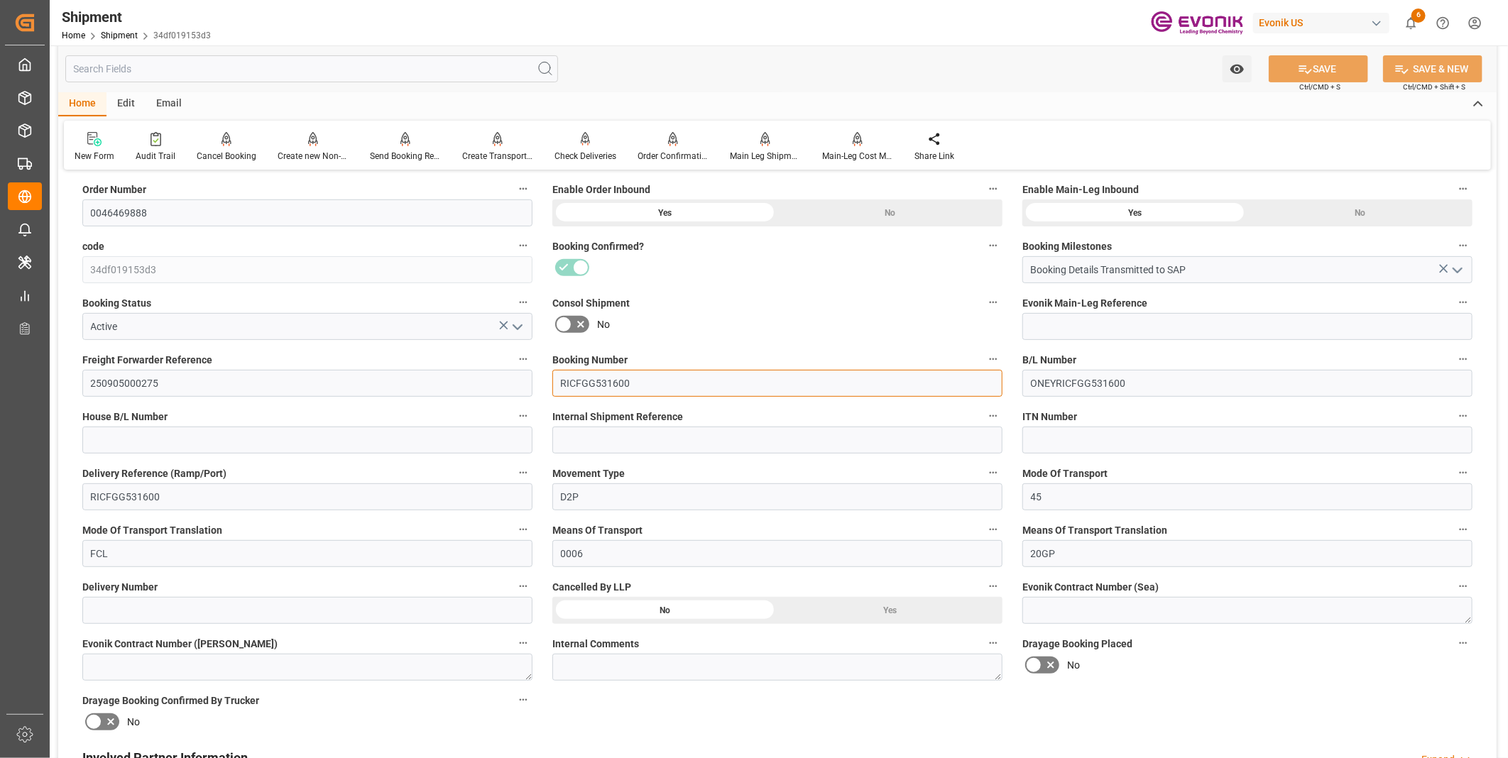
click at [643, 381] on input "RICFGG531600" at bounding box center [777, 383] width 450 height 27
drag, startPoint x: 657, startPoint y: 381, endPoint x: 459, endPoint y: 381, distance: 198.1
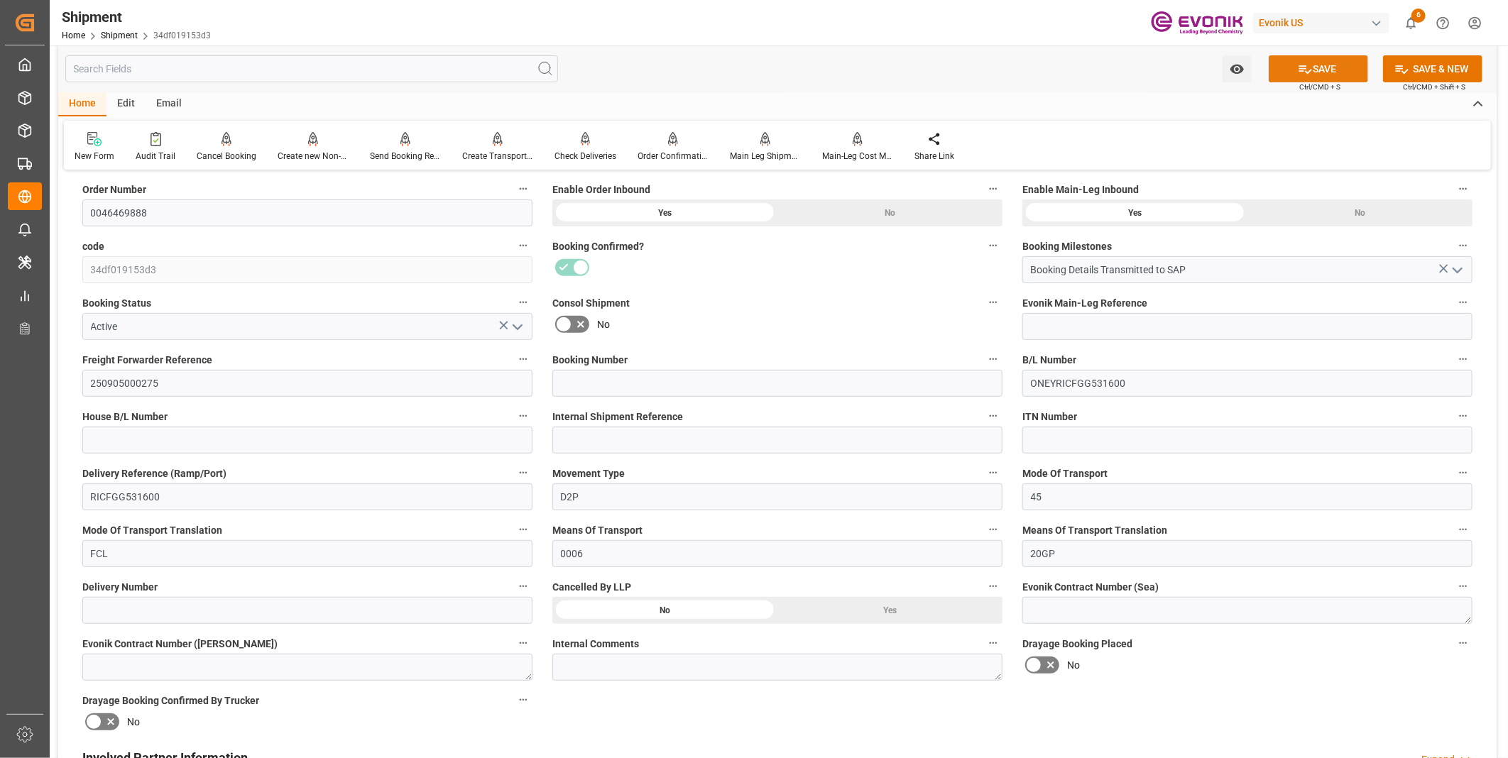
click at [1304, 74] on icon at bounding box center [1305, 69] width 15 height 15
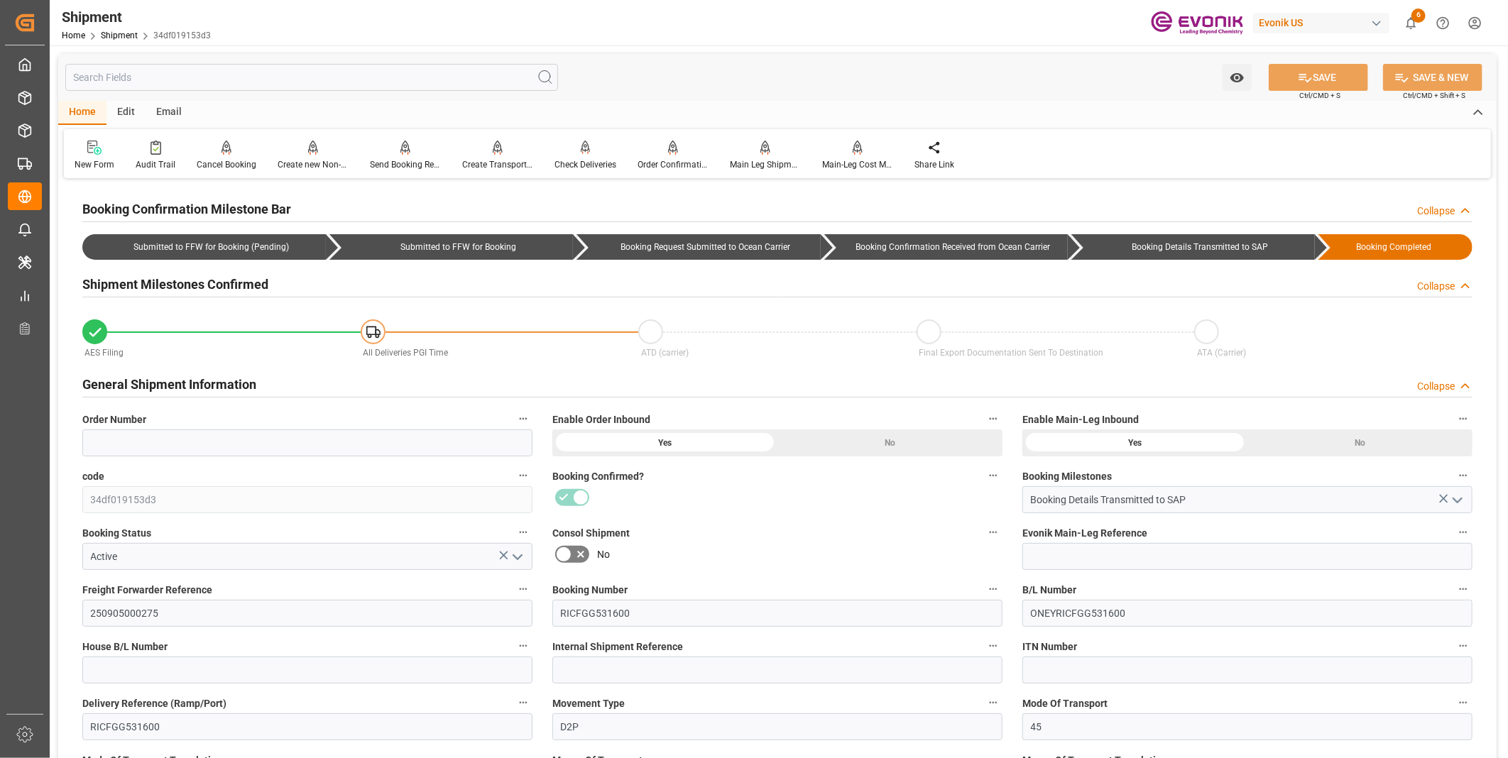
scroll to position [158, 0]
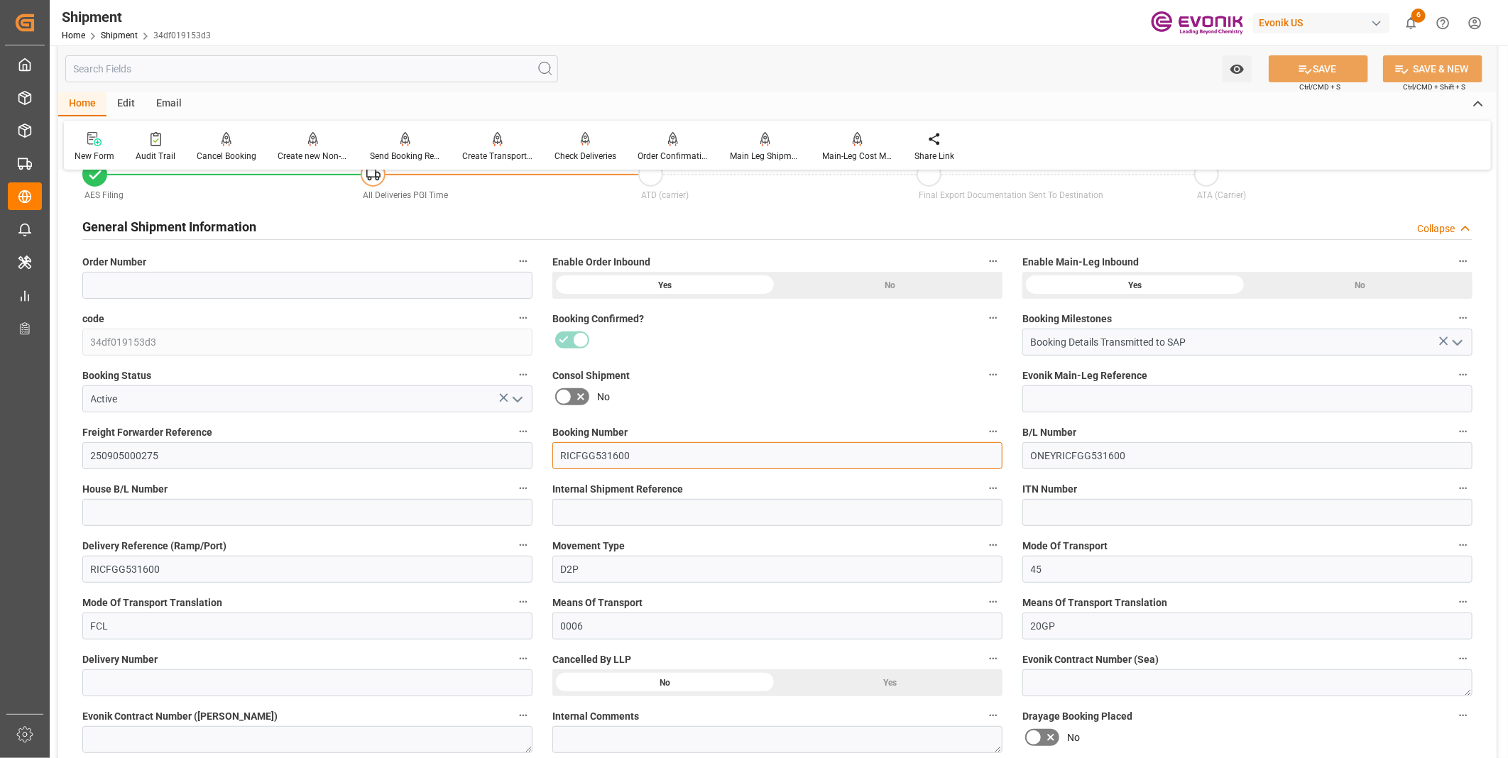
drag, startPoint x: 649, startPoint y: 459, endPoint x: 479, endPoint y: 458, distance: 170.4
click at [479, 458] on div "Booking Confirmation Milestone Bar Collapse Submitted to FFW for Booking (Pendi…" at bounding box center [777, 759] width 1438 height 1468
click at [1304, 69] on icon at bounding box center [1305, 69] width 15 height 15
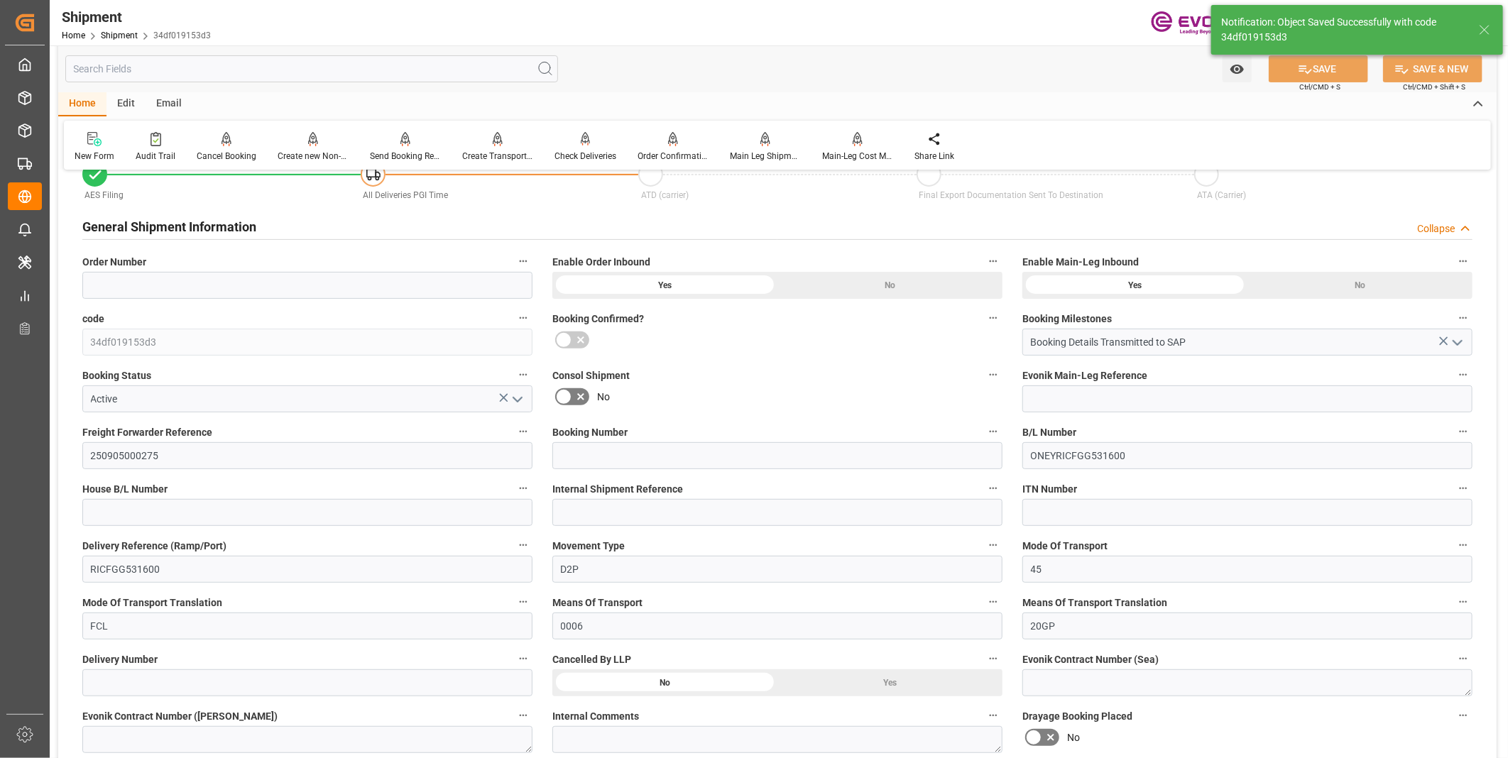
scroll to position [315, 0]
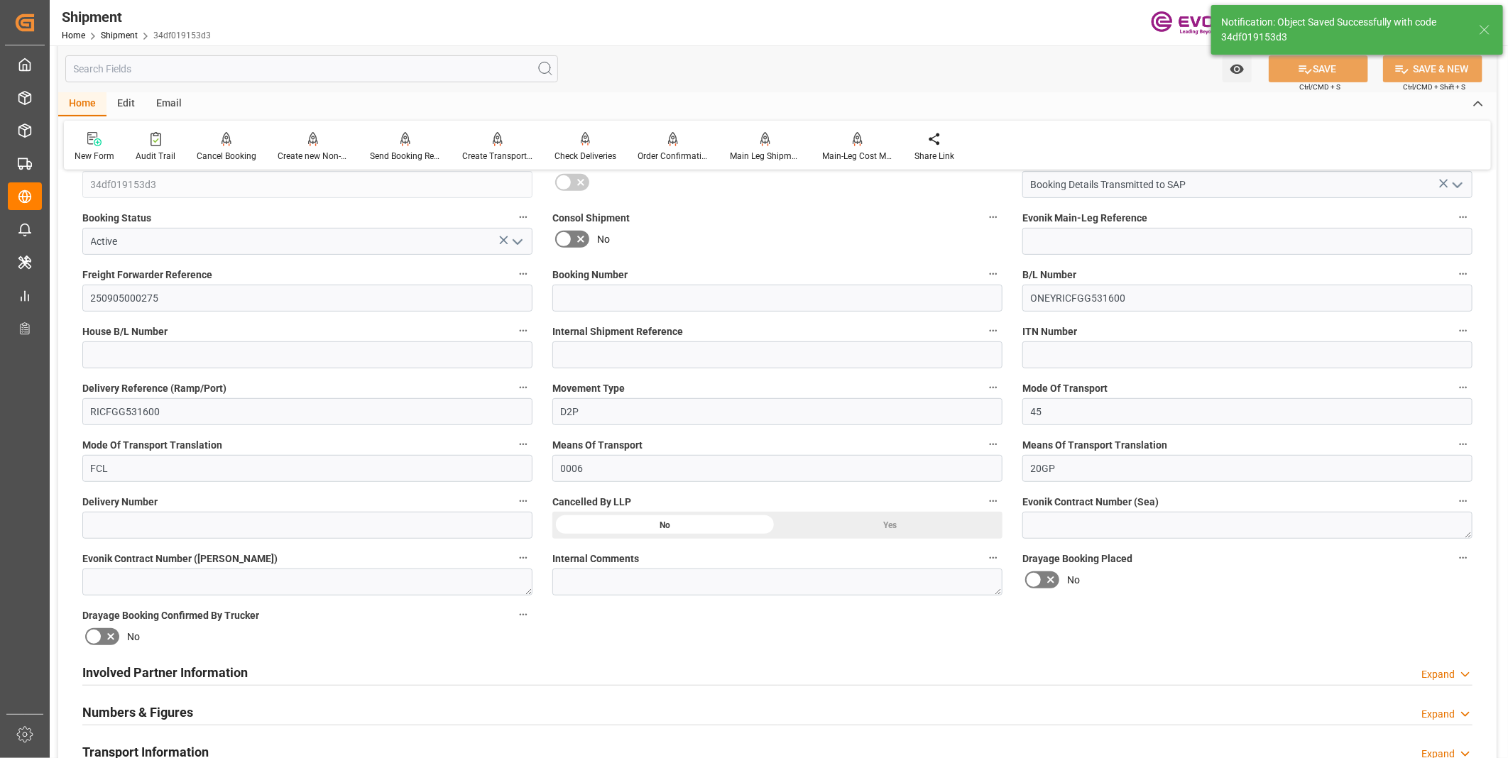
click at [868, 523] on div "Yes" at bounding box center [889, 525] width 225 height 27
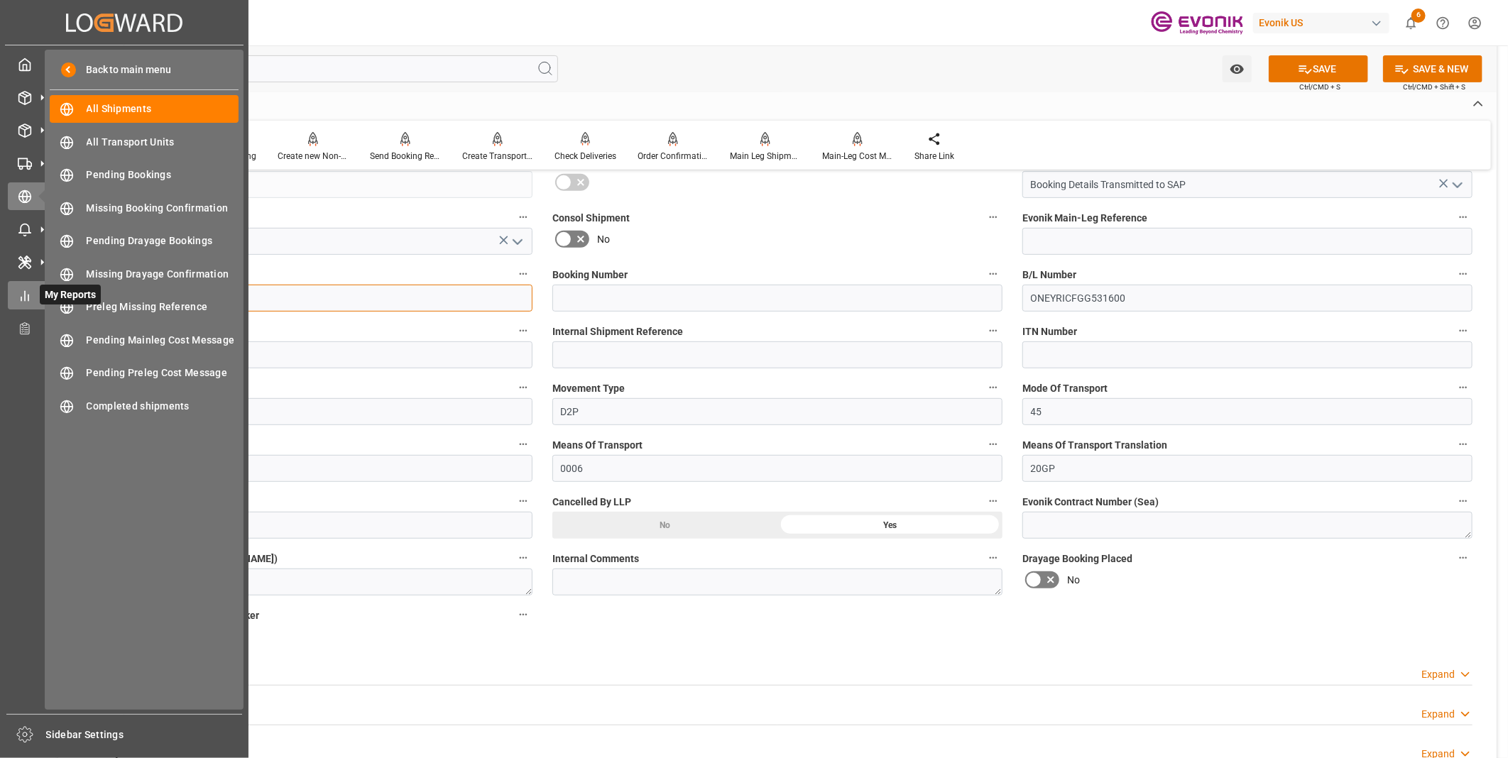
drag, startPoint x: 168, startPoint y: 309, endPoint x: 31, endPoint y: 288, distance: 138.6
click at [31, 288] on div "Created by potrace 1.15, written by Peter Selinger 2001-2017 Created by potrace…" at bounding box center [754, 379] width 1508 height 758
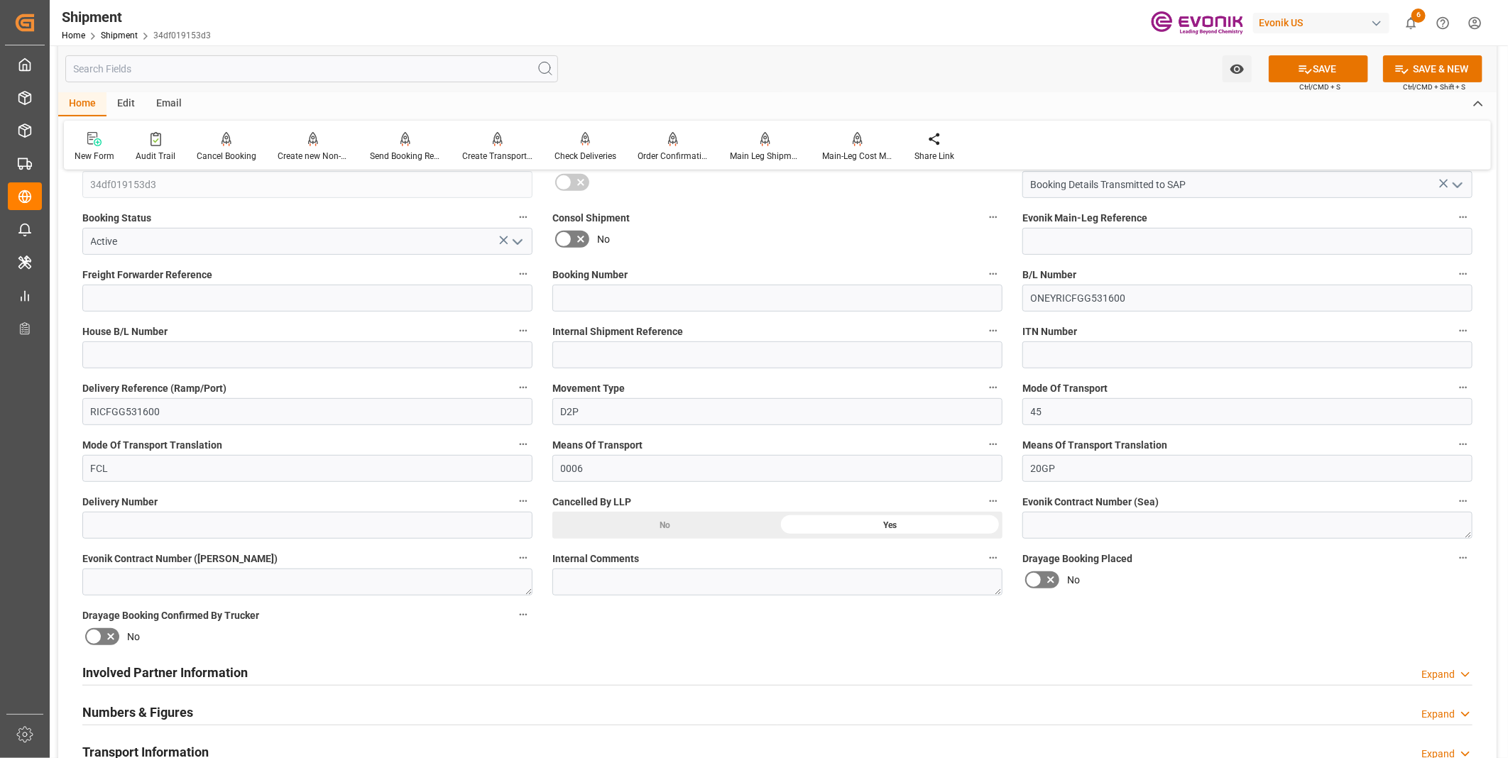
click at [518, 237] on icon "open menu" at bounding box center [517, 242] width 17 height 17
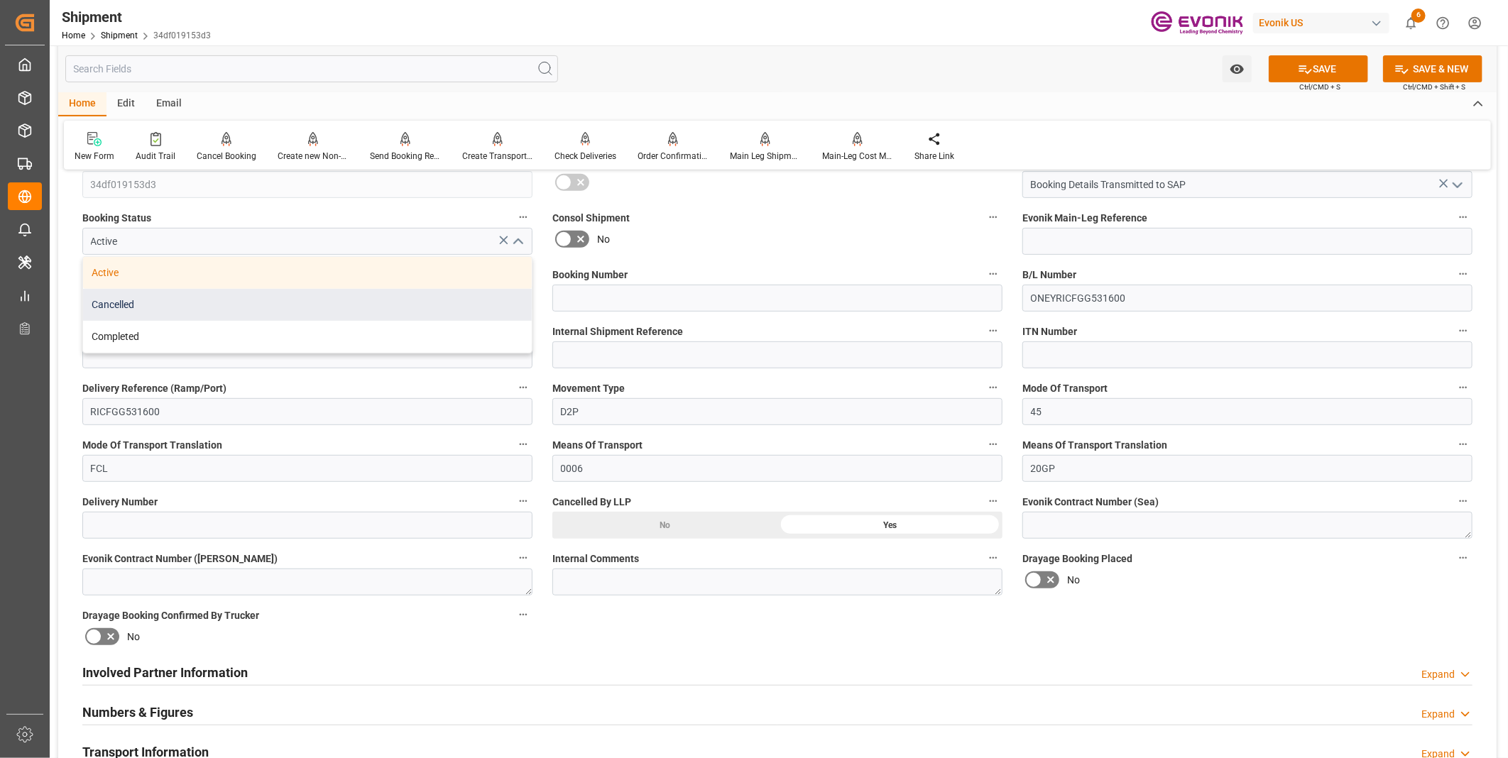
click at [159, 314] on div "Cancelled" at bounding box center [307, 305] width 449 height 32
type input "Cancelled"
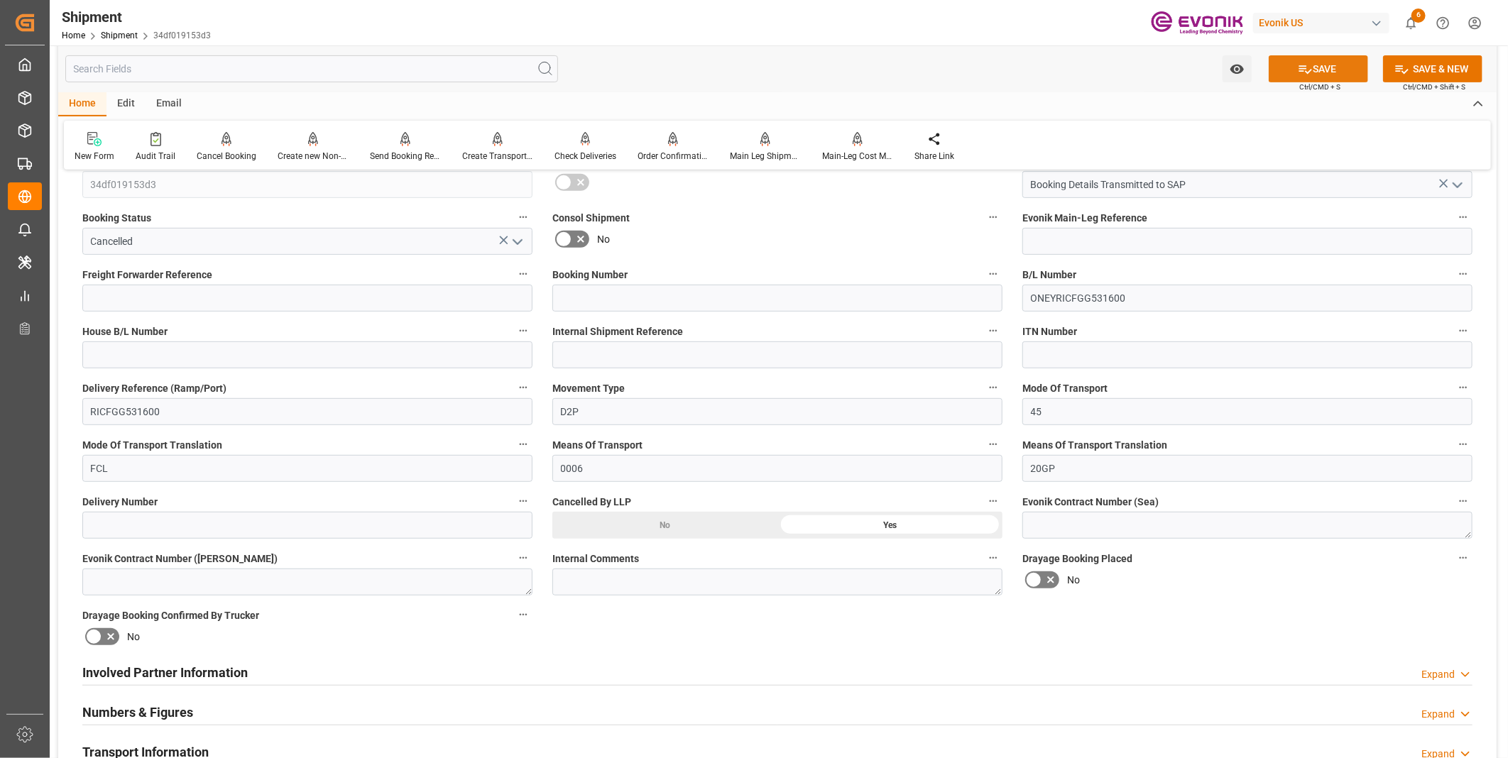
click at [1319, 62] on button "SAVE" at bounding box center [1318, 68] width 99 height 27
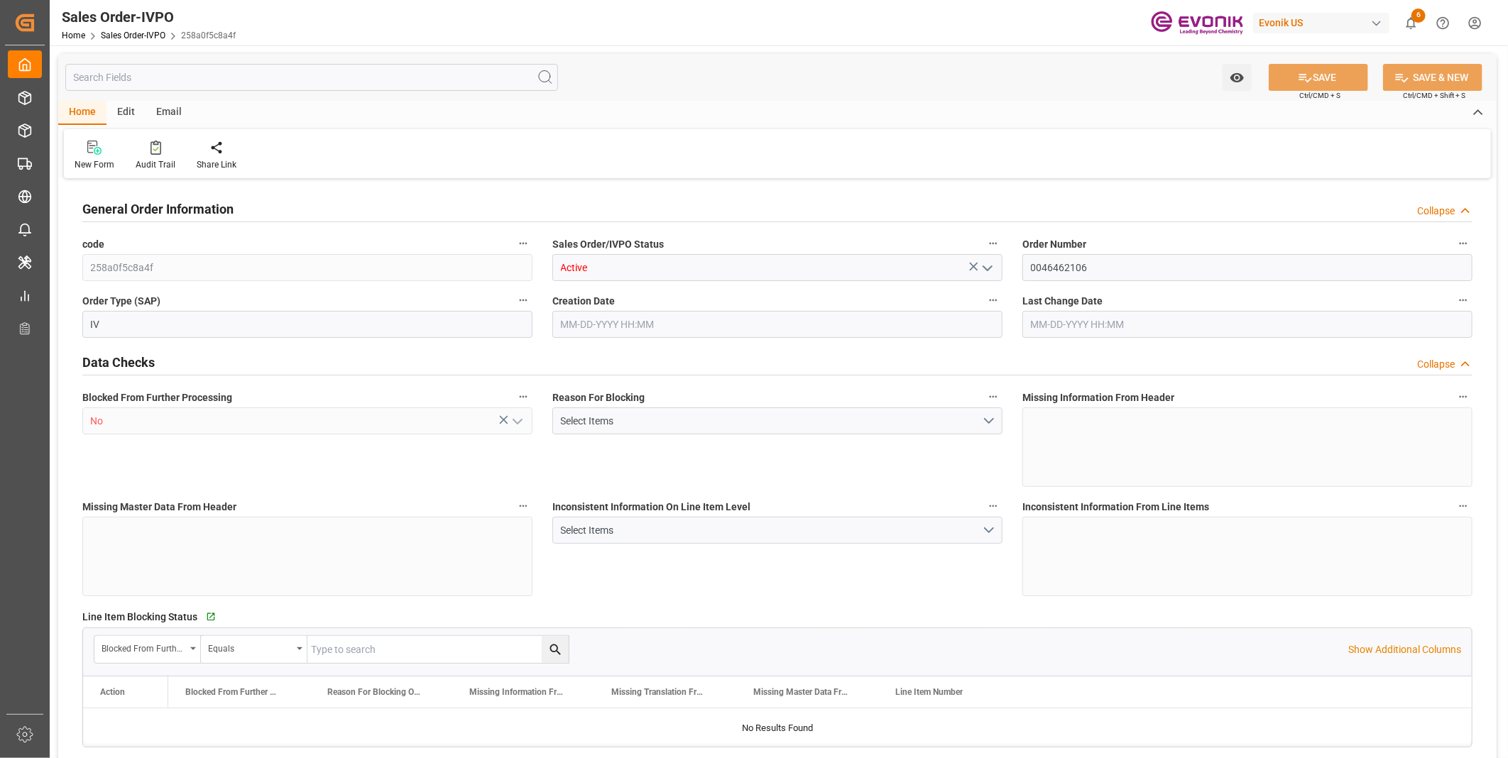
type input "BEANR"
type input "0"
type input "2"
type input "1"
type input "3"
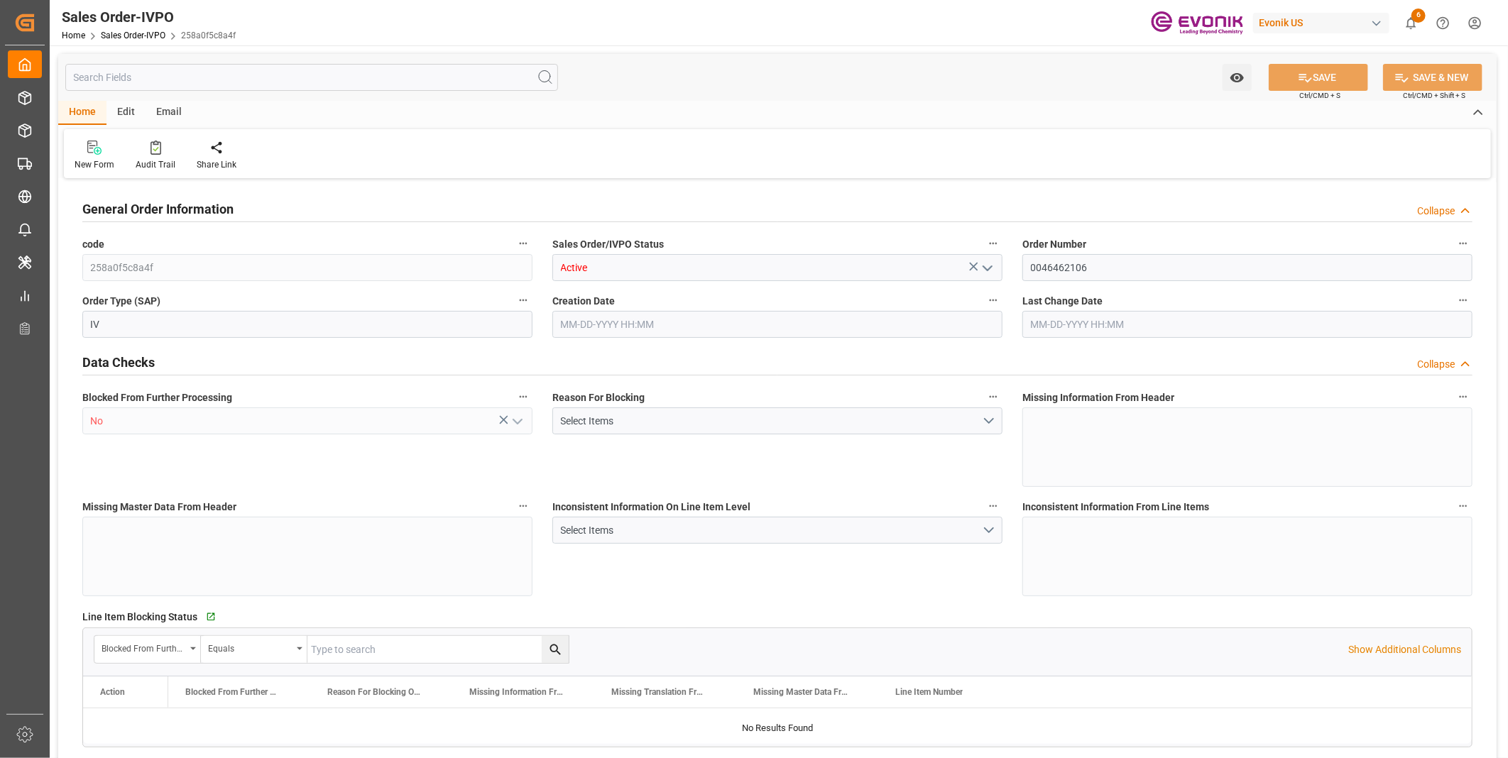
type input "10633.152"
type input "146.6296"
type input "38000"
type input "120"
type input "[DATE] 17:37"
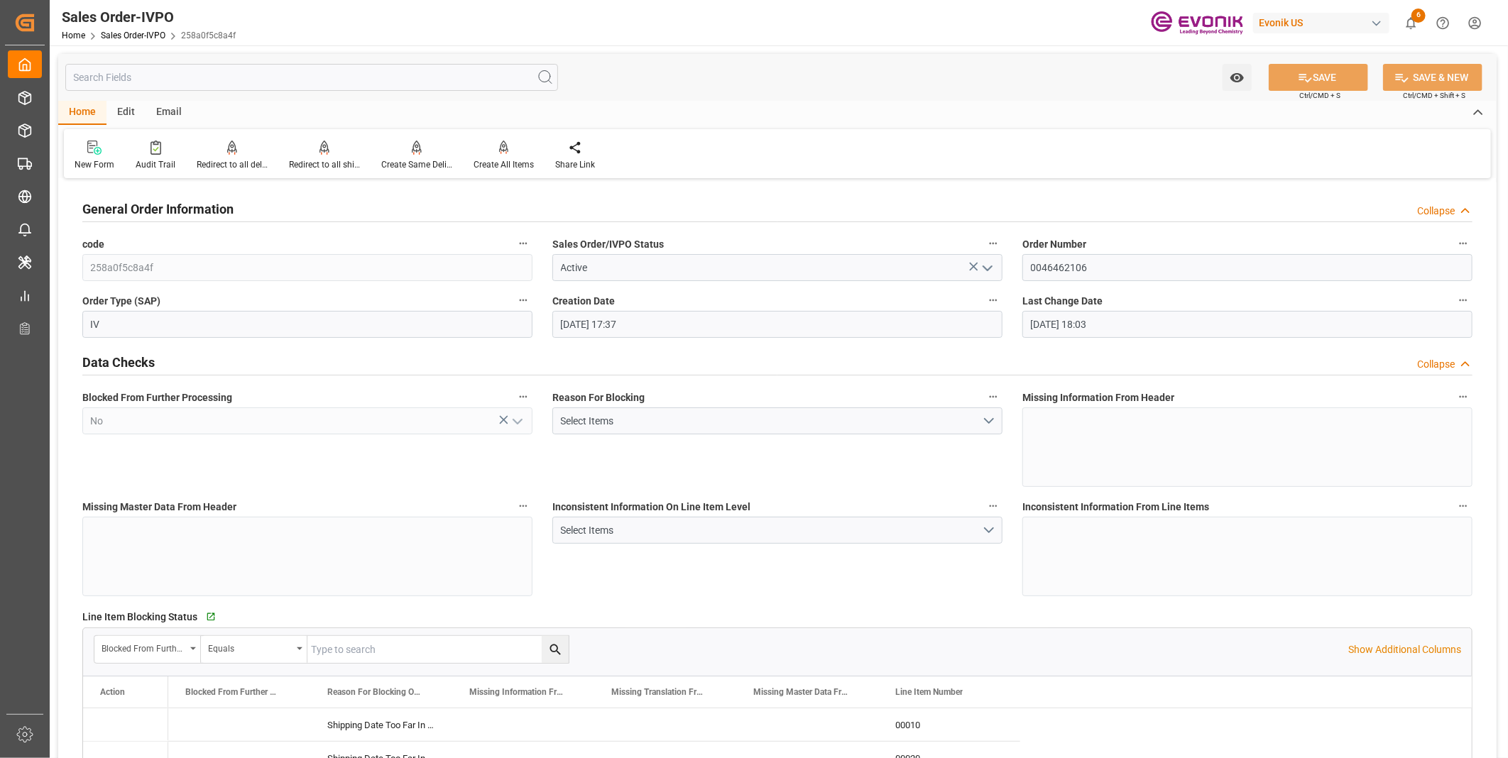
type input "[DATE] 18:03"
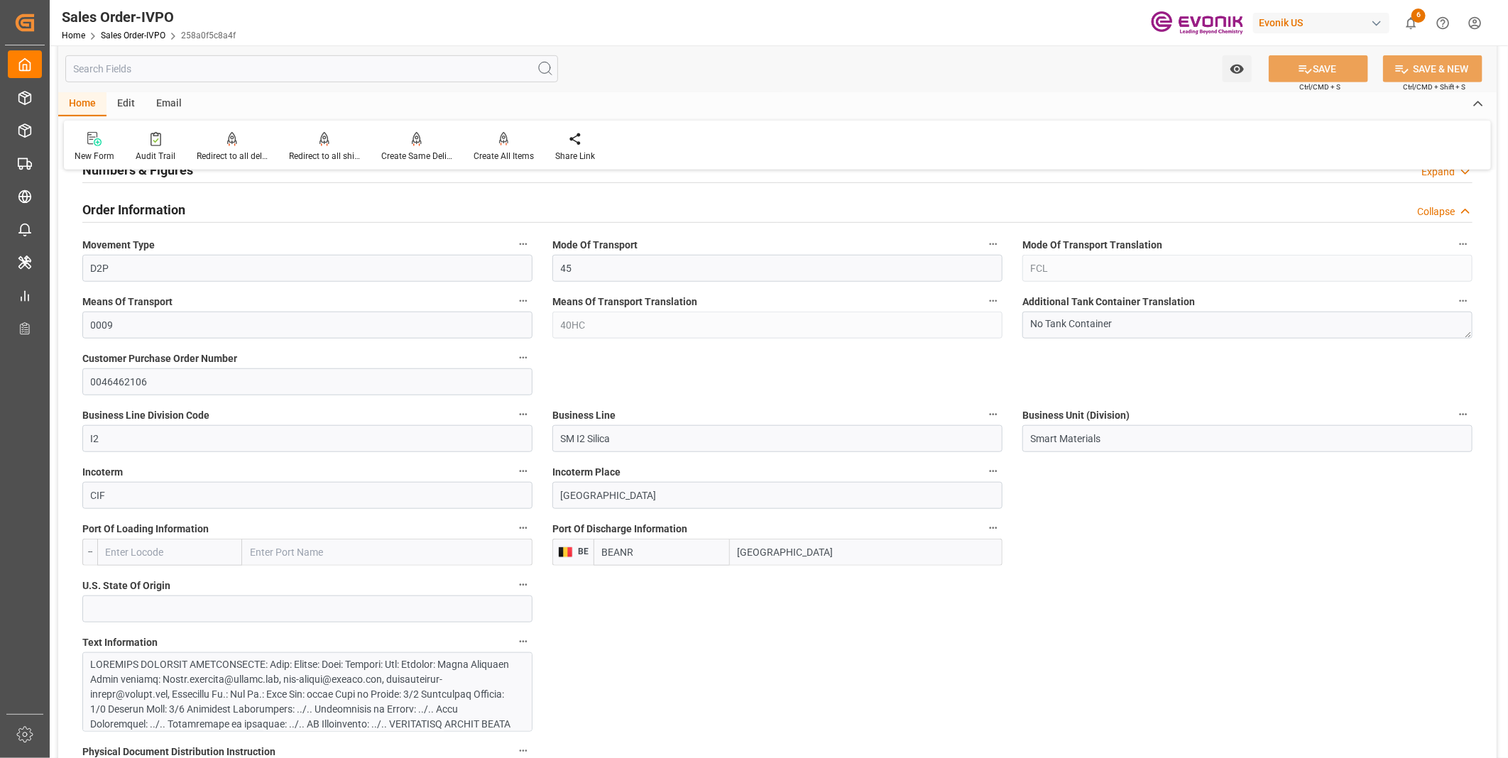
scroll to position [236, 0]
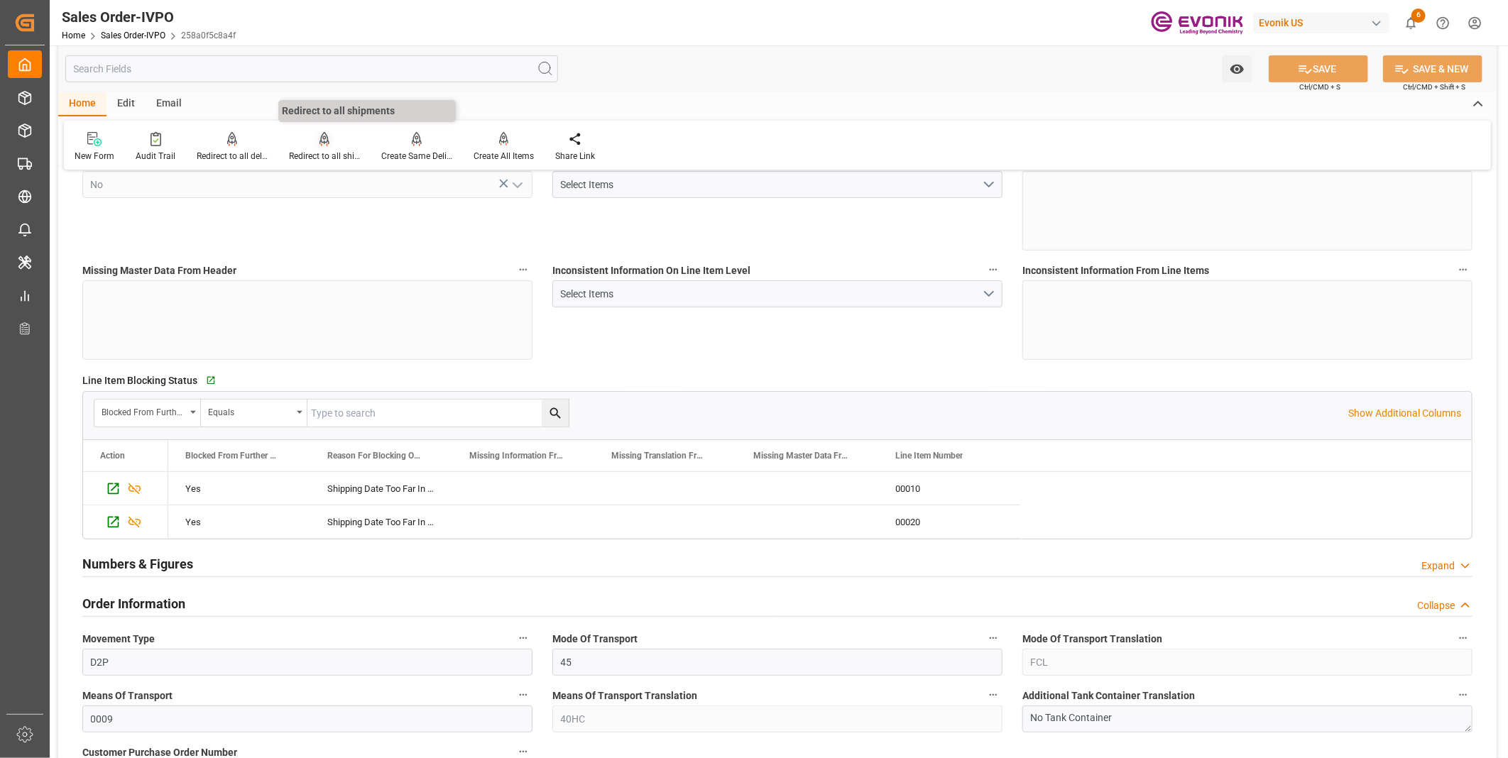
click at [319, 143] on icon at bounding box center [324, 139] width 10 height 14
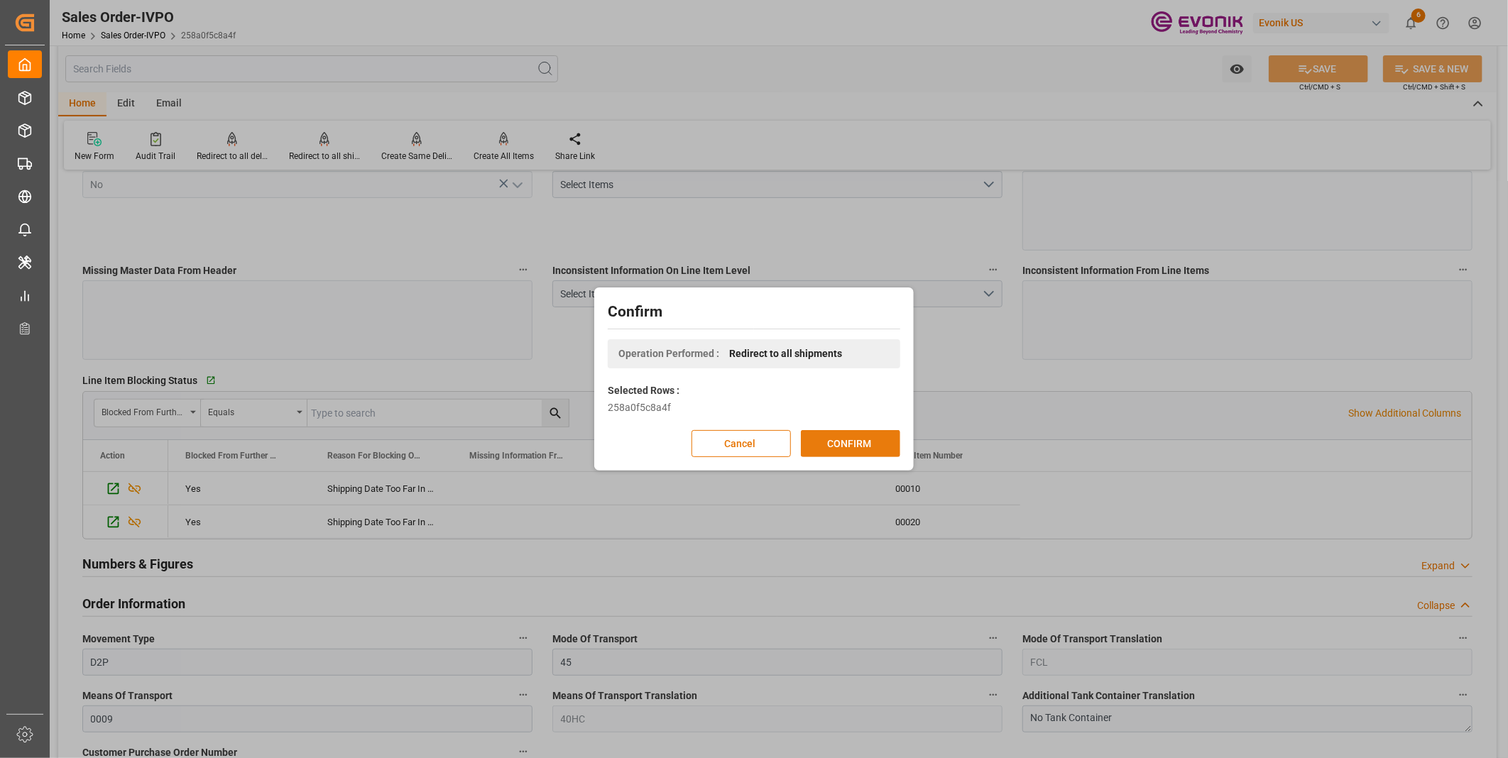
click at [866, 453] on button "CONFIRM" at bounding box center [850, 443] width 99 height 27
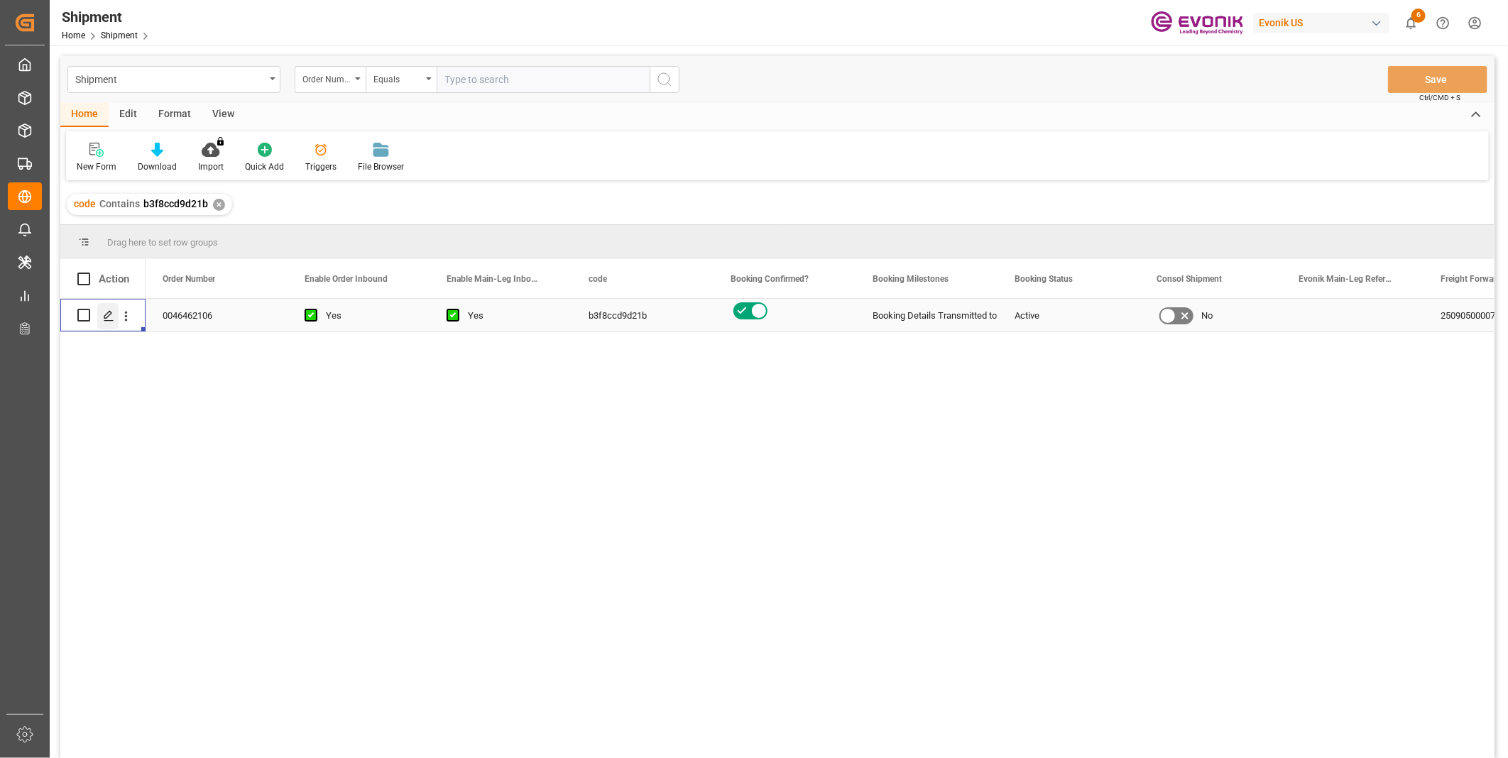
click at [111, 310] on icon "Press SPACE to select this row." at bounding box center [108, 315] width 11 height 11
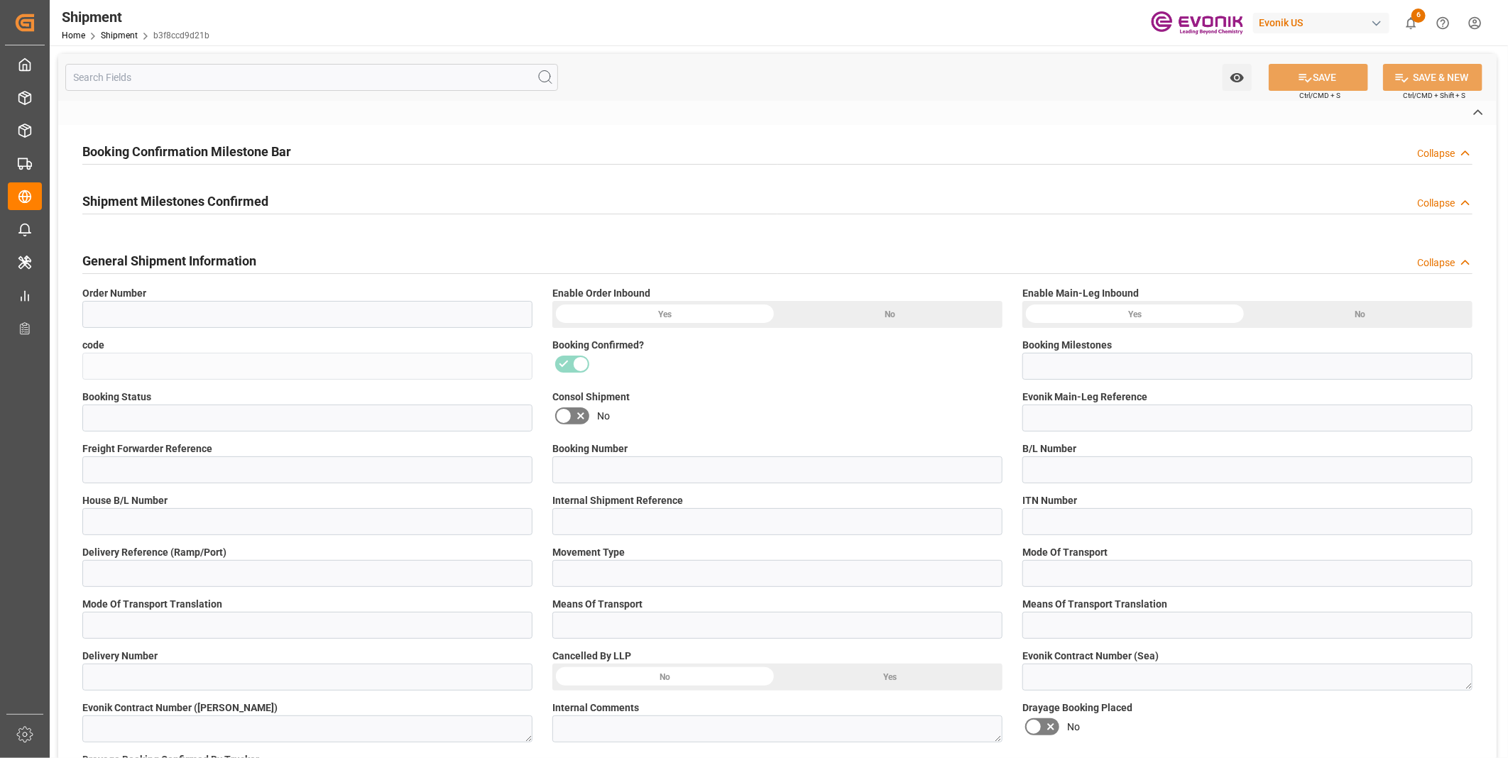
type input "0046462106"
type input "b3f8ccd9d21b"
type input "Booking Details Transmitted to SAP"
type input "Active"
type input "250905000070"
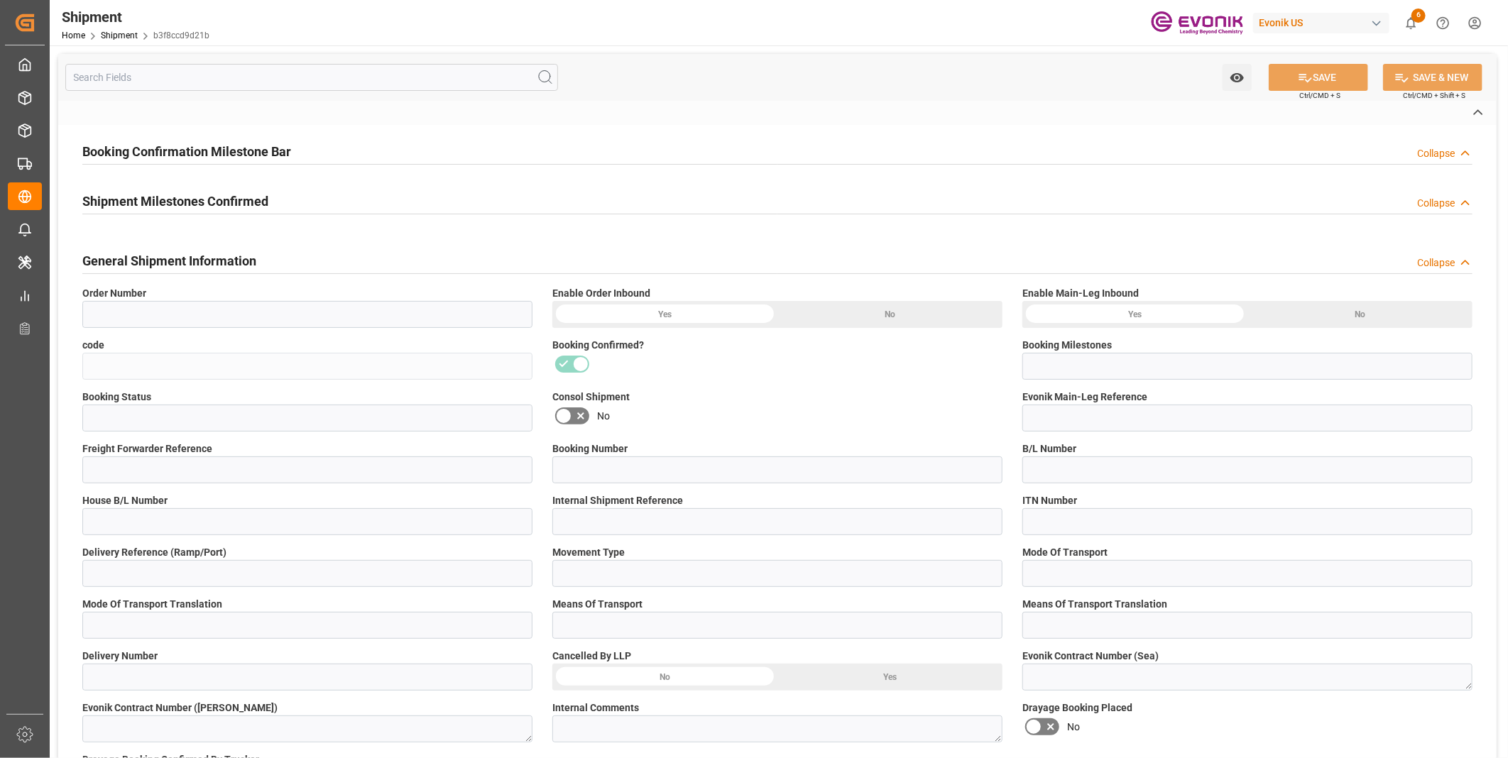
type input "RICFFJ926700"
type input "ONEYRICFFJ926700"
type input "RICFFJ926700"
type input "D2P"
type input "45"
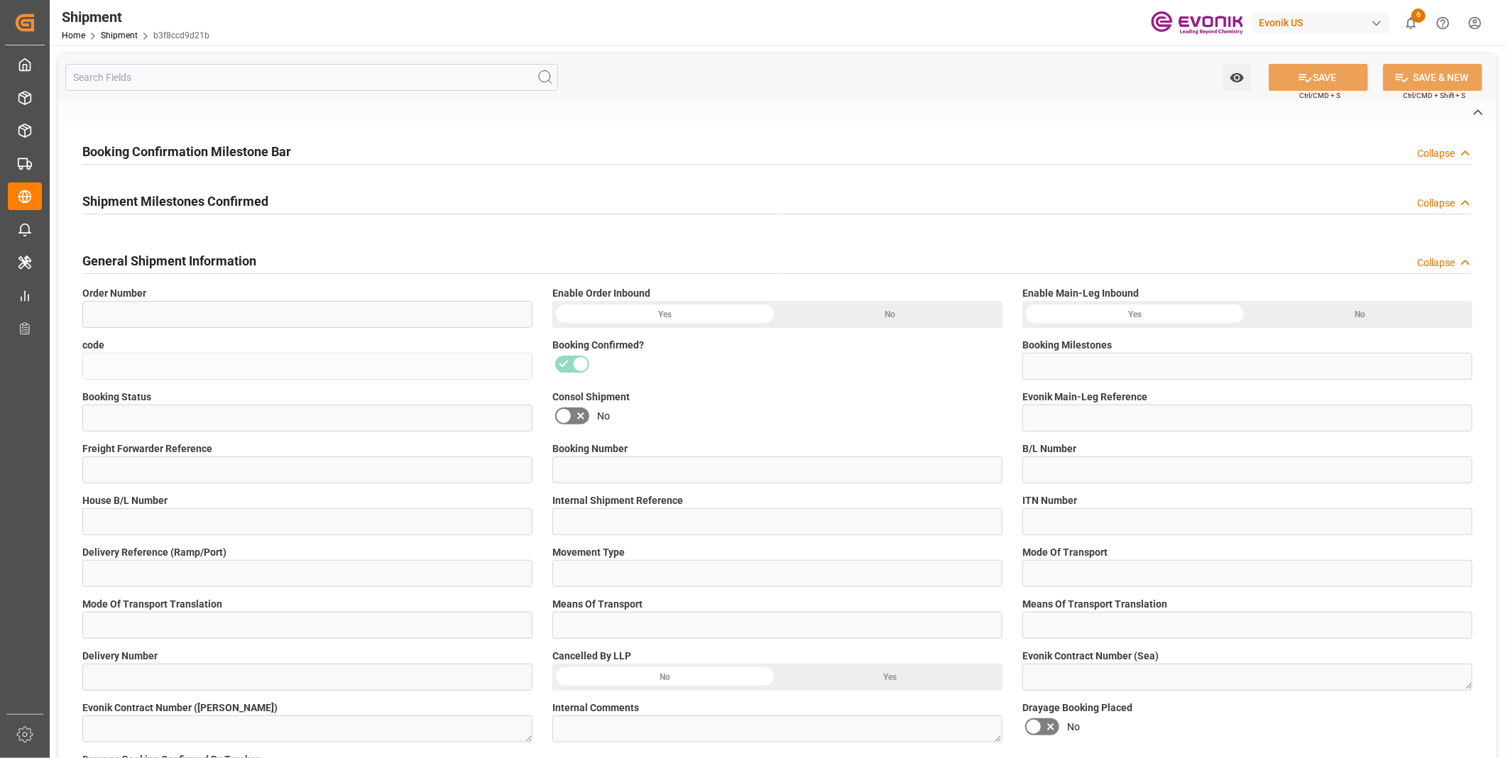
type input "FCL"
type input "0009"
type input "40HC"
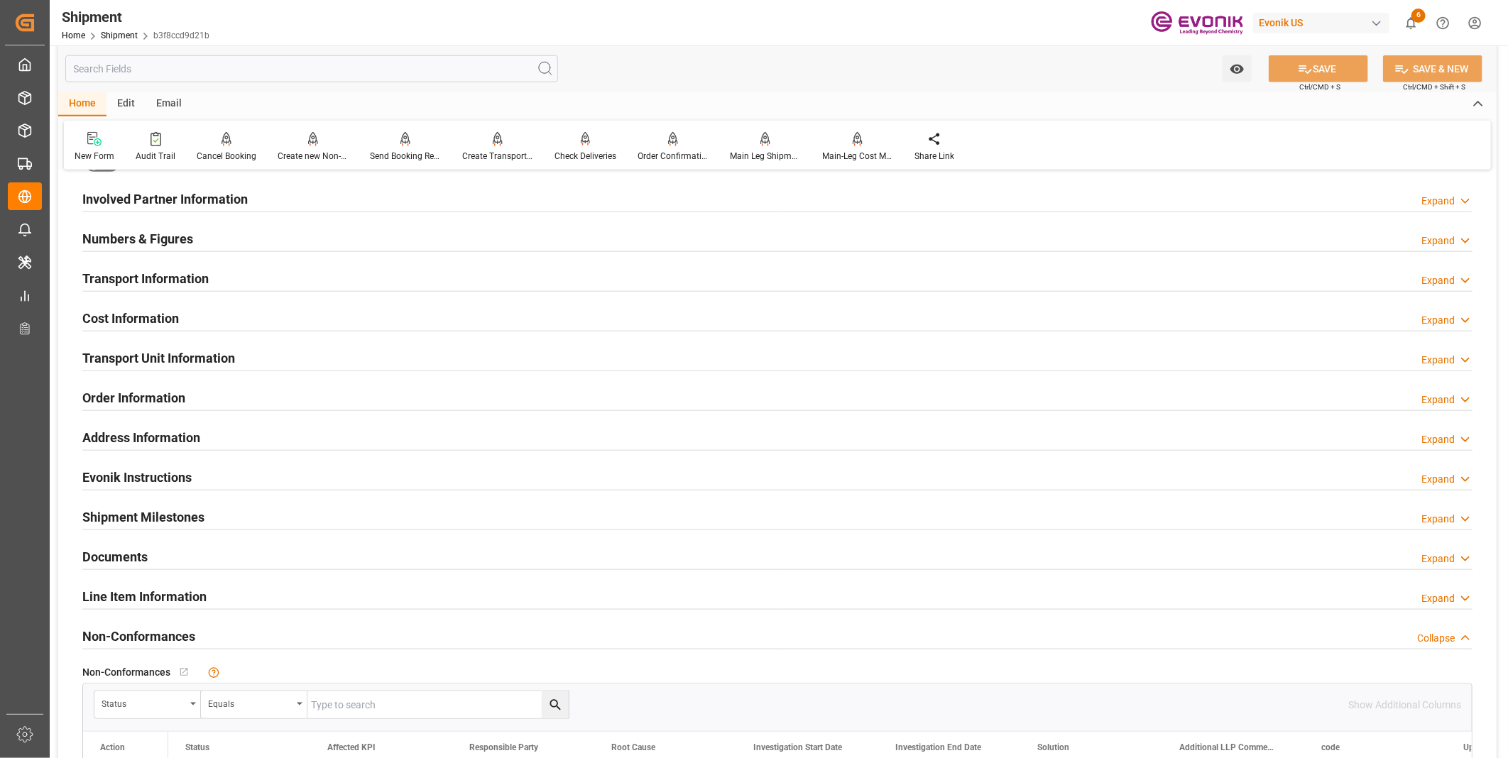
scroll to position [946, 0]
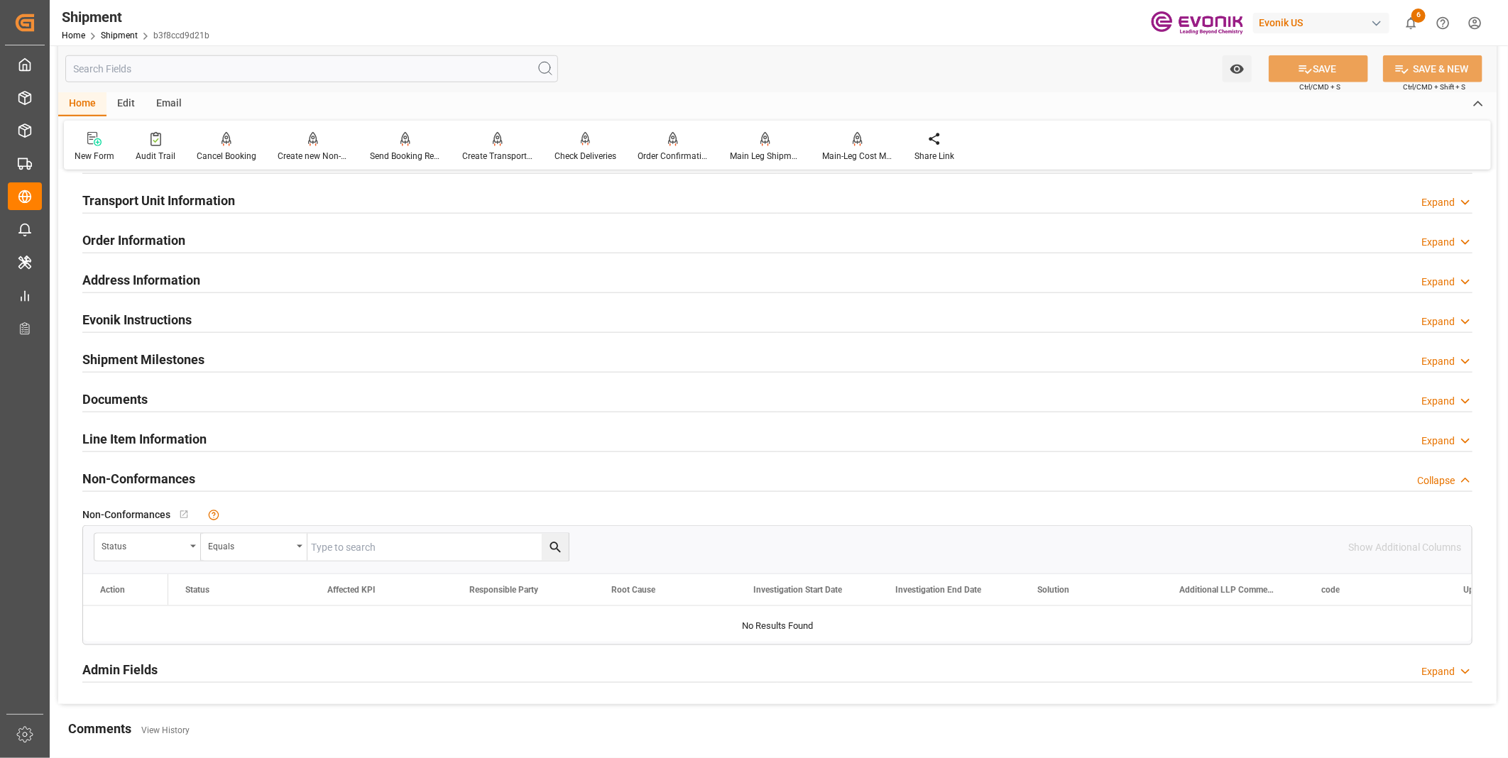
click at [182, 437] on h2 "Line Item Information" at bounding box center [144, 439] width 124 height 19
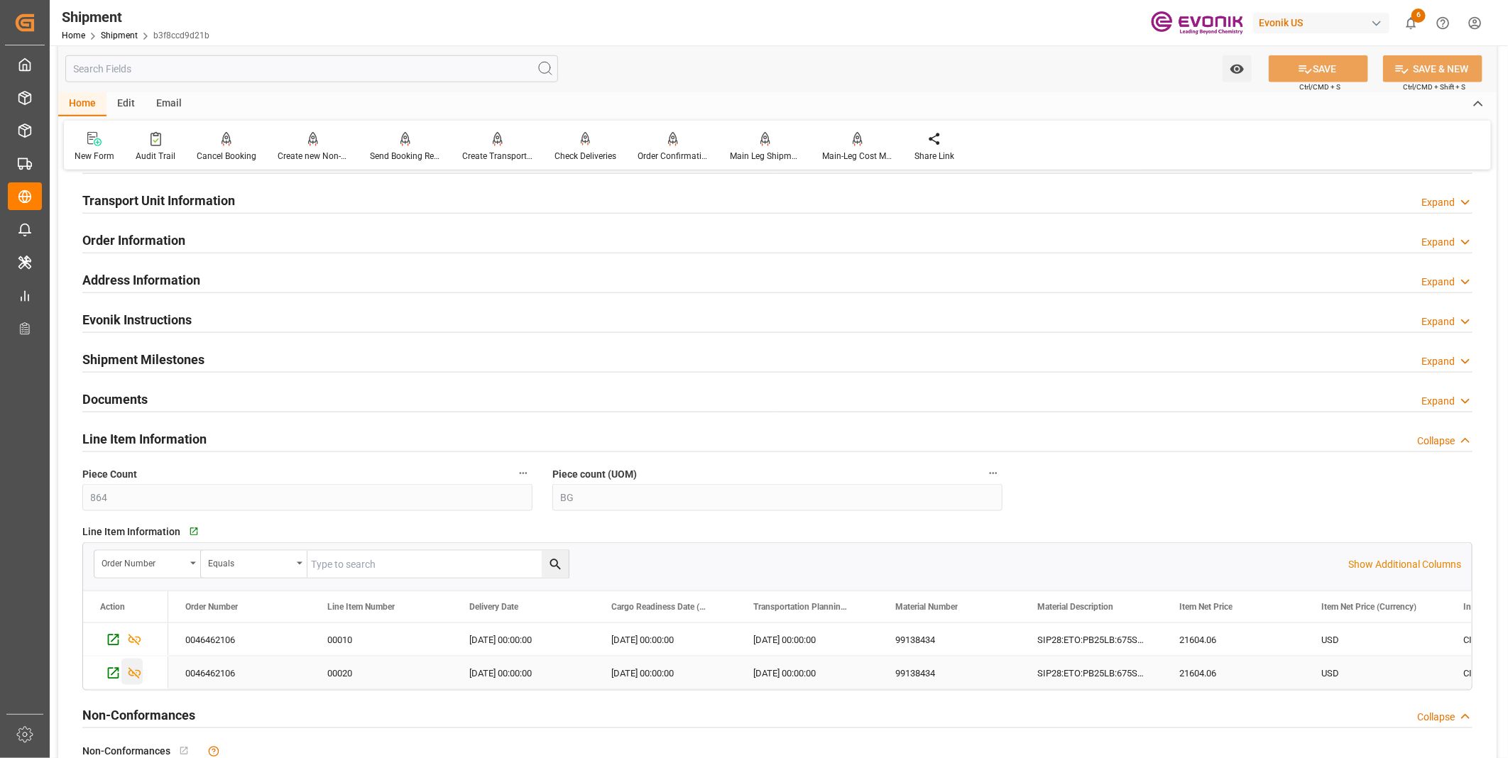
click at [136, 671] on icon "Press SPACE to select this row." at bounding box center [134, 673] width 15 height 15
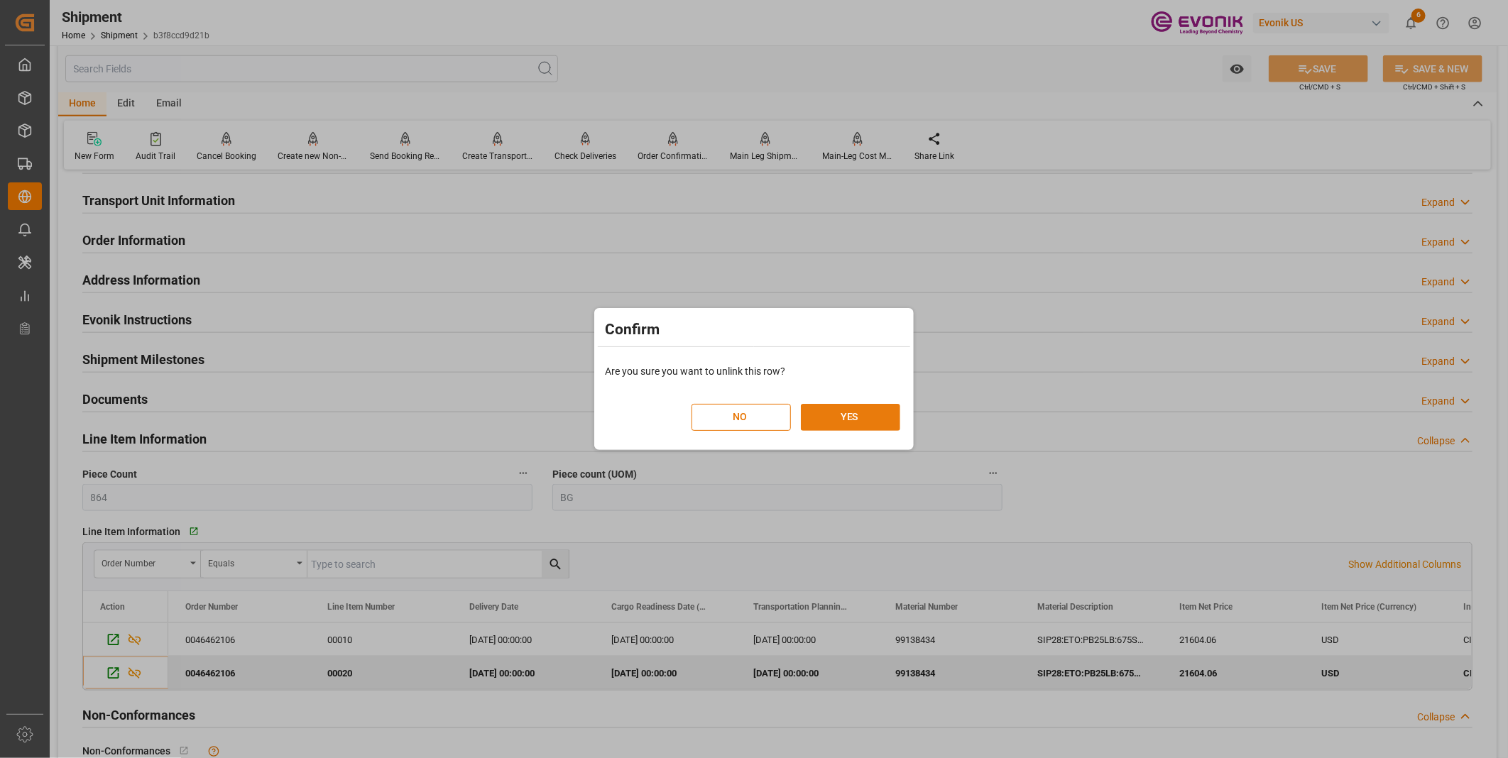
click at [818, 405] on button "YES" at bounding box center [850, 417] width 99 height 27
click at [851, 415] on button "YES" at bounding box center [850, 417] width 99 height 27
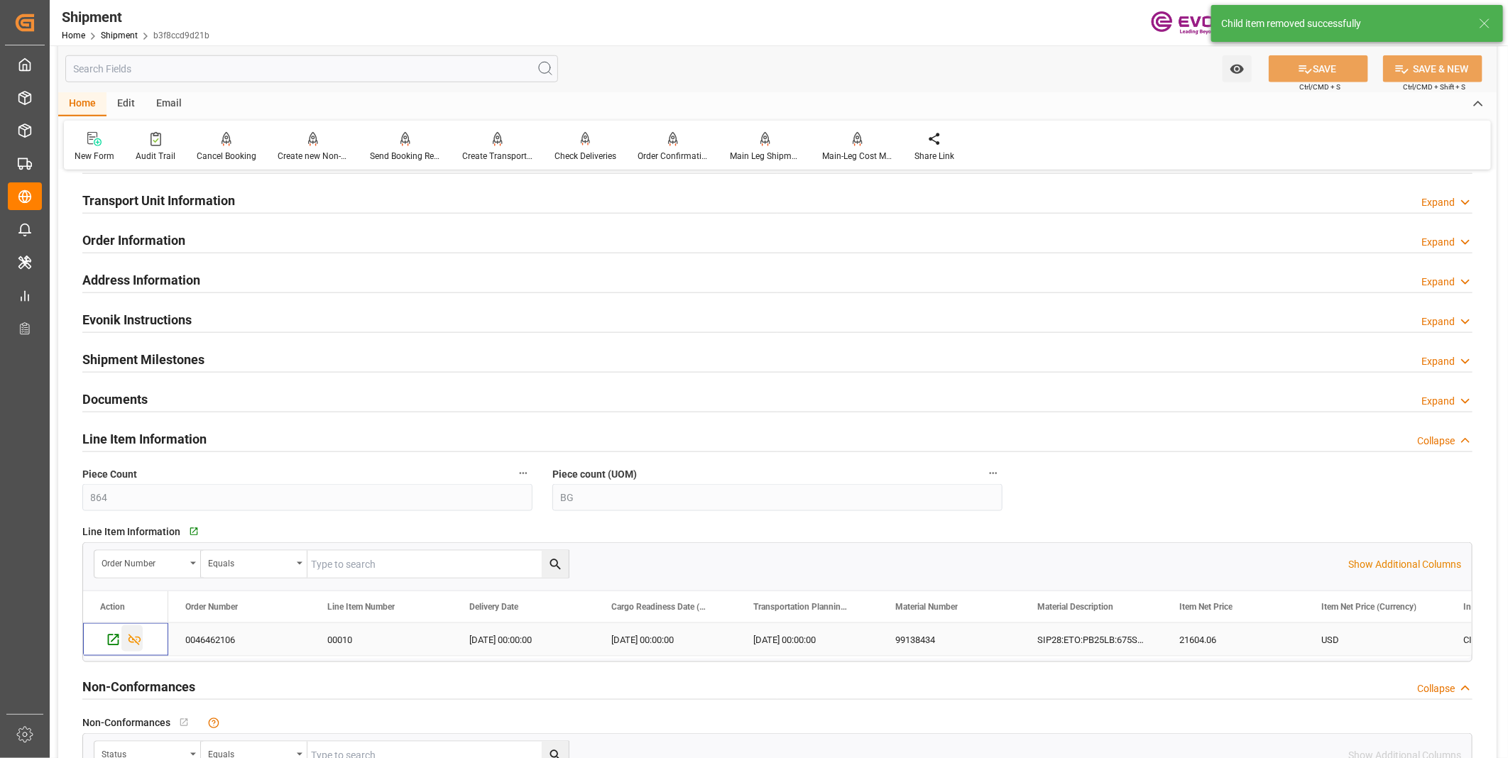
click at [133, 638] on icon "Press SPACE to select this row." at bounding box center [135, 640] width 13 height 11
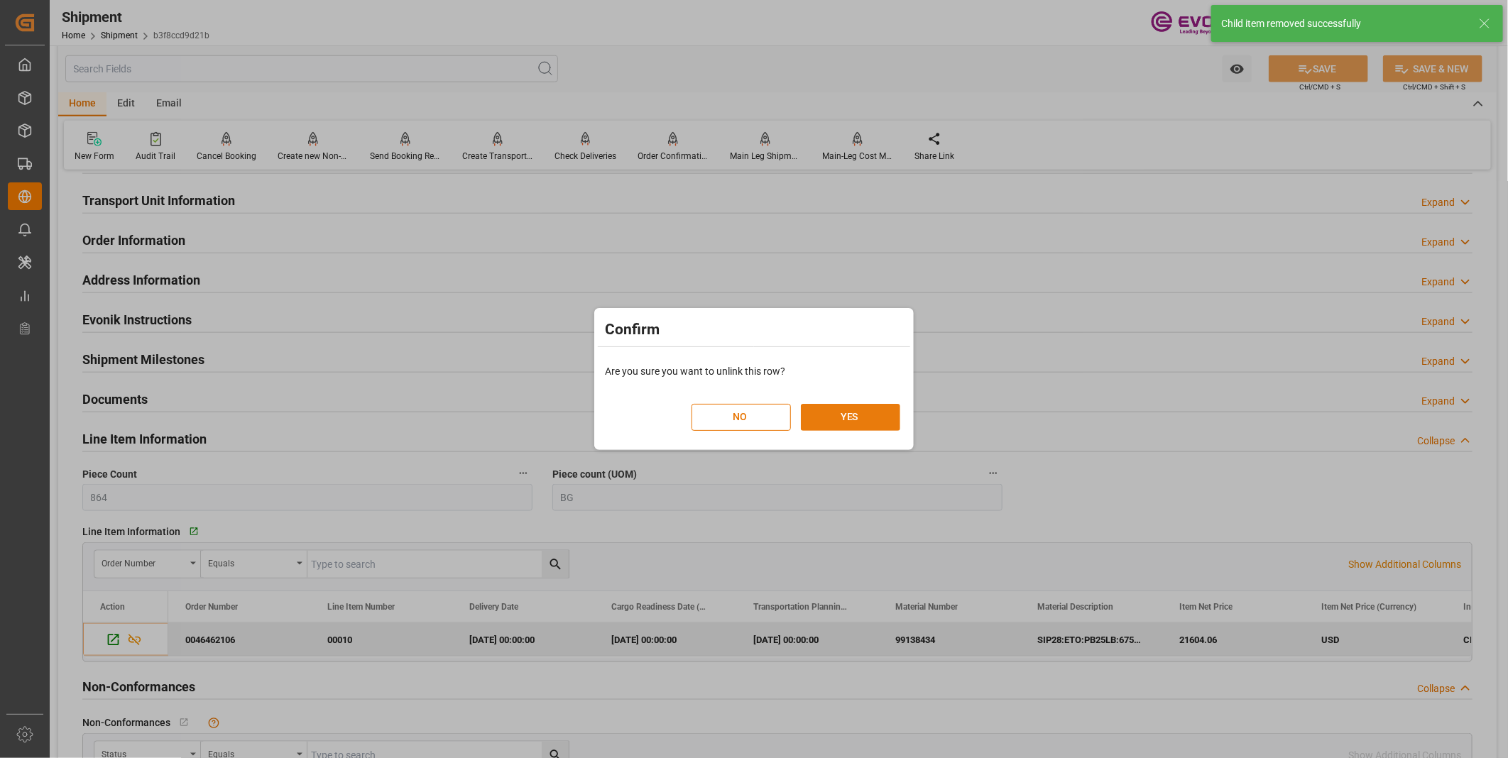
click at [871, 415] on button "YES" at bounding box center [850, 417] width 99 height 27
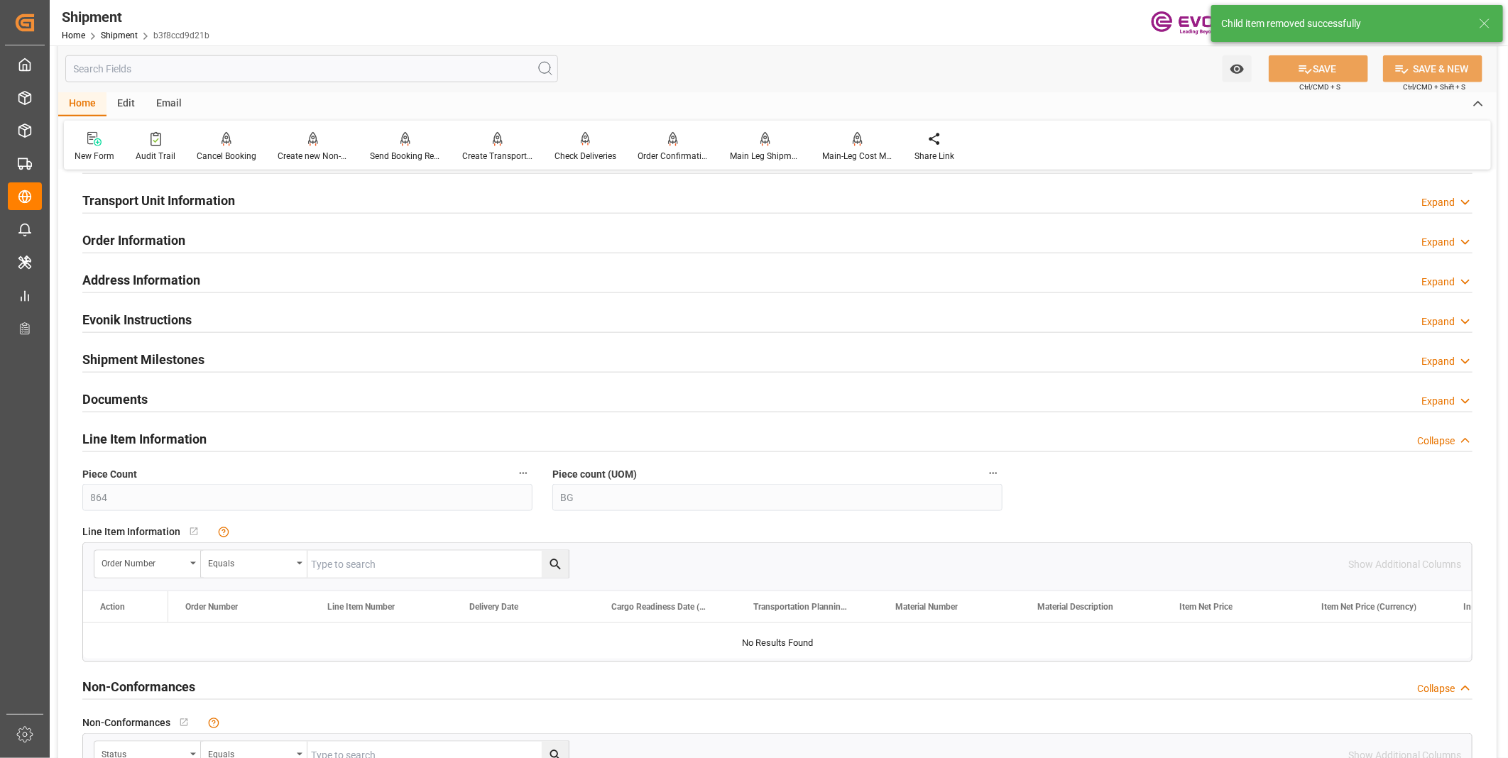
scroll to position [710, 0]
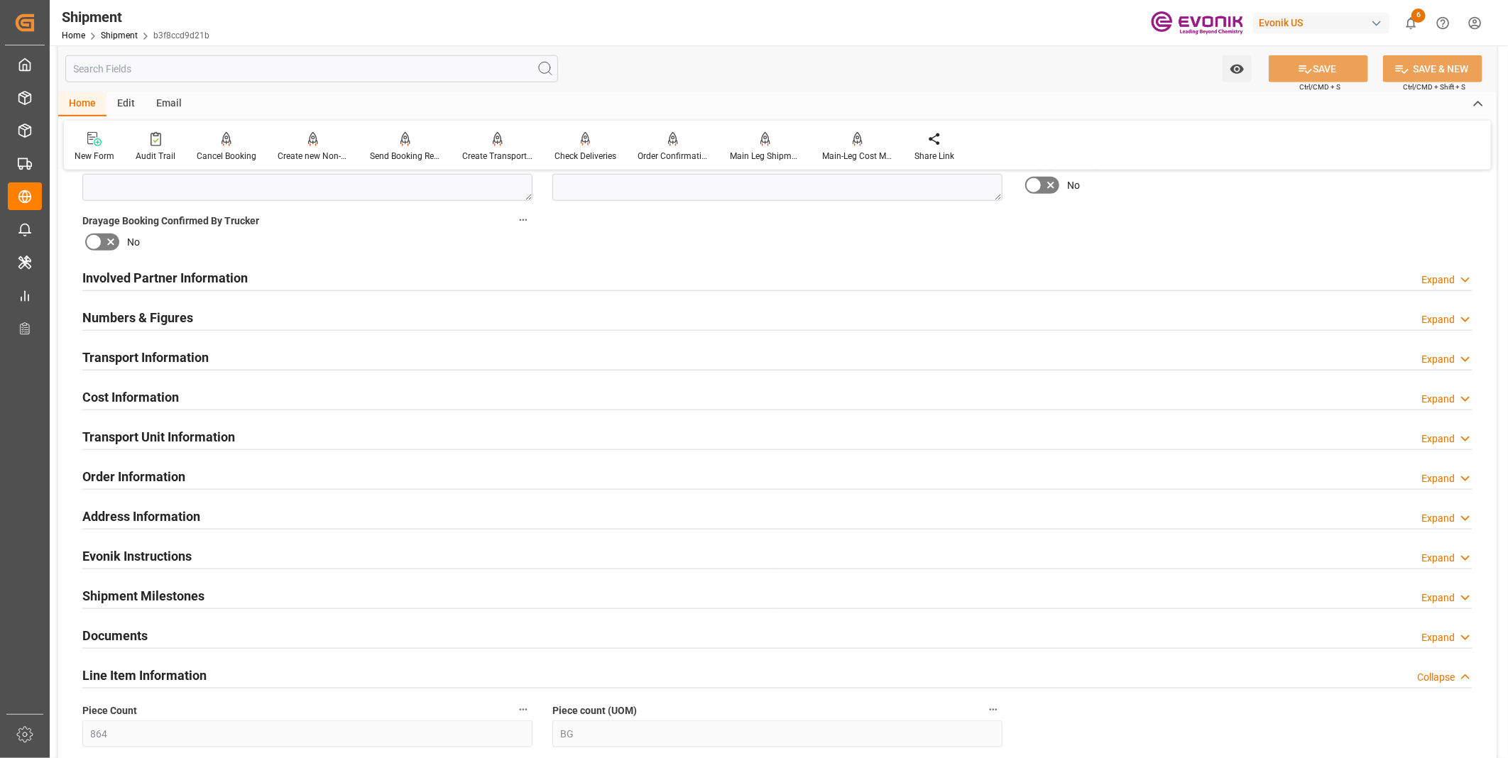
click at [224, 433] on h2 "Transport Unit Information" at bounding box center [158, 436] width 153 height 19
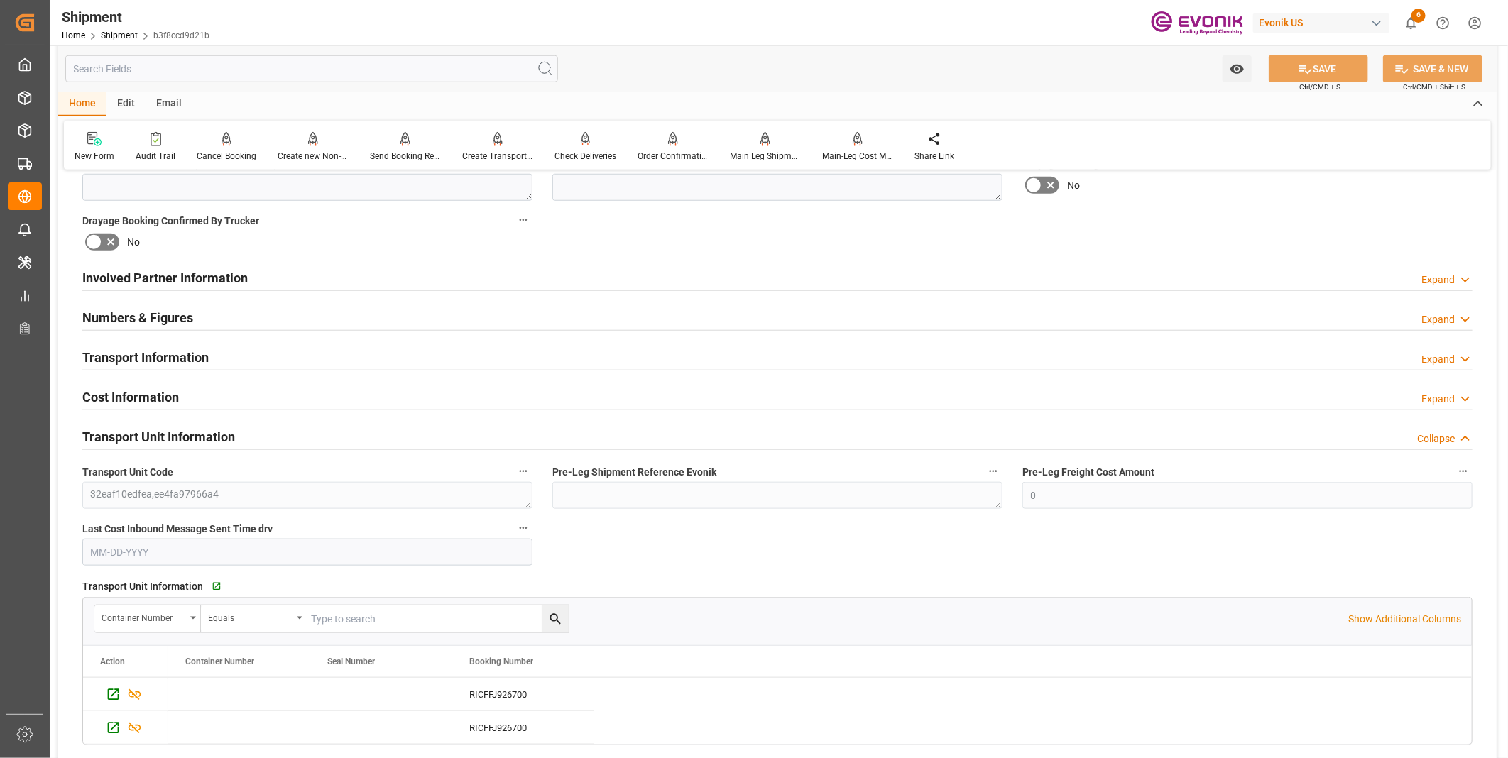
scroll to position [789, 0]
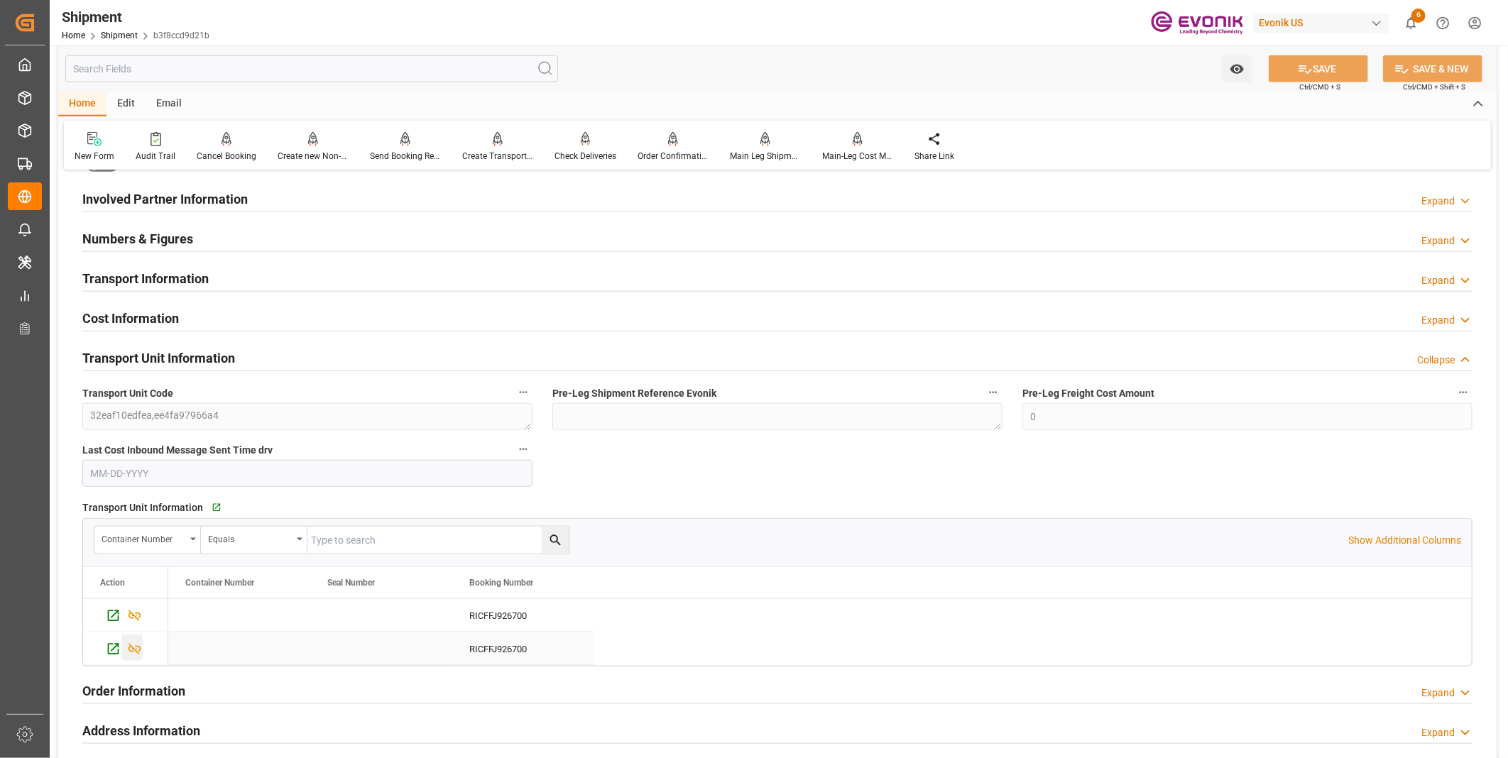
click at [132, 650] on icon "Press SPACE to select this row." at bounding box center [135, 649] width 13 height 11
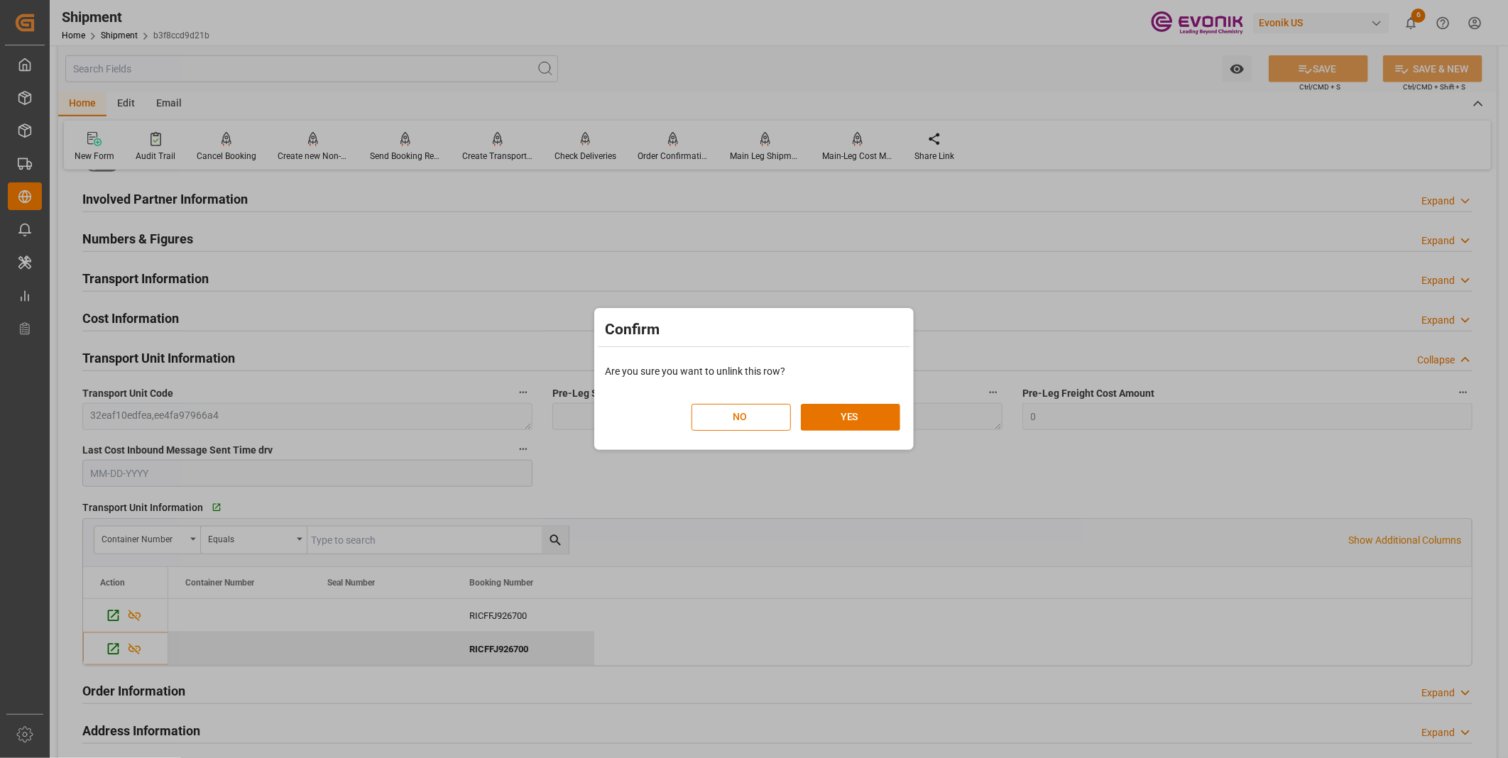
click at [878, 395] on div "NO YES" at bounding box center [796, 410] width 209 height 42
click at [863, 416] on button "YES" at bounding box center [850, 417] width 99 height 27
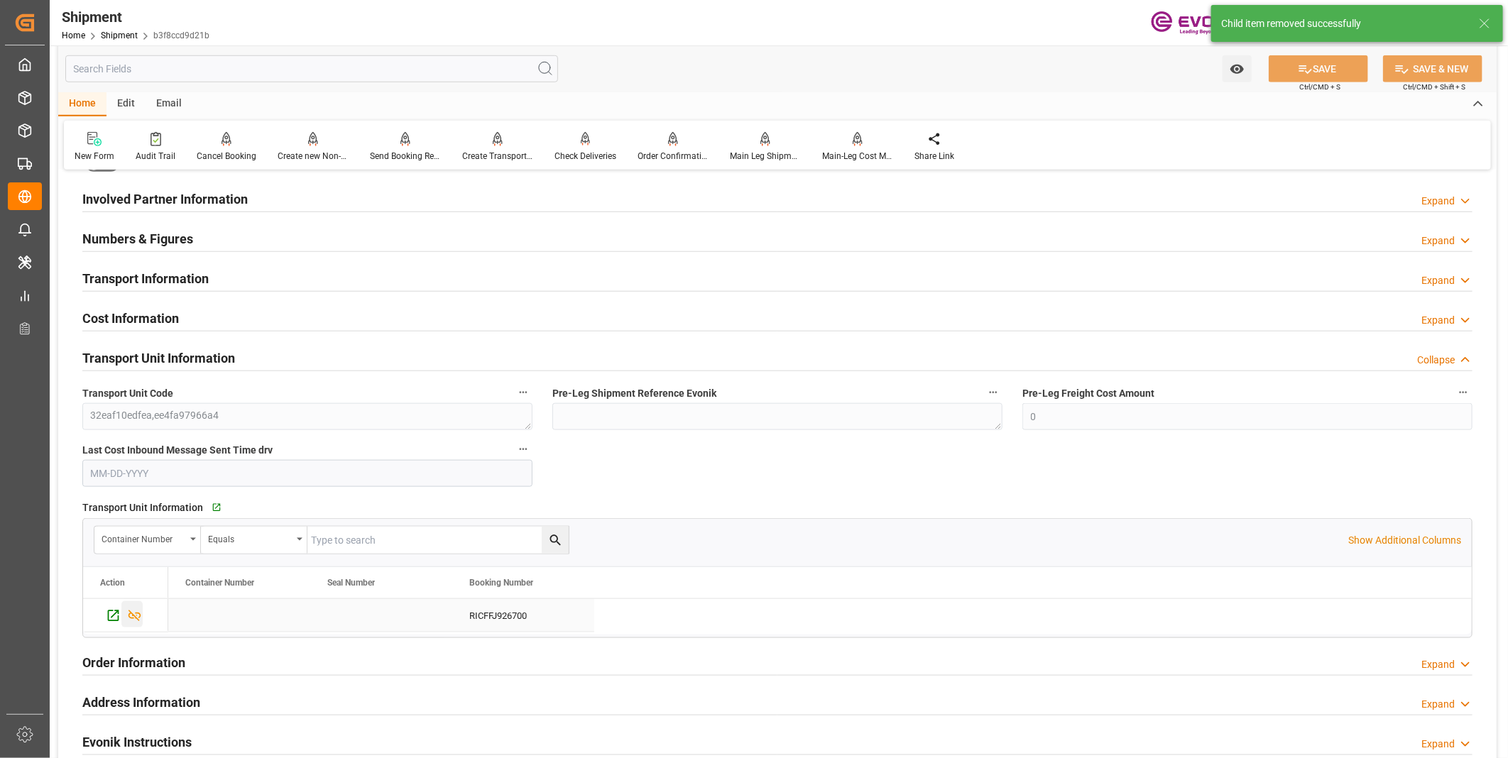
click at [132, 615] on icon "Press SPACE to select this row." at bounding box center [135, 616] width 13 height 11
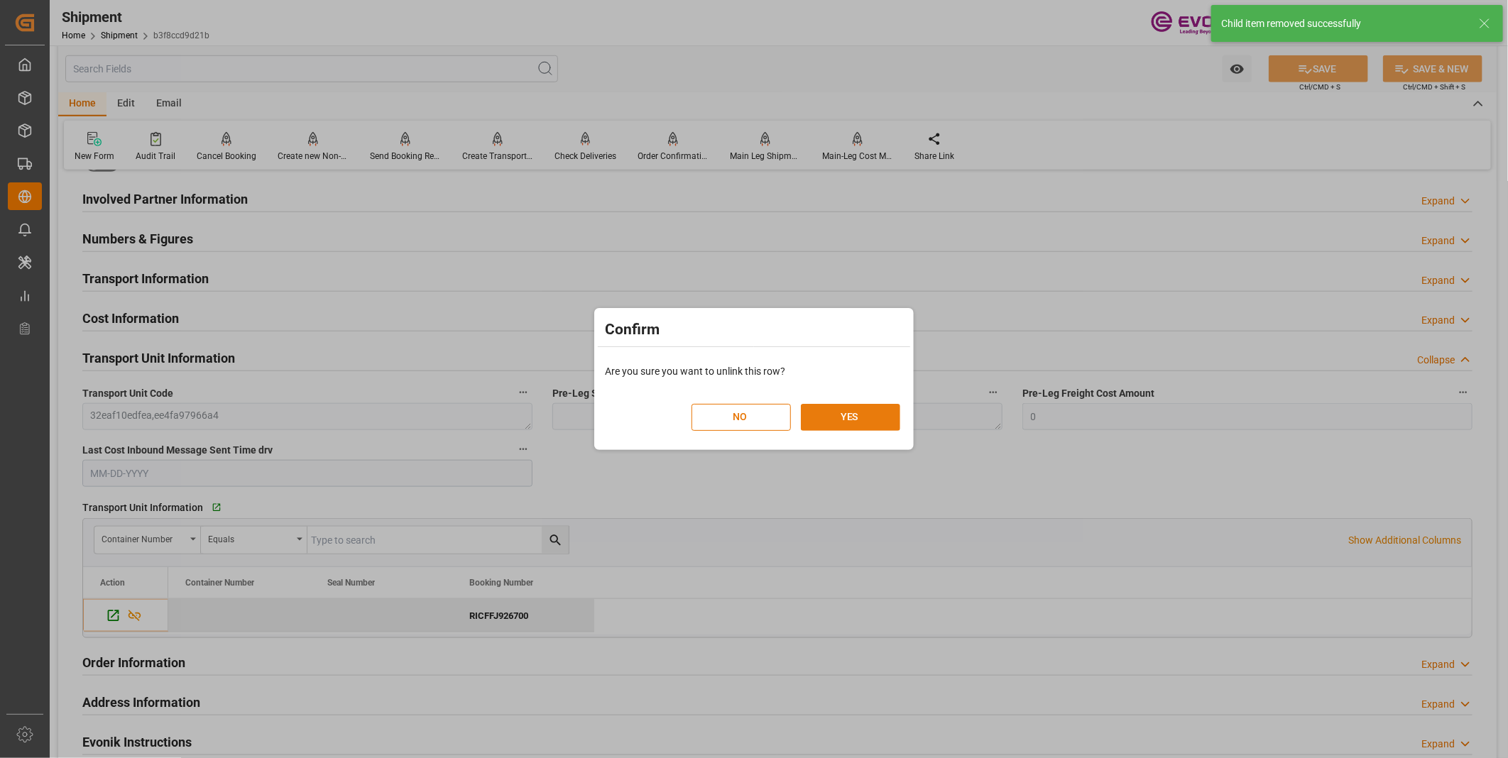
click at [849, 414] on button "YES" at bounding box center [850, 417] width 99 height 27
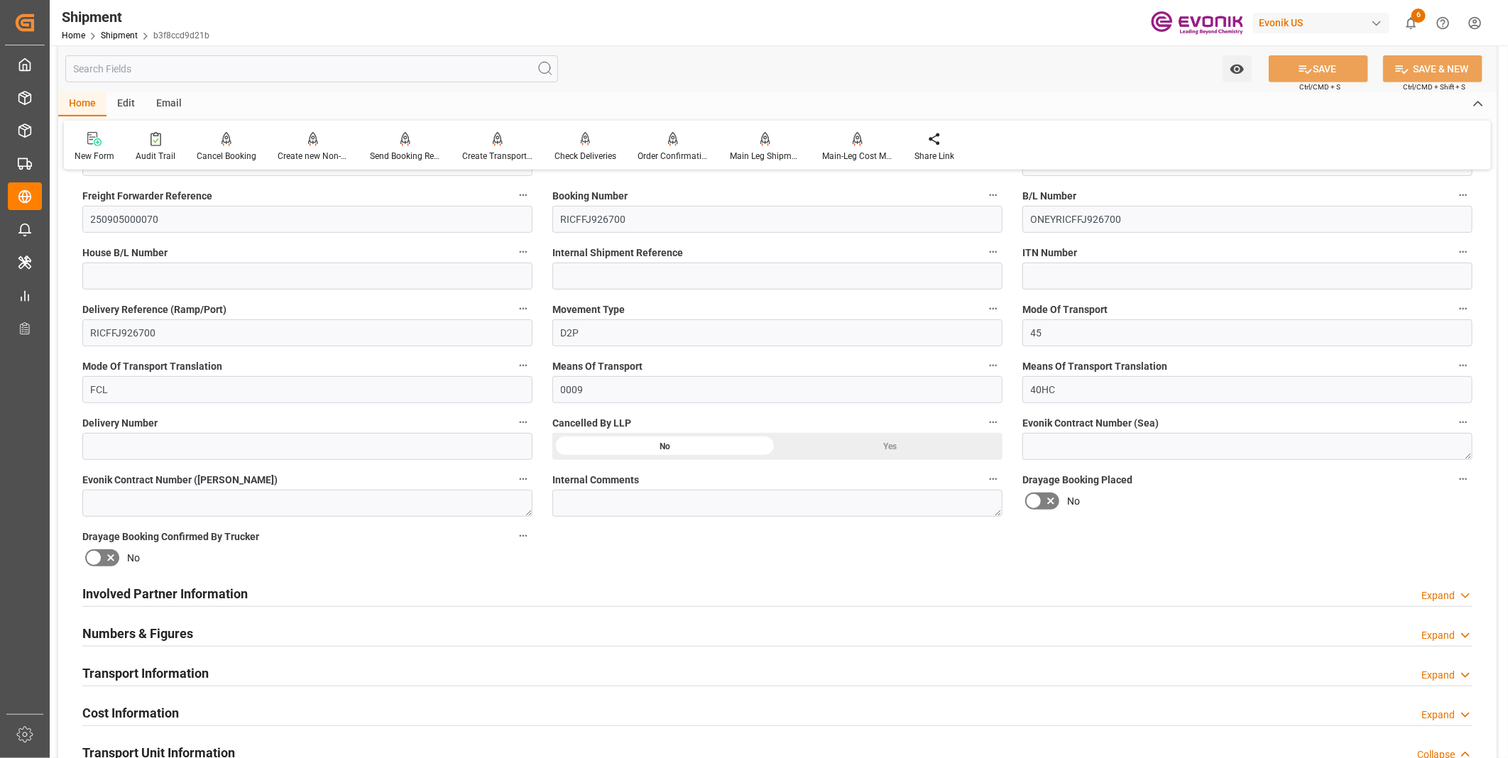
scroll to position [315, 0]
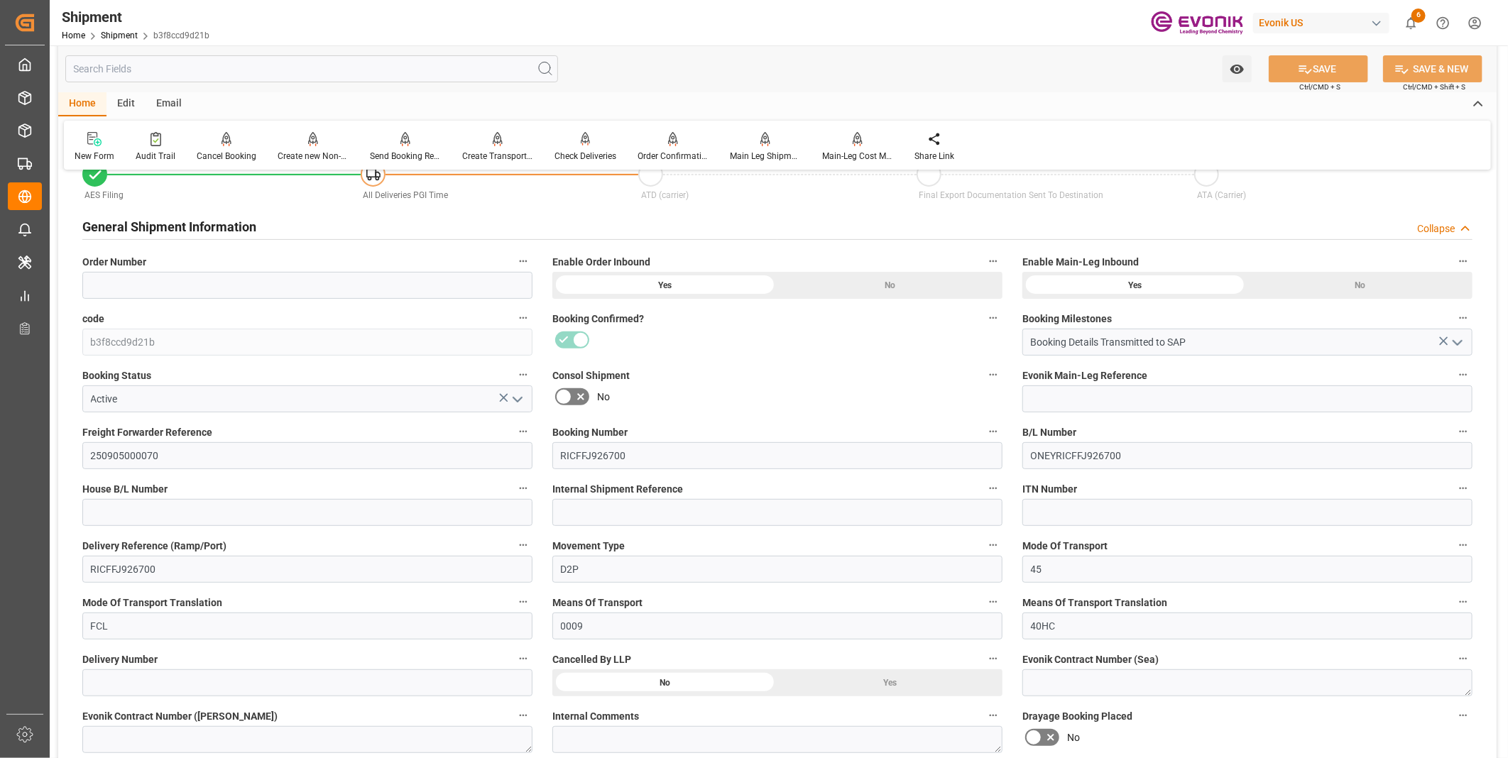
scroll to position [236, 0]
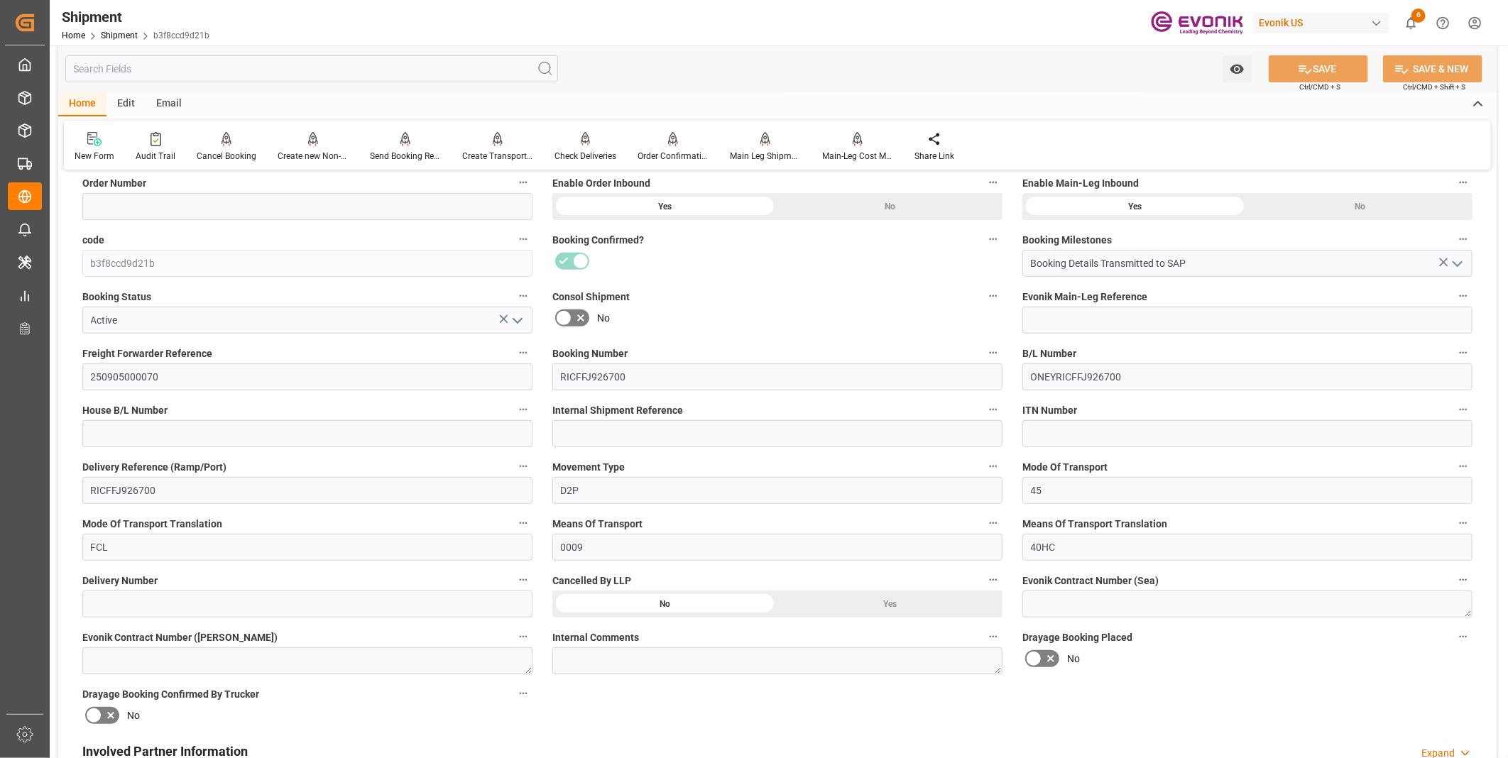
click at [906, 605] on div "Yes" at bounding box center [889, 604] width 225 height 27
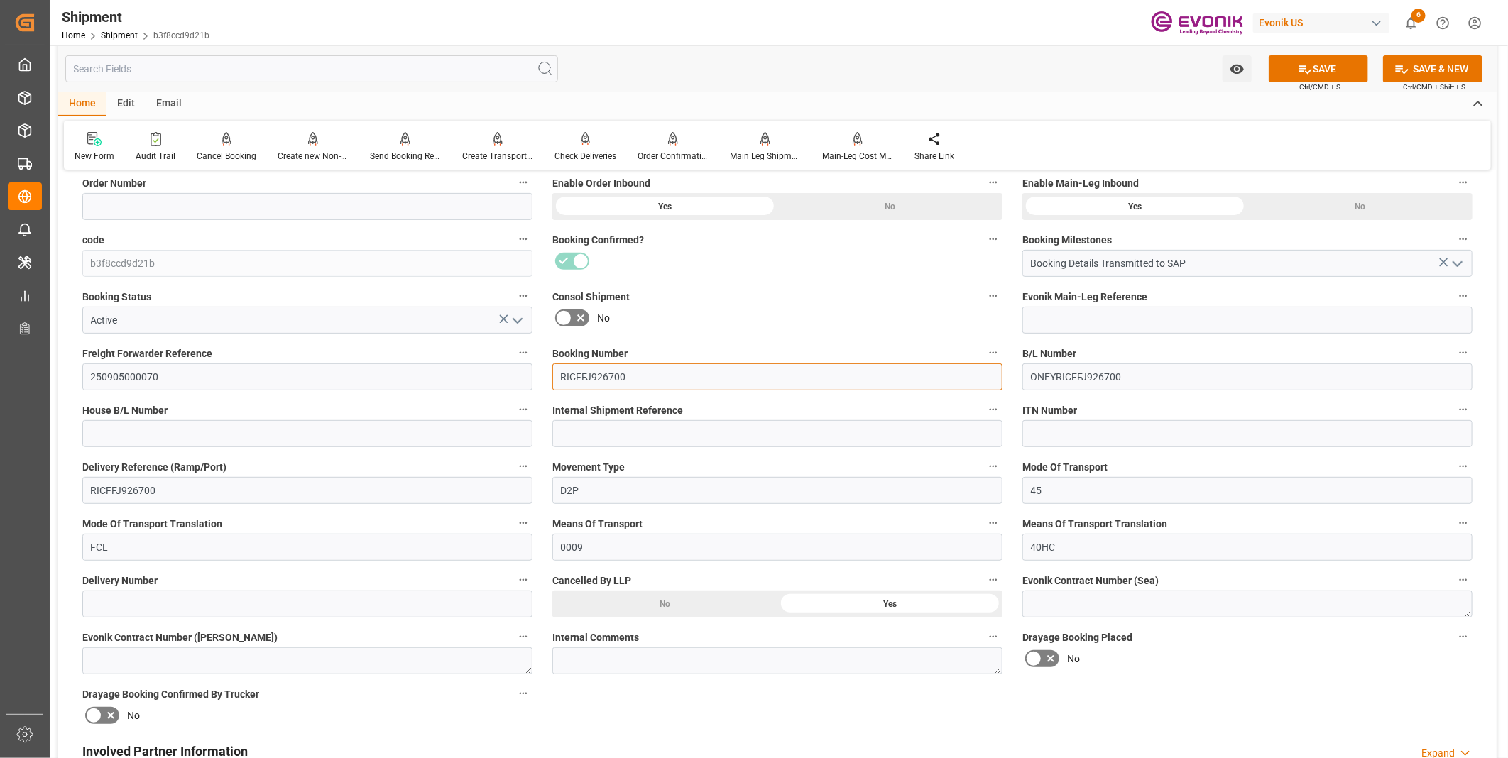
drag, startPoint x: 666, startPoint y: 379, endPoint x: 491, endPoint y: 378, distance: 174.7
click at [491, 378] on div "Booking Confirmation Milestone Bar Collapse Submitted to FFW for Booking (Pendi…" at bounding box center [777, 680] width 1438 height 1468
drag, startPoint x: 181, startPoint y: 379, endPoint x: 23, endPoint y: 371, distance: 158.5
click at [23, 371] on div "Created by potrace 1.15, written by [PERSON_NAME] [DATE]-[DATE] Created by potr…" at bounding box center [754, 379] width 1508 height 758
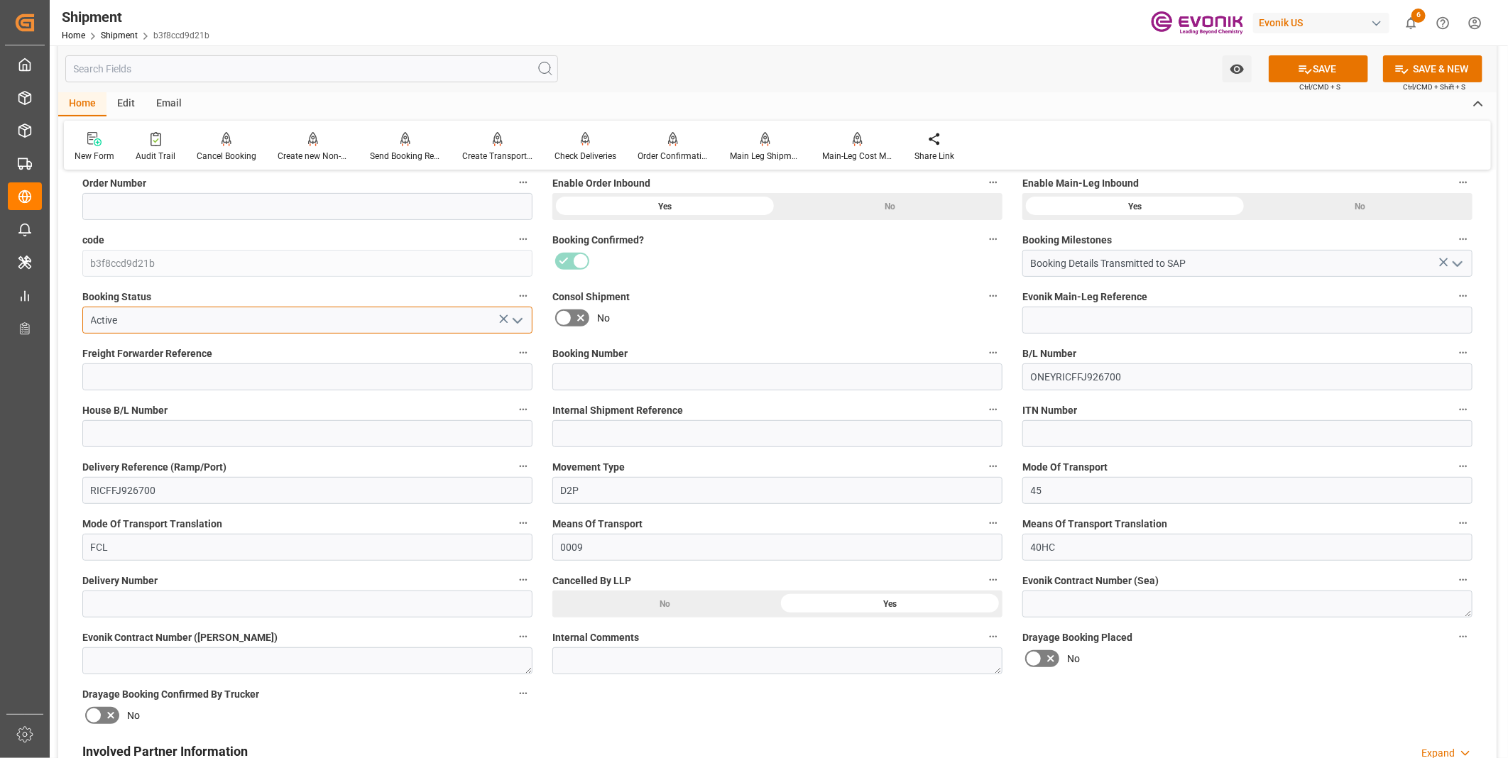
click at [414, 317] on input "Active" at bounding box center [307, 320] width 450 height 27
click at [516, 317] on icon "open menu" at bounding box center [517, 320] width 17 height 17
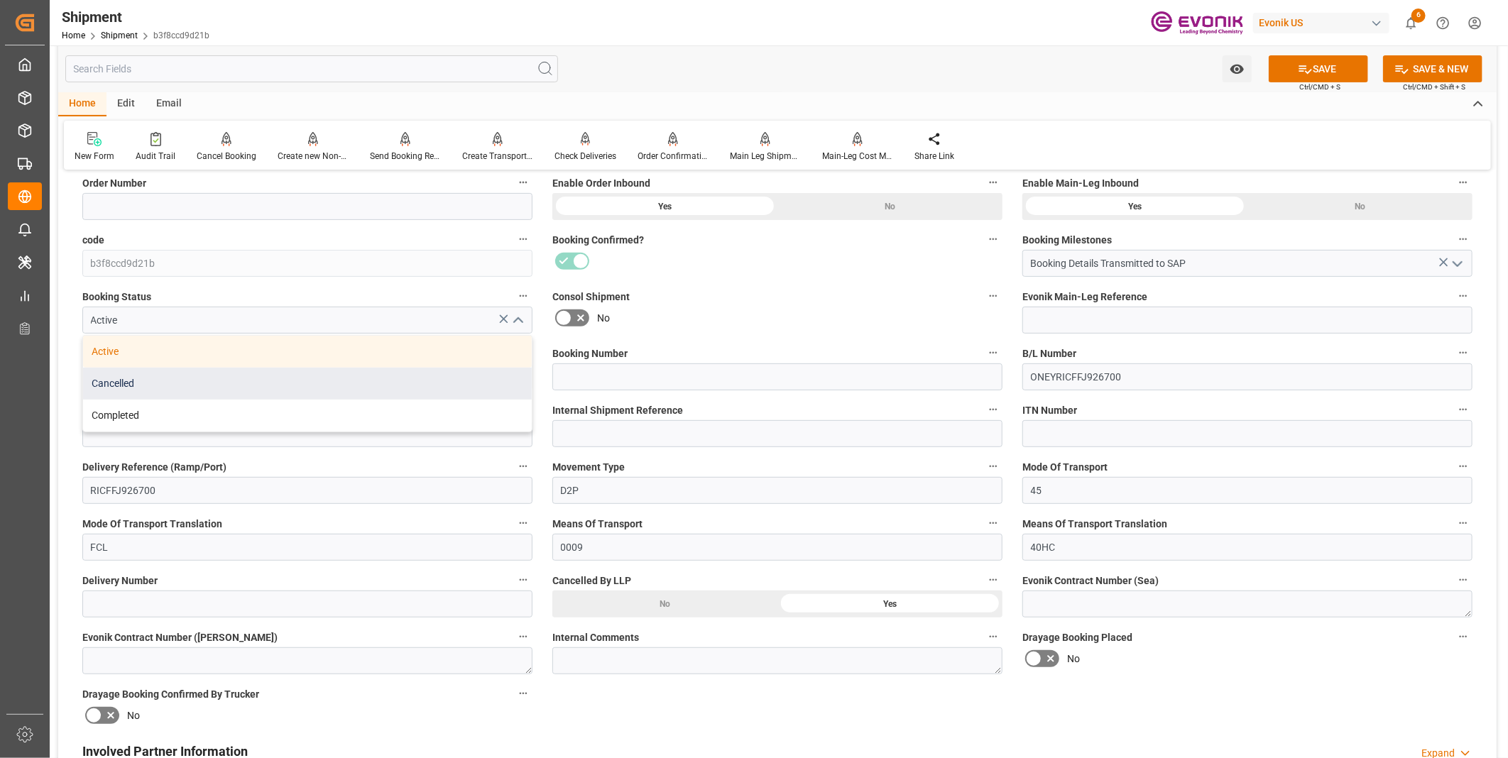
click at [166, 394] on div "Cancelled" at bounding box center [307, 384] width 449 height 32
type input "Cancelled"
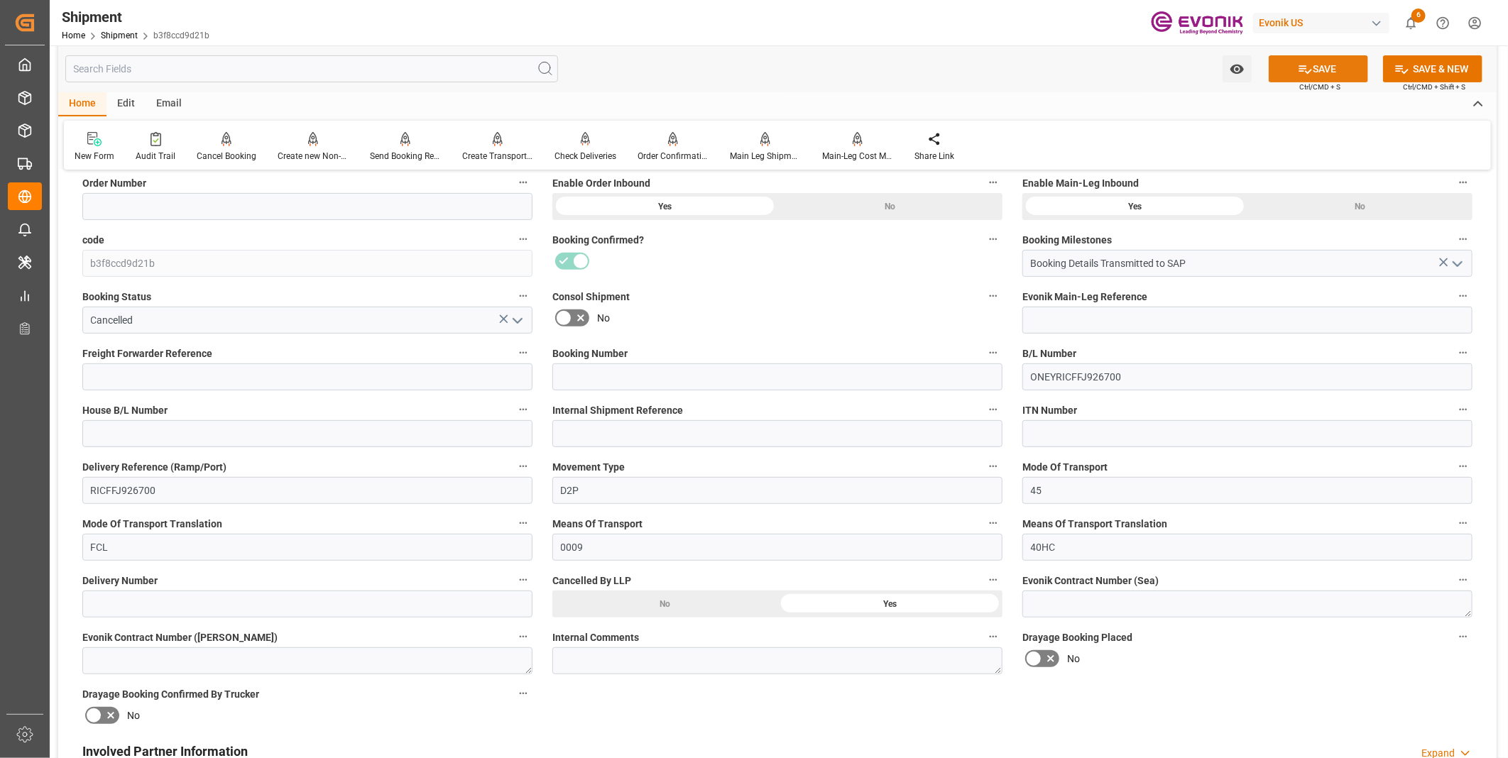
click at [1326, 74] on button "SAVE" at bounding box center [1318, 68] width 99 height 27
